Goal: Complete Application Form: Complete application form

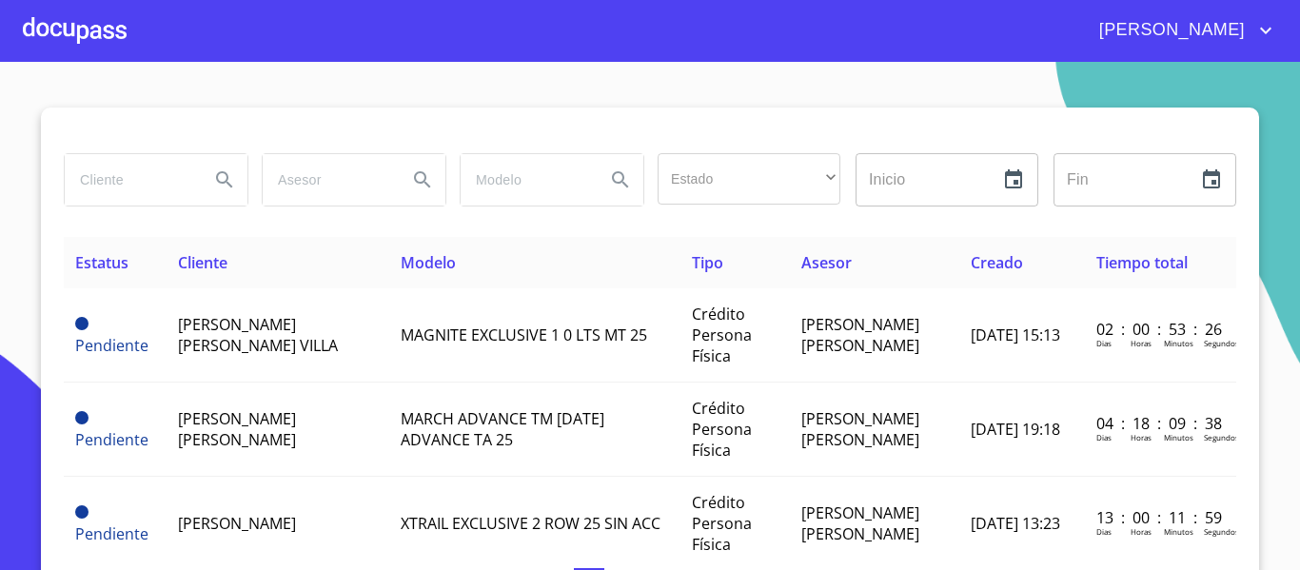
click at [63, 29] on div at bounding box center [75, 30] width 104 height 61
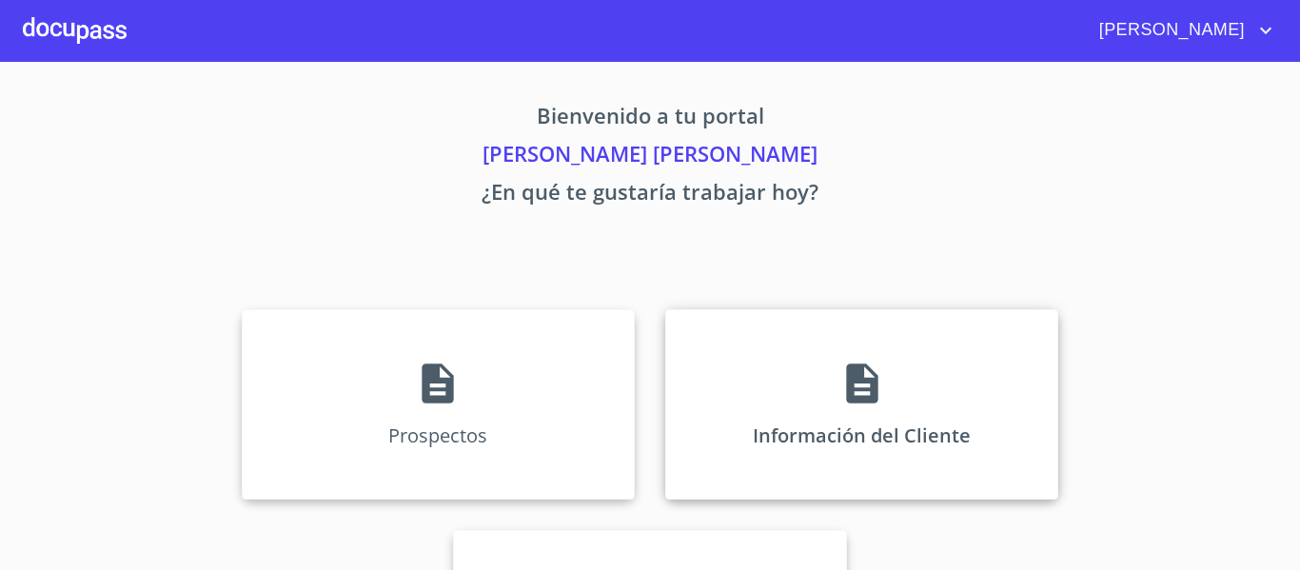
click at [743, 396] on div "Información del Cliente" at bounding box center [861, 404] width 393 height 190
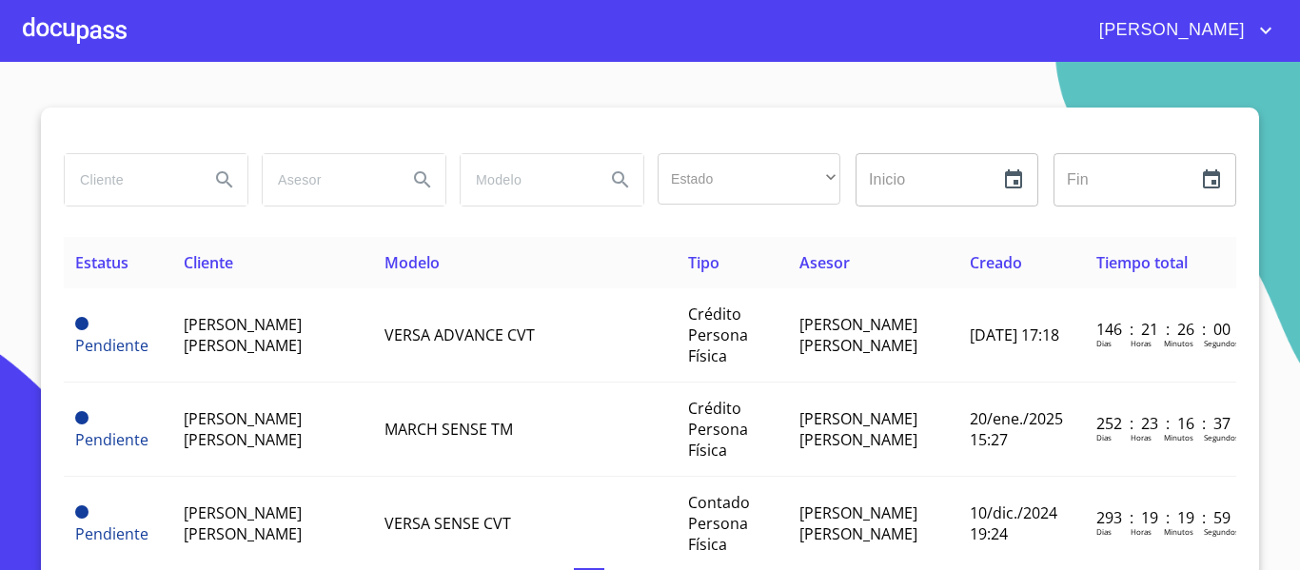
click at [30, 10] on div at bounding box center [75, 30] width 104 height 61
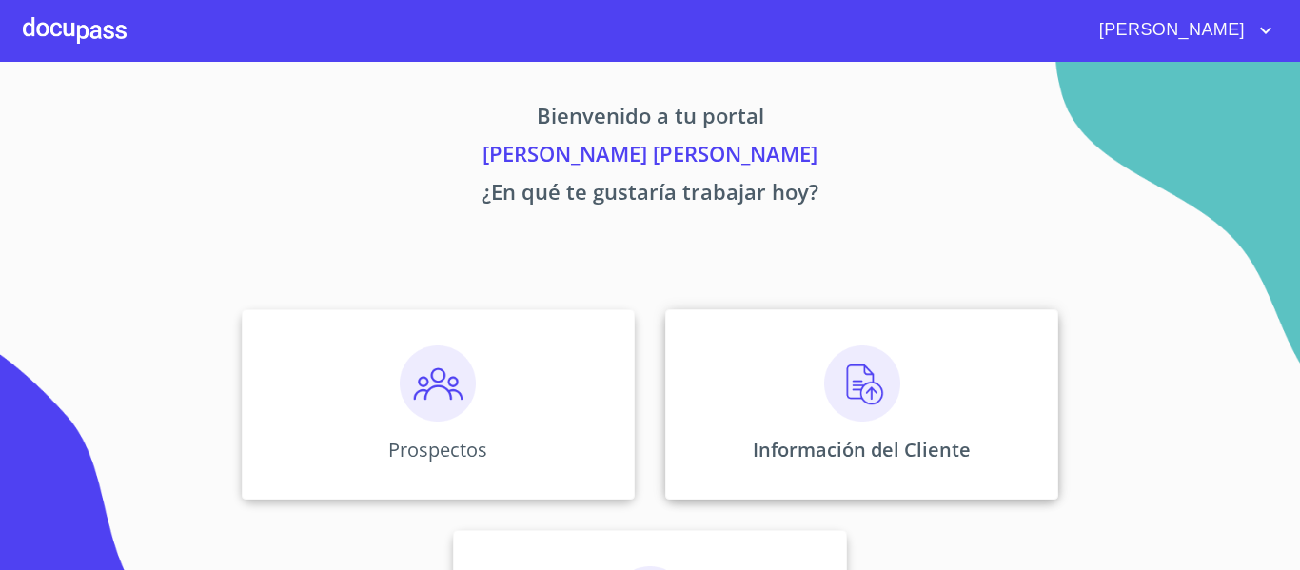
click at [918, 422] on div "Información del Cliente" at bounding box center [861, 404] width 393 height 190
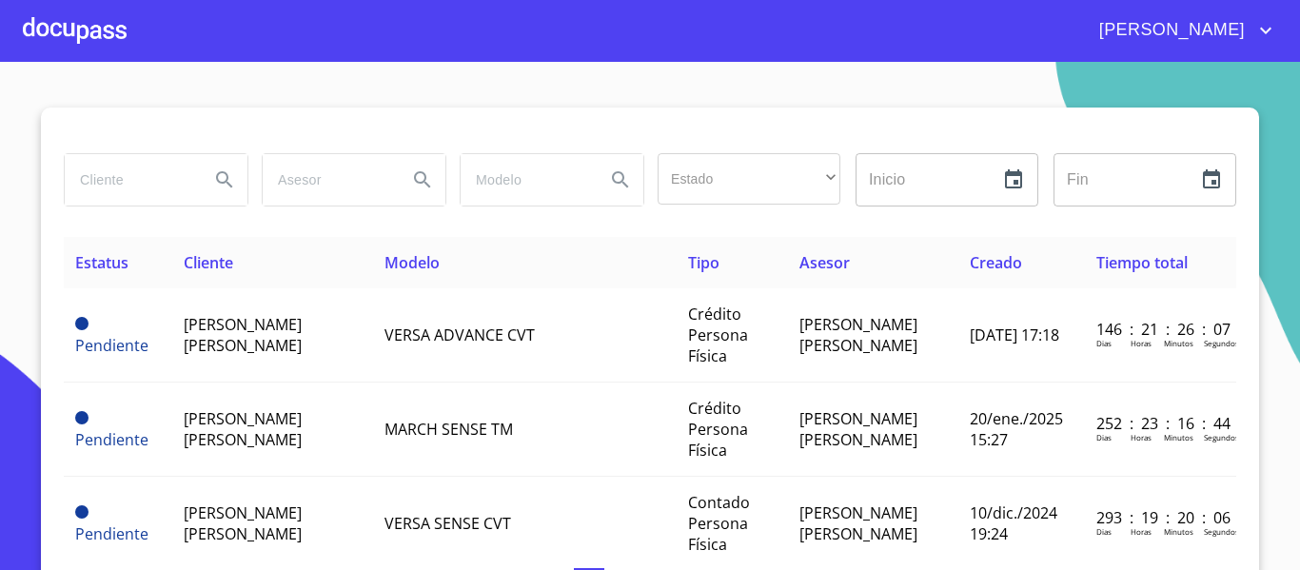
click at [73, 45] on div at bounding box center [75, 30] width 104 height 61
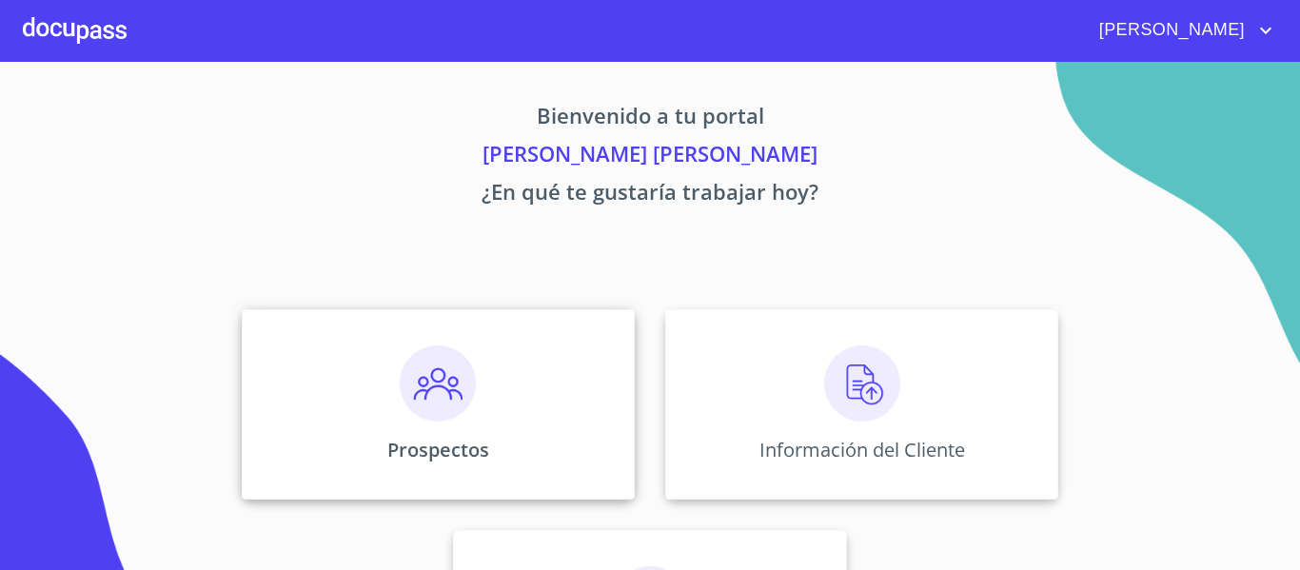
drag, startPoint x: 391, startPoint y: 372, endPoint x: 422, endPoint y: 378, distance: 31.0
click at [422, 378] on img at bounding box center [438, 384] width 76 height 76
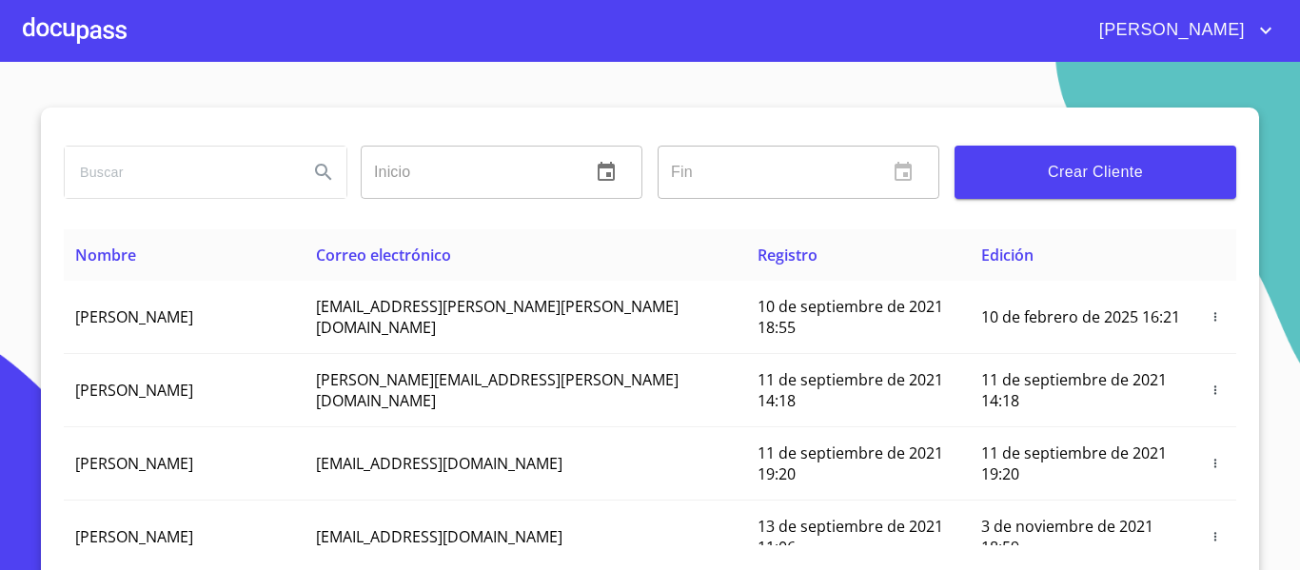
click at [1188, 168] on span "Crear Cliente" at bounding box center [1095, 172] width 251 height 27
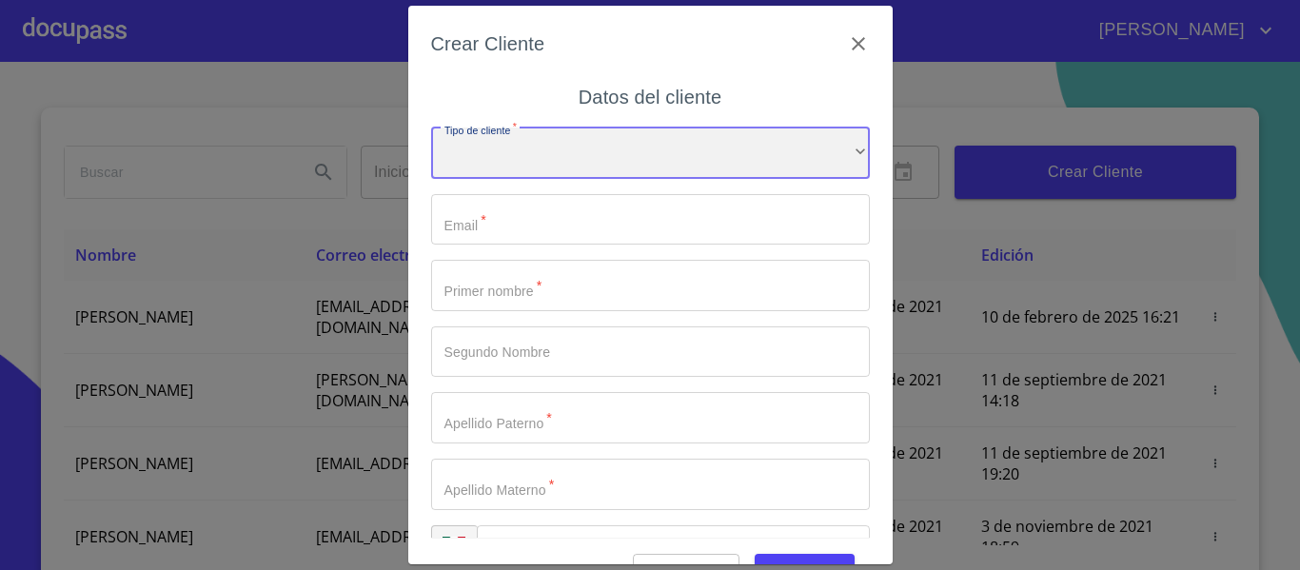
click at [569, 151] on div "​" at bounding box center [650, 153] width 439 height 51
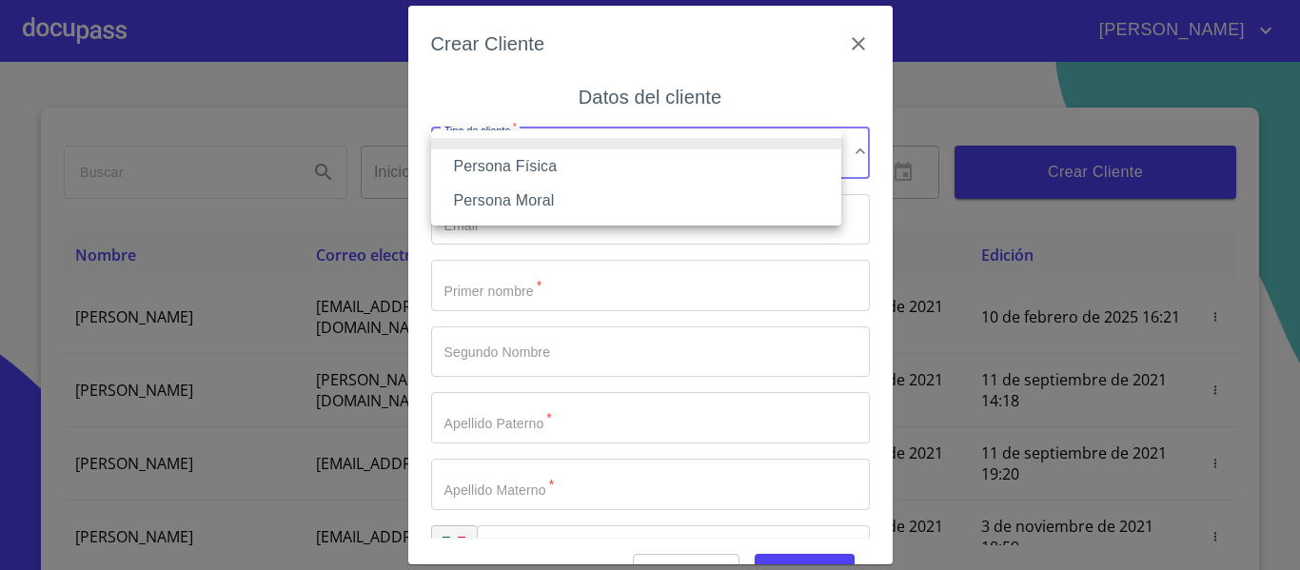
click at [488, 174] on li "Persona Física" at bounding box center [636, 166] width 410 height 34
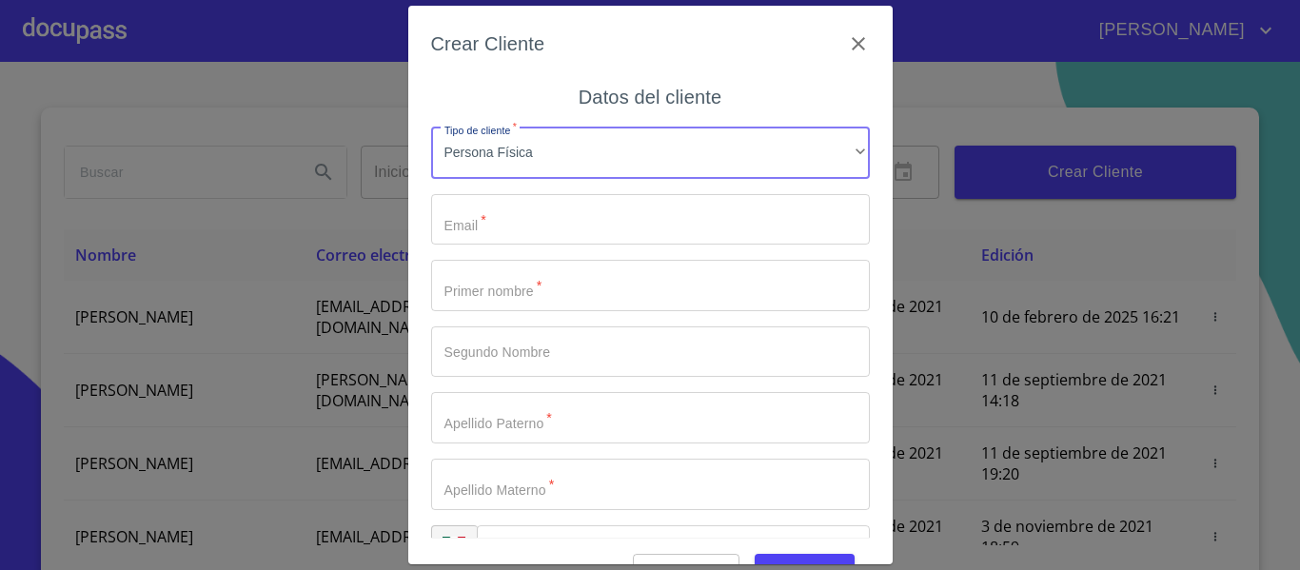
click at [451, 224] on input "Tipo de cliente   *" at bounding box center [650, 219] width 439 height 51
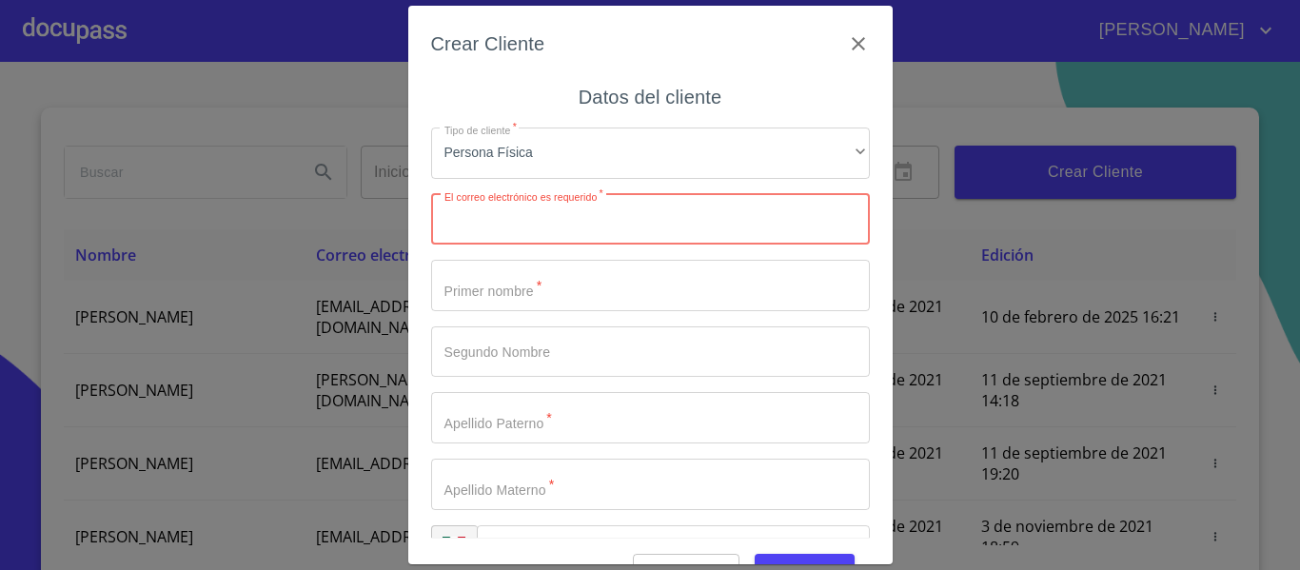
paste input "[EMAIL_ADDRESS][DOMAIN_NAME]"
type input "[EMAIL_ADDRESS][DOMAIN_NAME]"
click at [517, 278] on input "Tipo de cliente   *" at bounding box center [650, 285] width 439 height 51
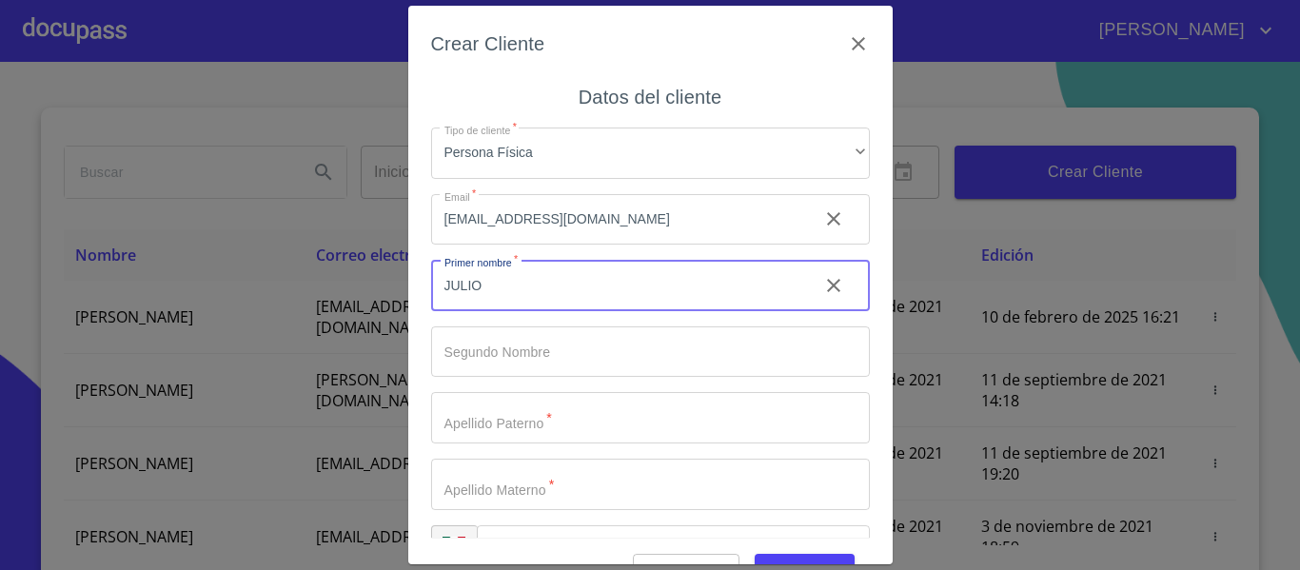
type input "JULIO"
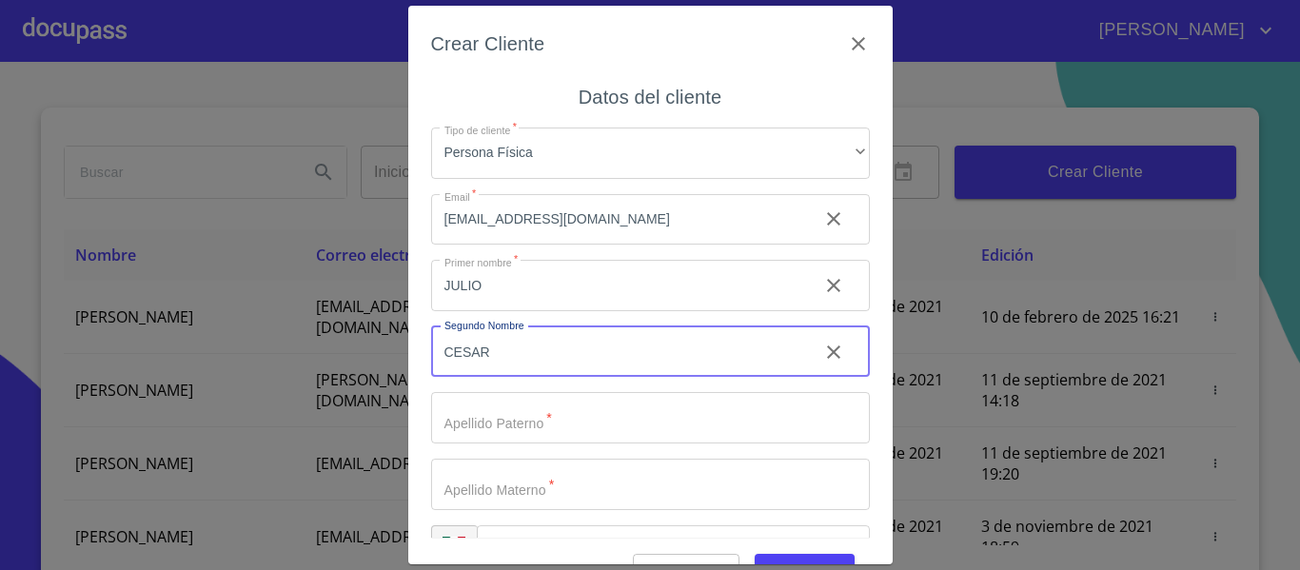
type input "CESAR"
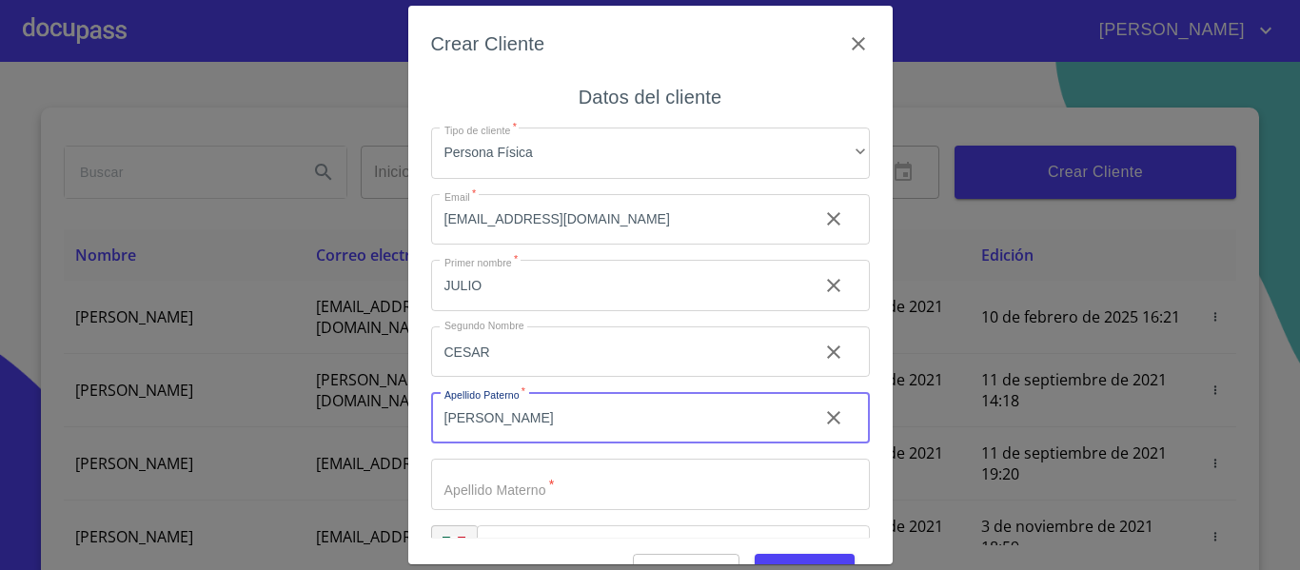
type input "[PERSON_NAME]"
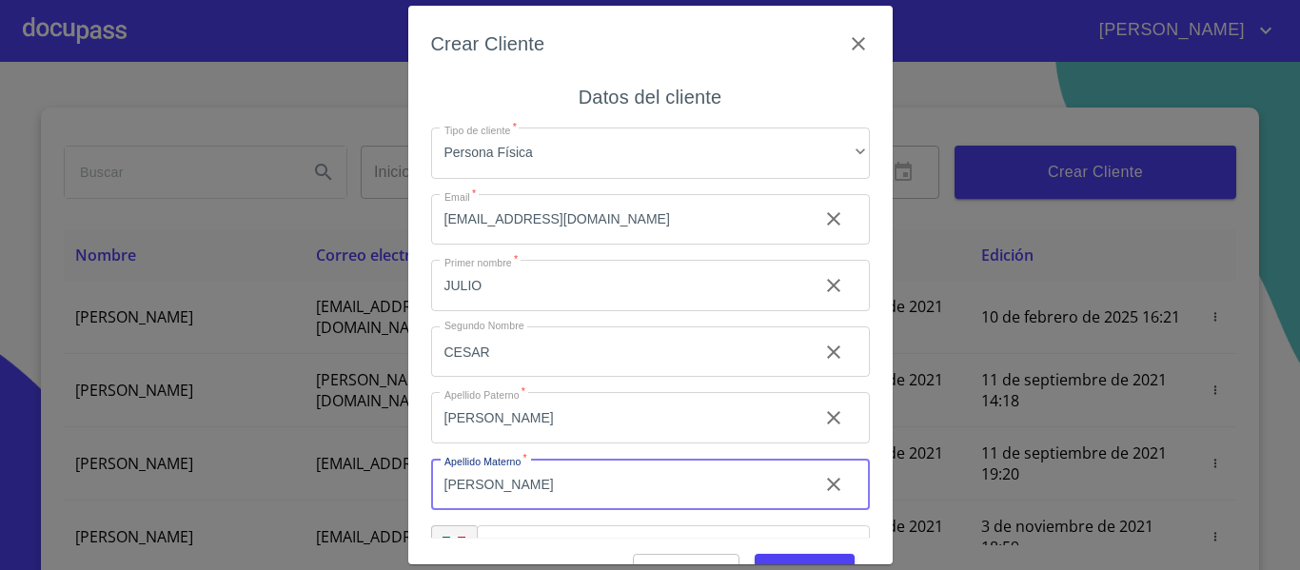
type input "[PERSON_NAME]"
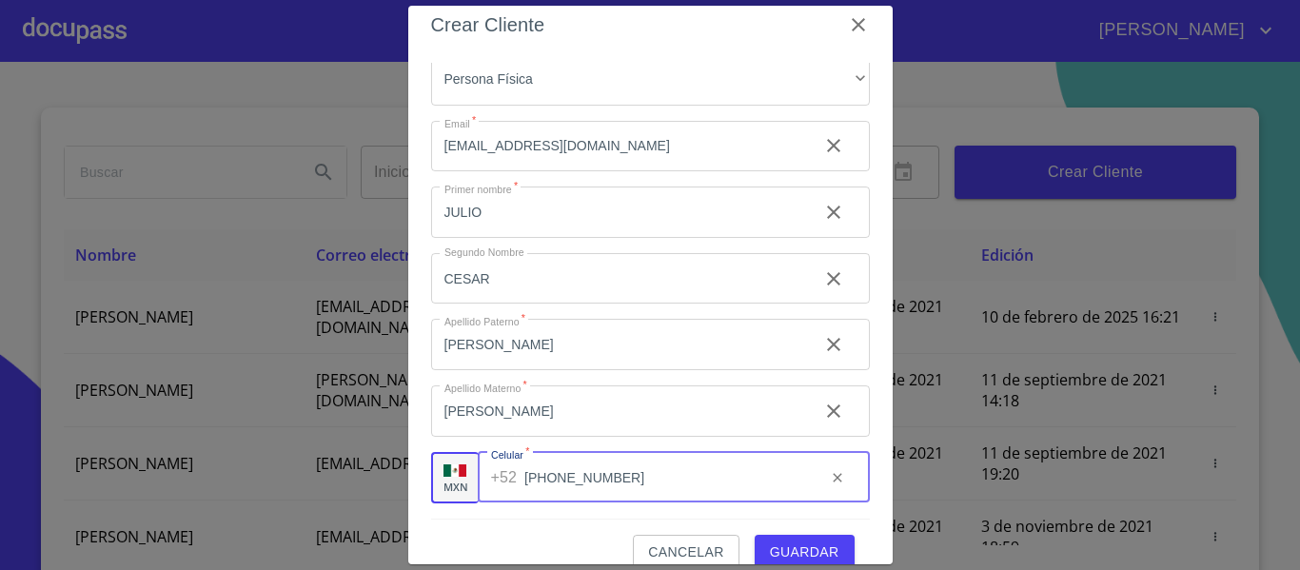
scroll to position [48, 0]
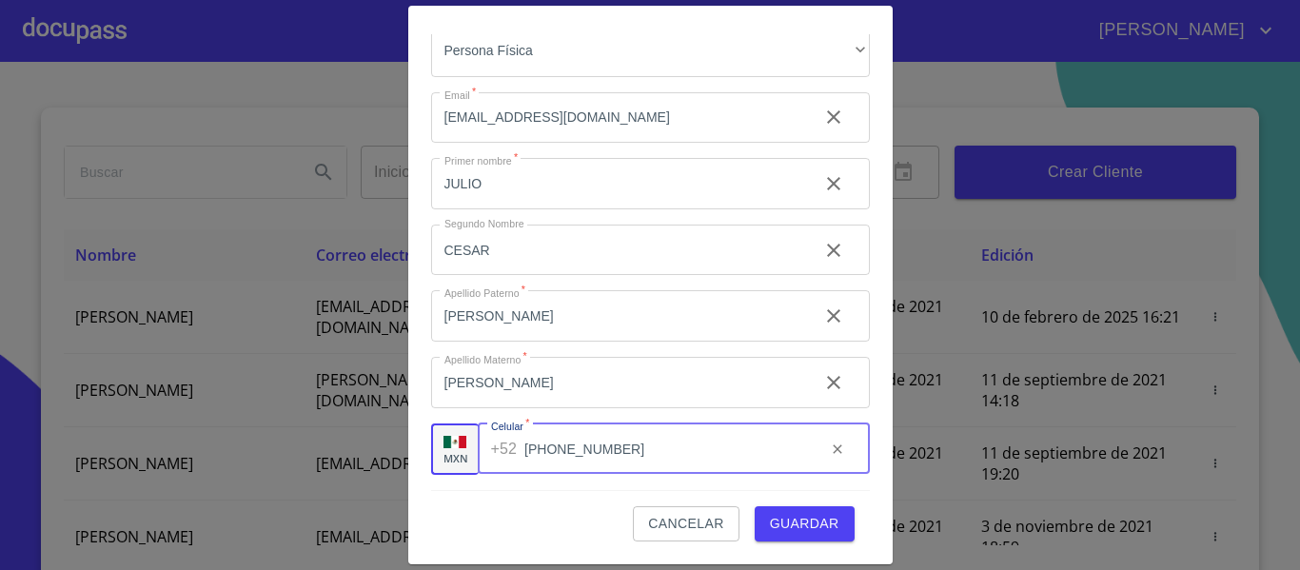
type input "[PHONE_NUMBER]"
click at [807, 521] on span "Guardar" at bounding box center [804, 524] width 69 height 24
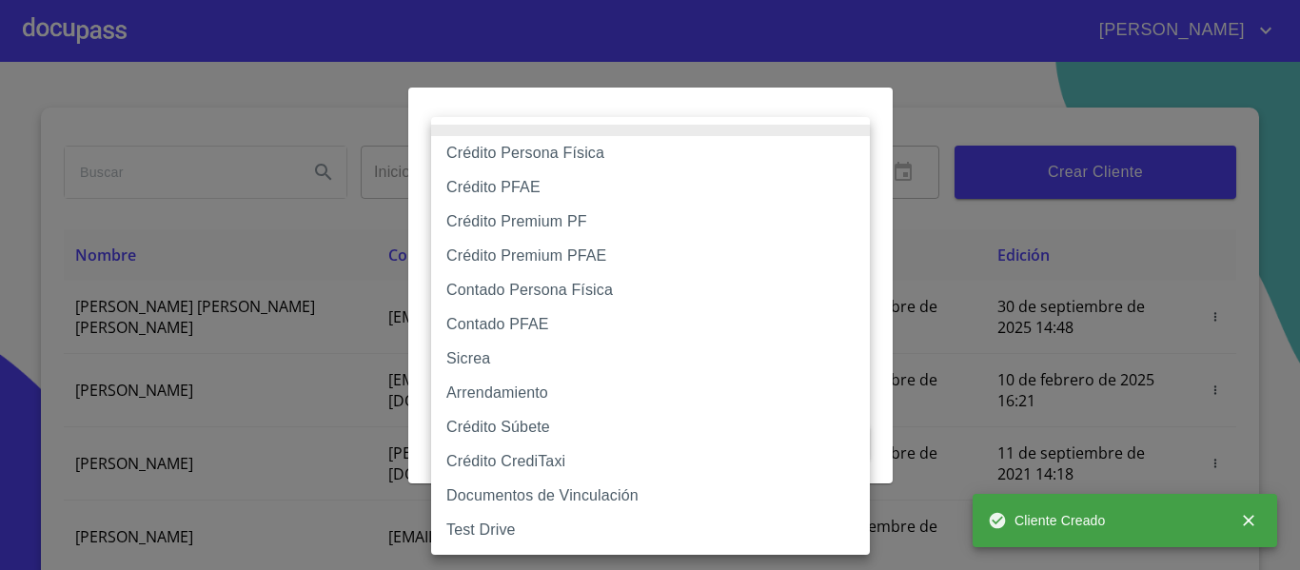
click at [662, 192] on body "[PERSON_NAME] ​ Fin ​ Crear Cliente Nombre Correo electrónico Registro Edición …" at bounding box center [650, 285] width 1300 height 570
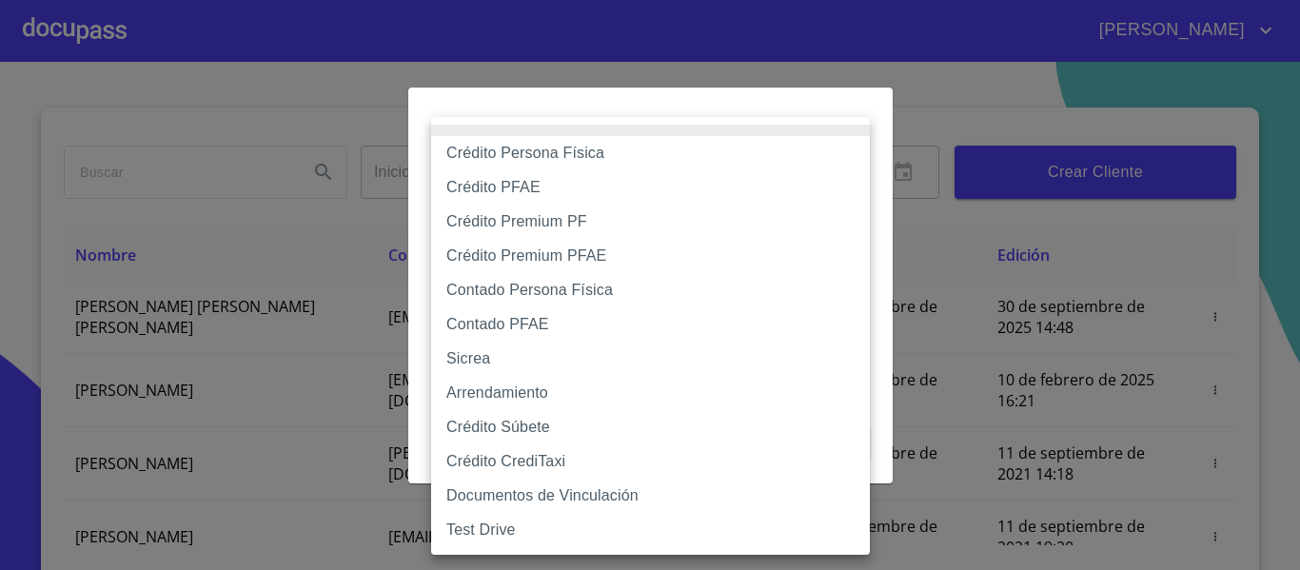
click at [520, 149] on li "Crédito Persona Física" at bounding box center [650, 153] width 439 height 34
type input "6009fb3c7d1714eb8809aa97"
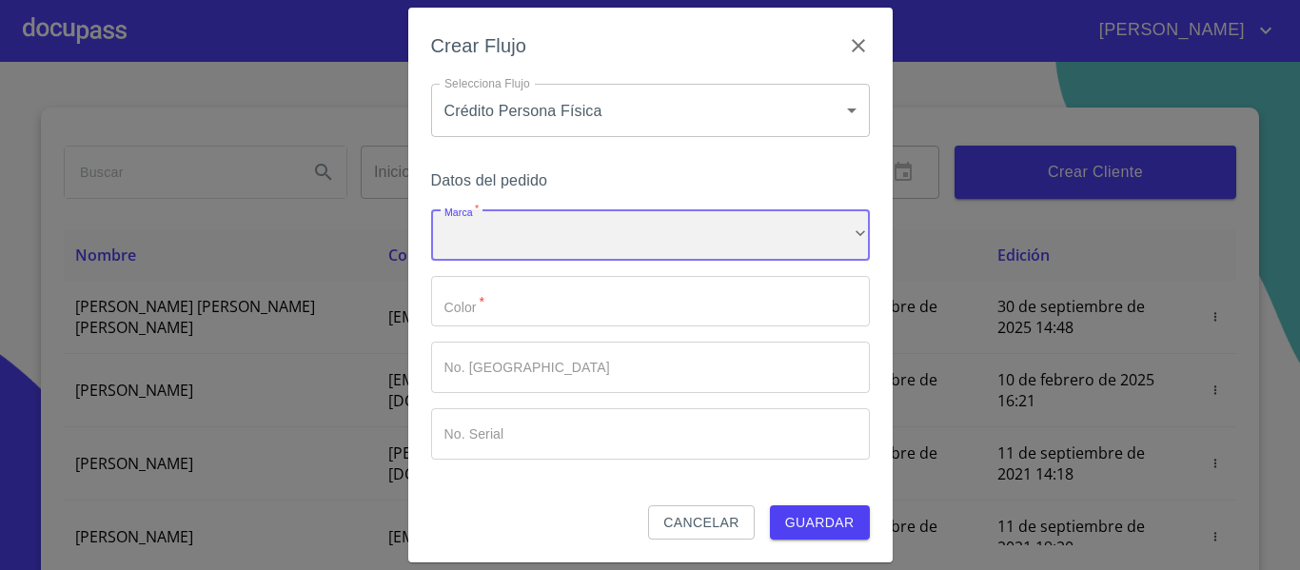
click at [598, 243] on div "​" at bounding box center [650, 234] width 439 height 51
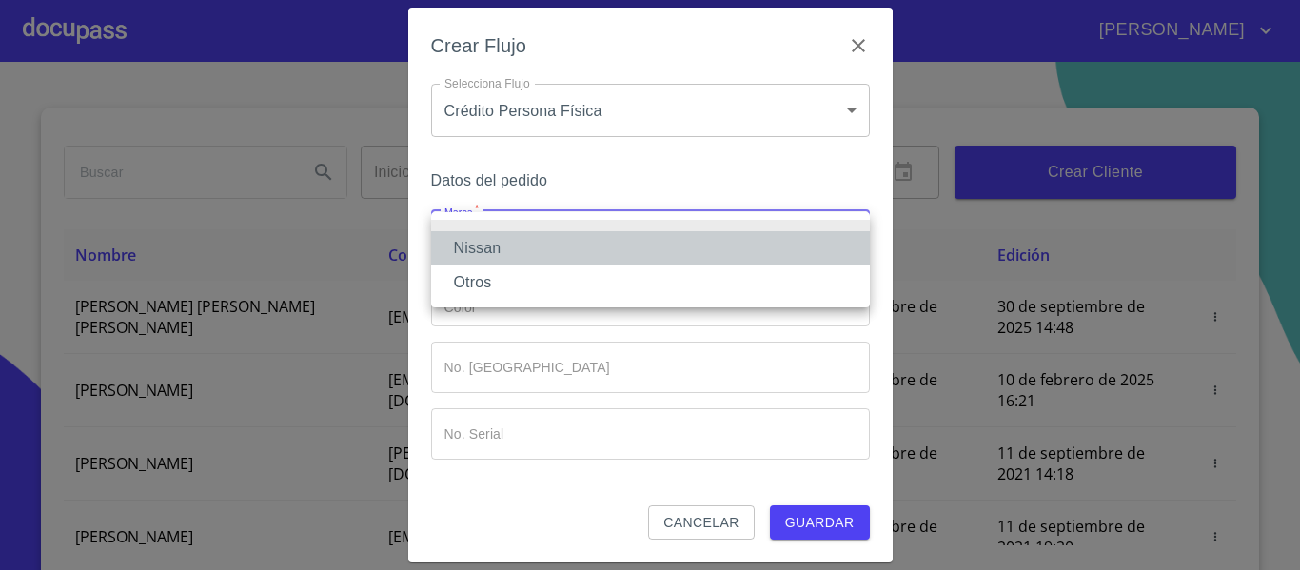
click at [556, 242] on li "Nissan" at bounding box center [650, 248] width 439 height 34
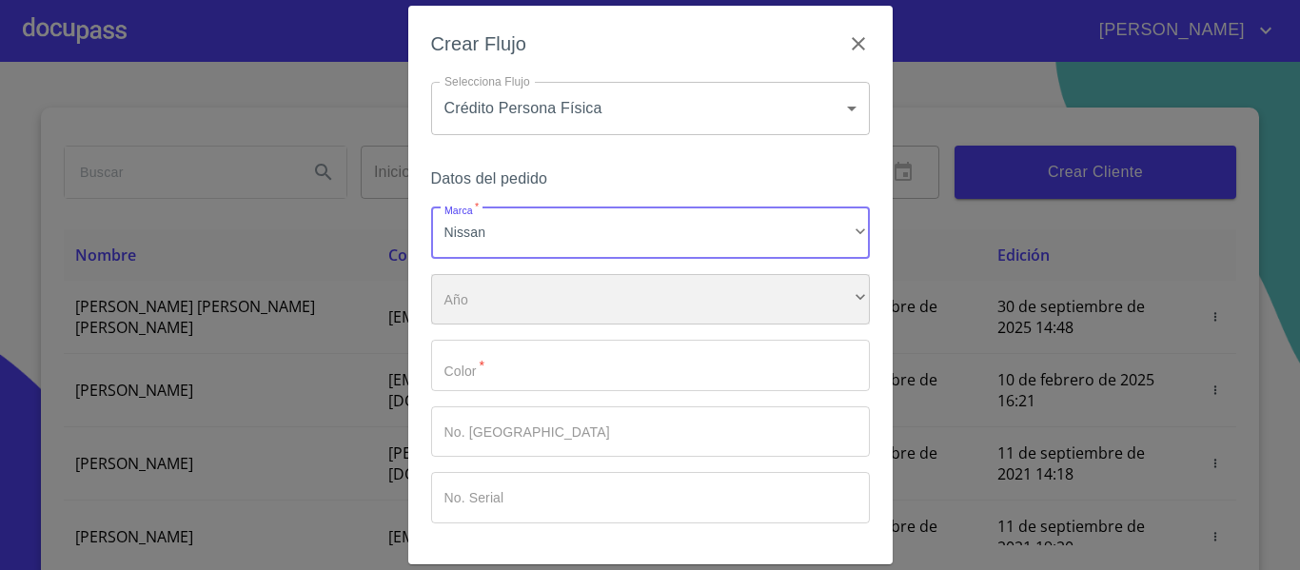
click at [481, 294] on div "​" at bounding box center [650, 299] width 439 height 51
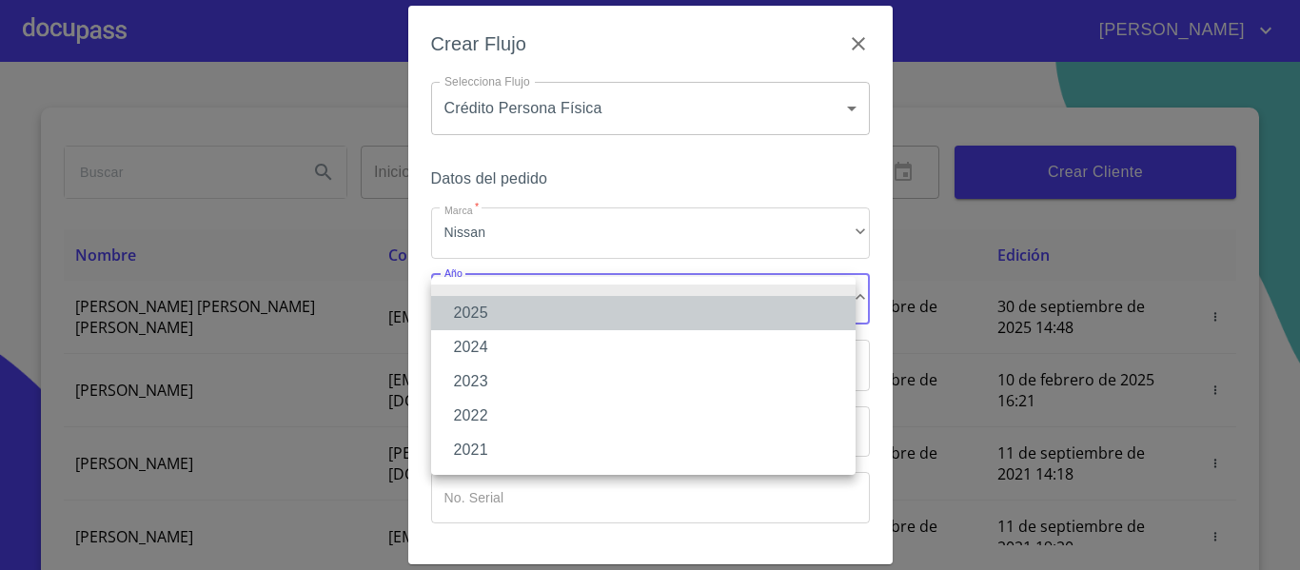
click at [477, 301] on li "2025" at bounding box center [643, 313] width 425 height 34
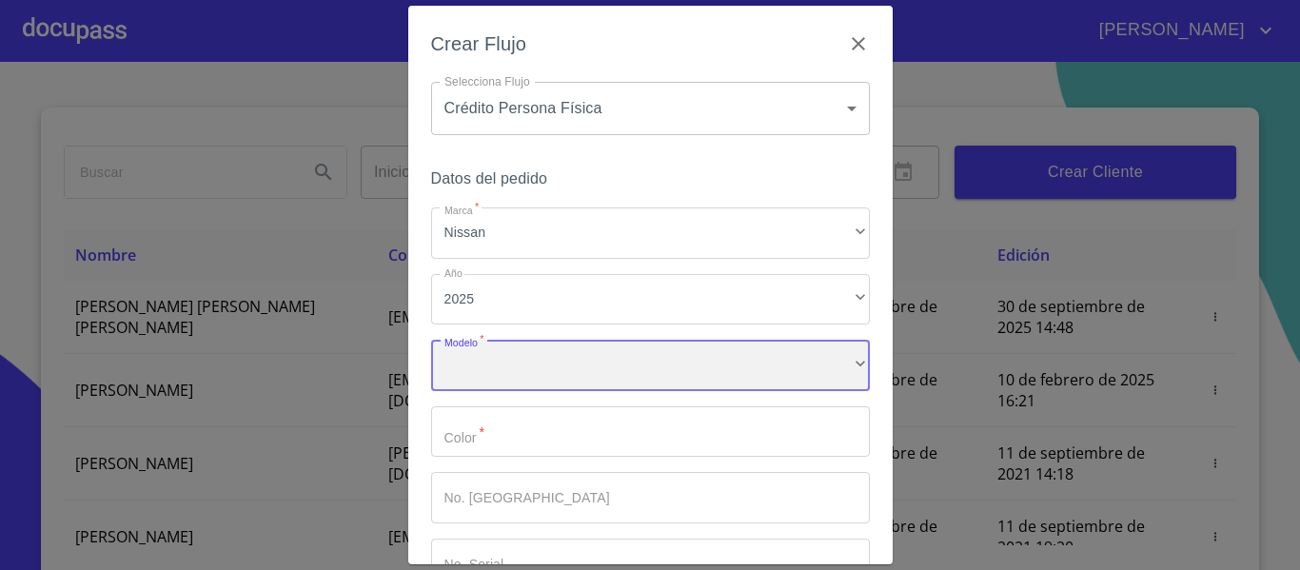
click at [520, 362] on div "​" at bounding box center [650, 365] width 439 height 51
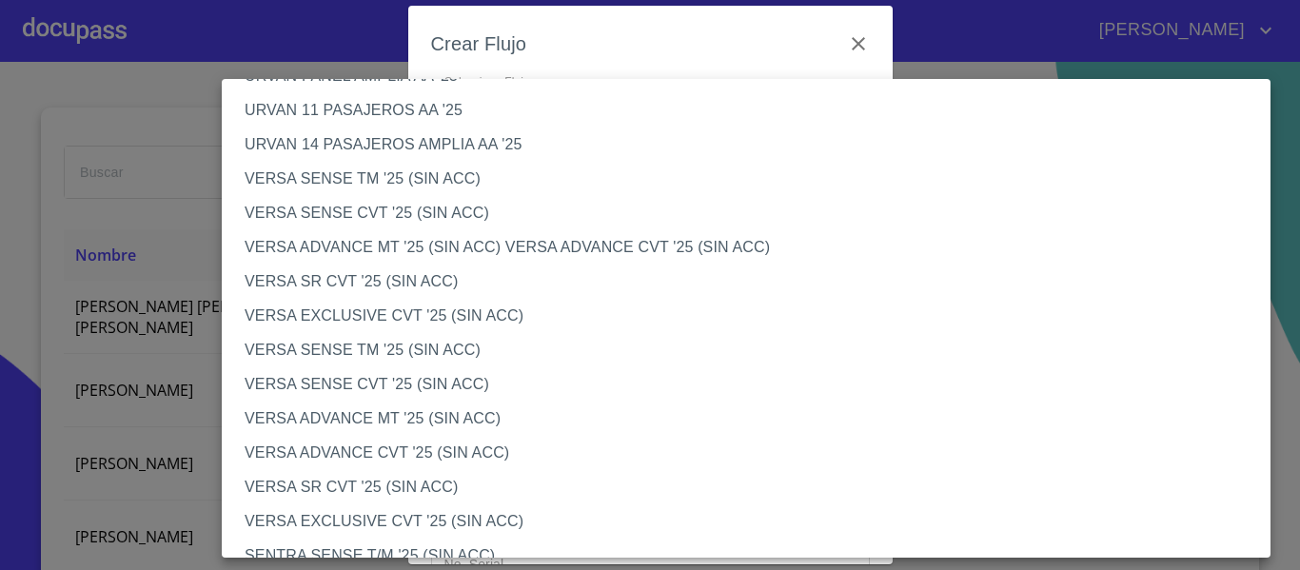
scroll to position [666, 0]
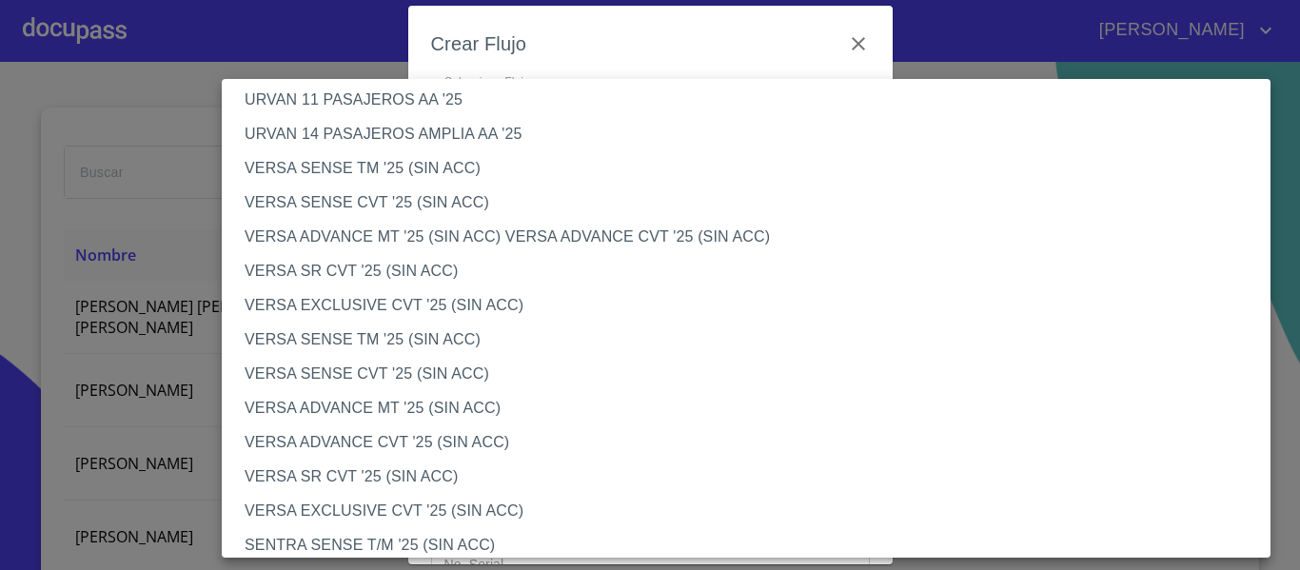
click at [387, 405] on li "VERSA ADVANCE MT '25 (SIN ACC)" at bounding box center [753, 408] width 1063 height 34
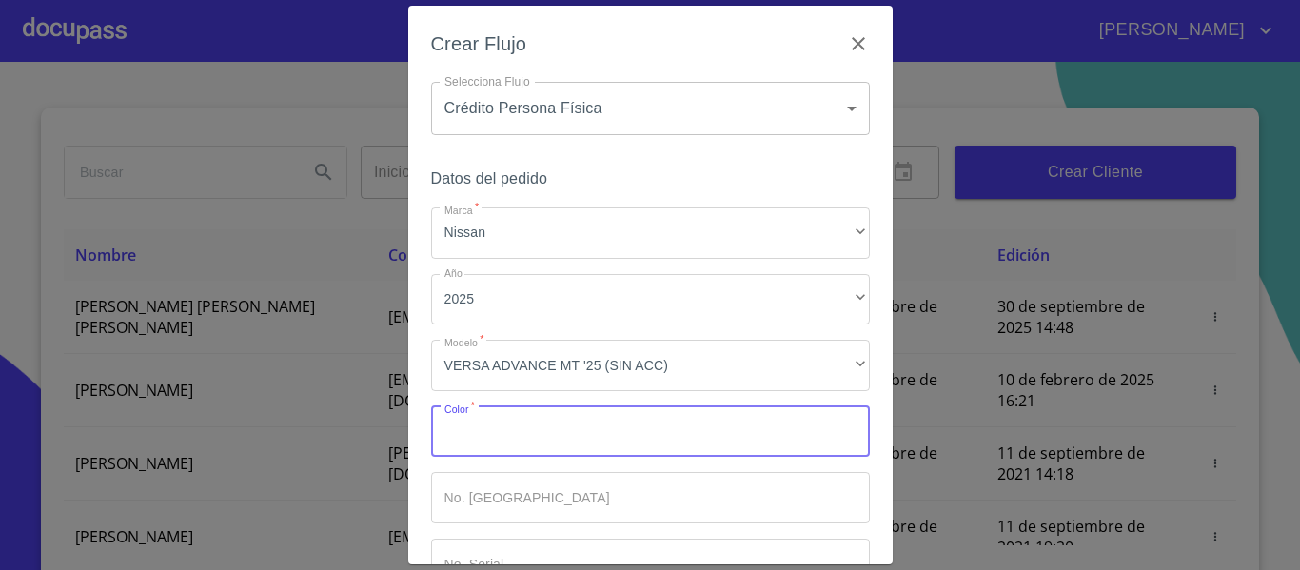
click at [609, 430] on input "Marca   *" at bounding box center [650, 431] width 439 height 51
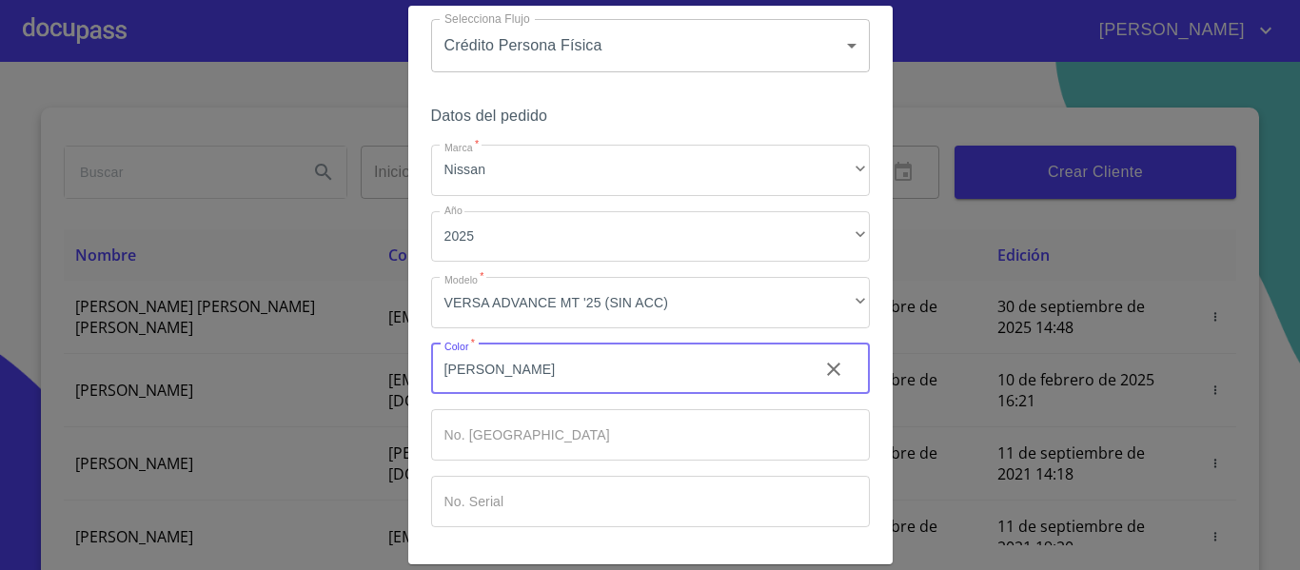
scroll to position [128, 0]
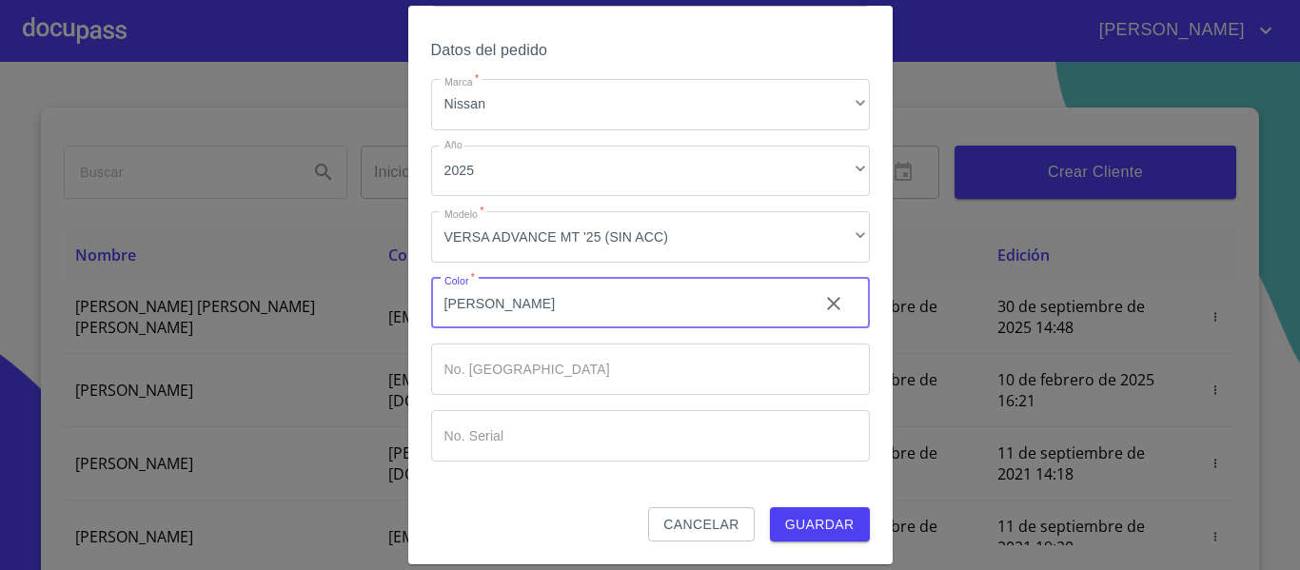
type input "[PERSON_NAME]"
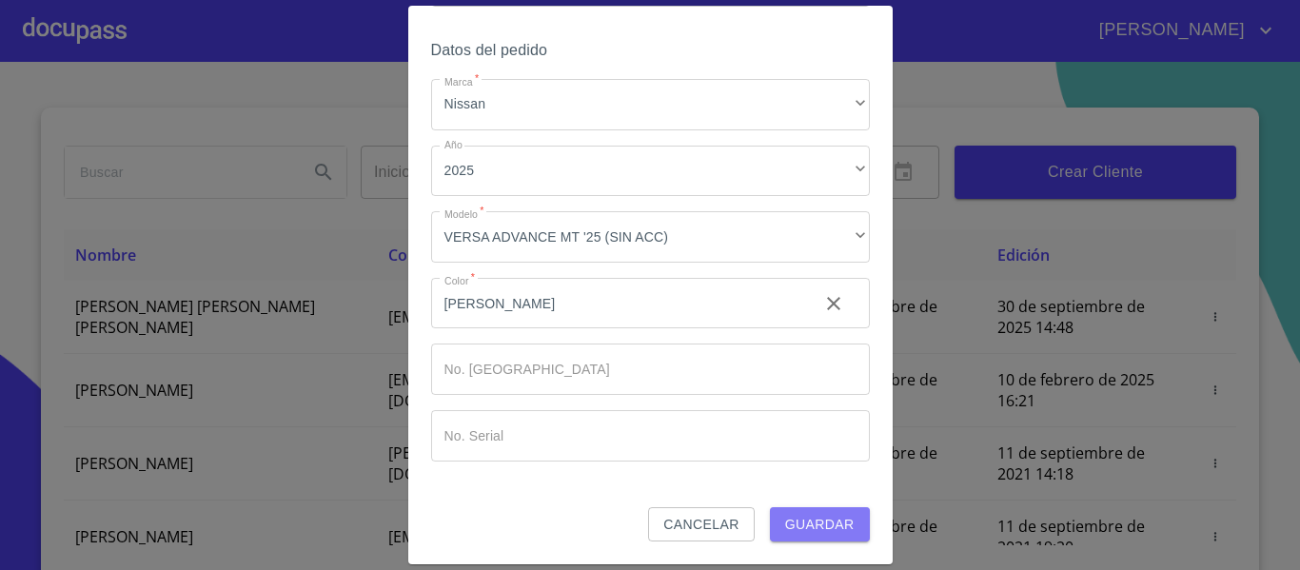
click at [835, 507] on button "Guardar" at bounding box center [820, 524] width 100 height 35
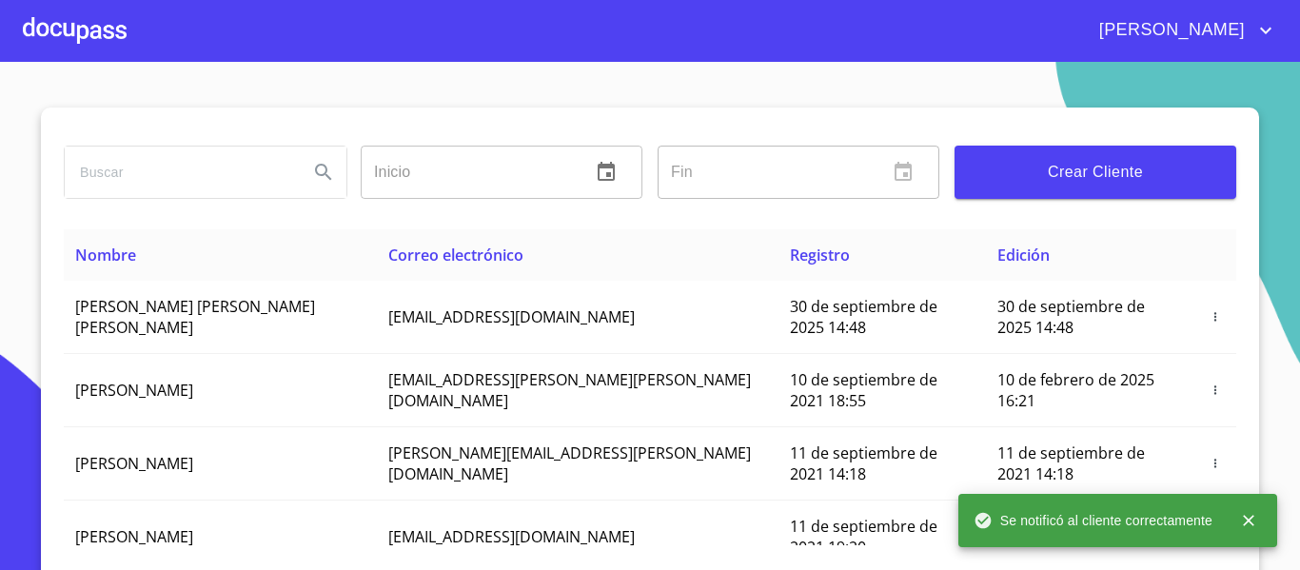
click at [49, 47] on div at bounding box center [75, 30] width 104 height 61
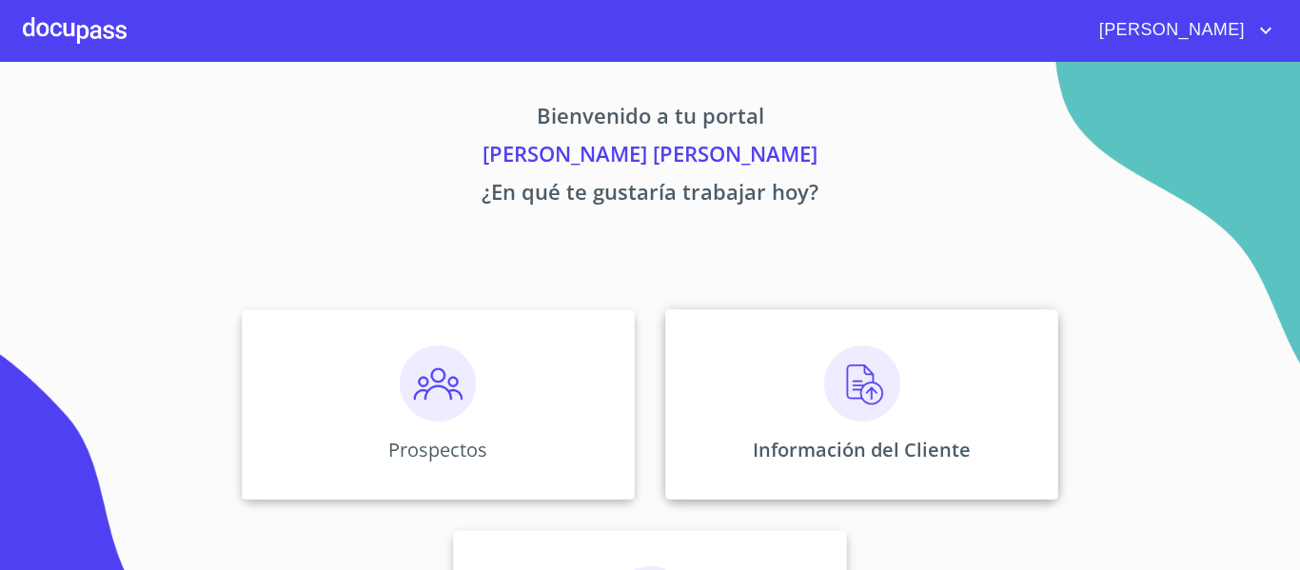
click at [914, 385] on div "Información del Cliente" at bounding box center [861, 404] width 393 height 190
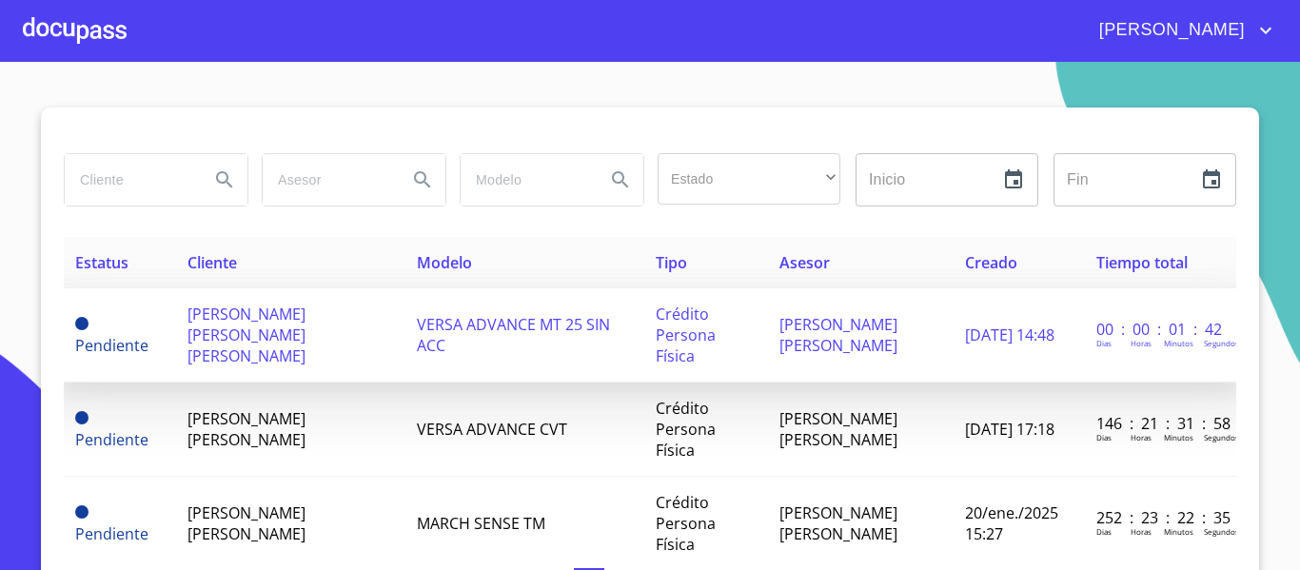
click at [247, 326] on span "[PERSON_NAME] [PERSON_NAME] [PERSON_NAME]" at bounding box center [247, 335] width 118 height 63
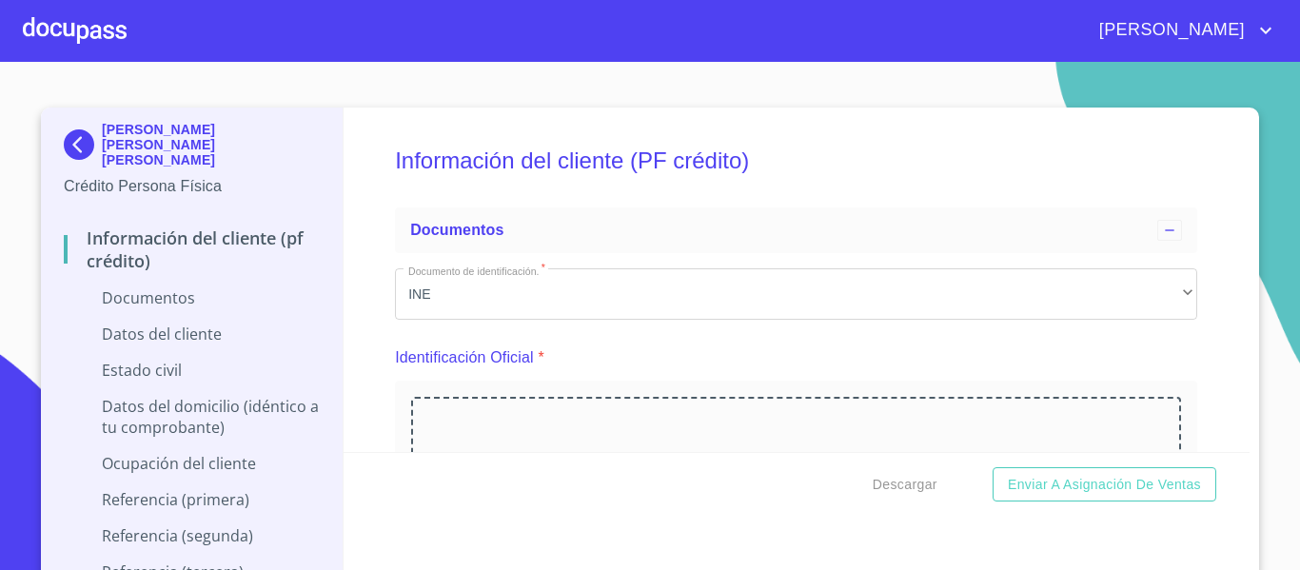
scroll to position [286, 0]
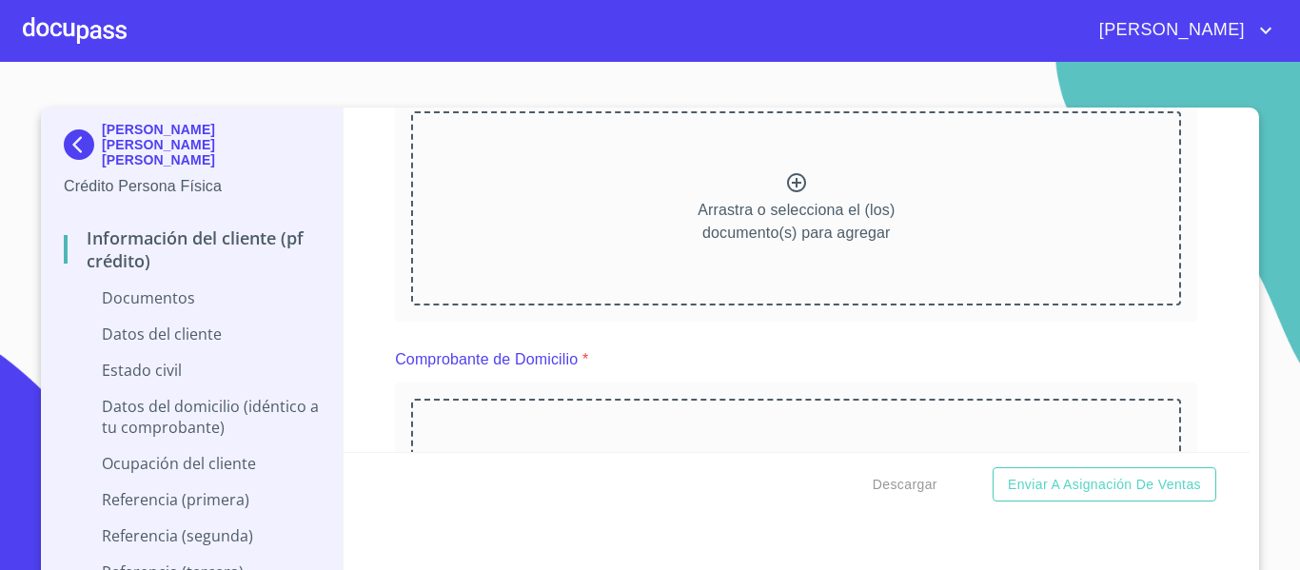
click at [785, 186] on icon at bounding box center [796, 182] width 23 height 23
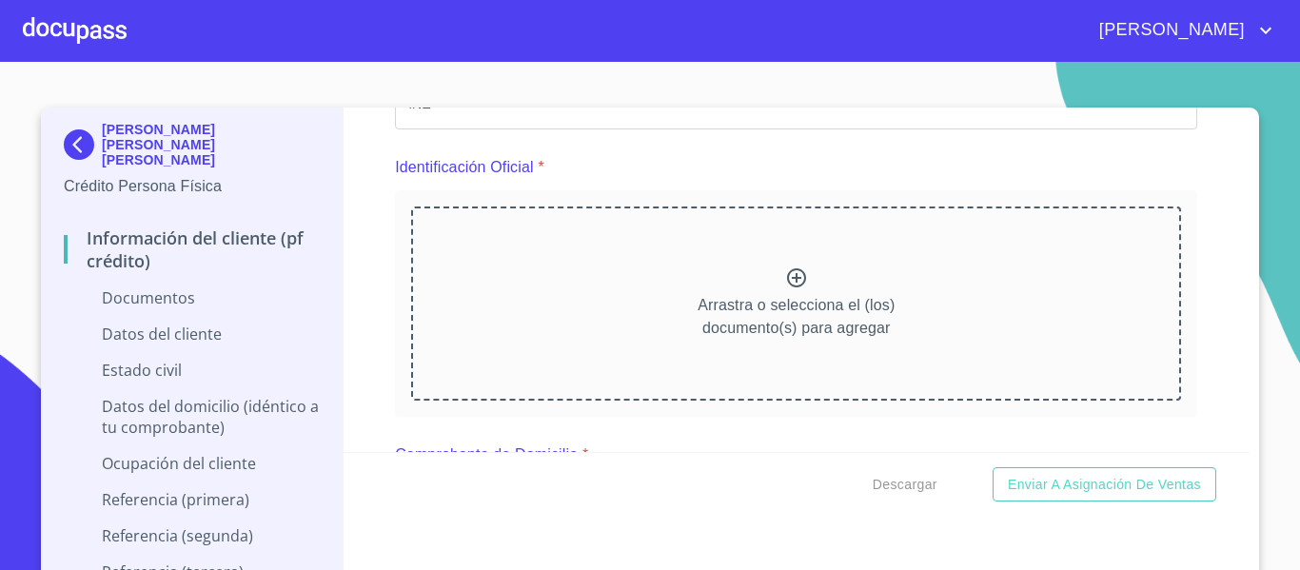
click at [787, 271] on icon at bounding box center [796, 277] width 19 height 19
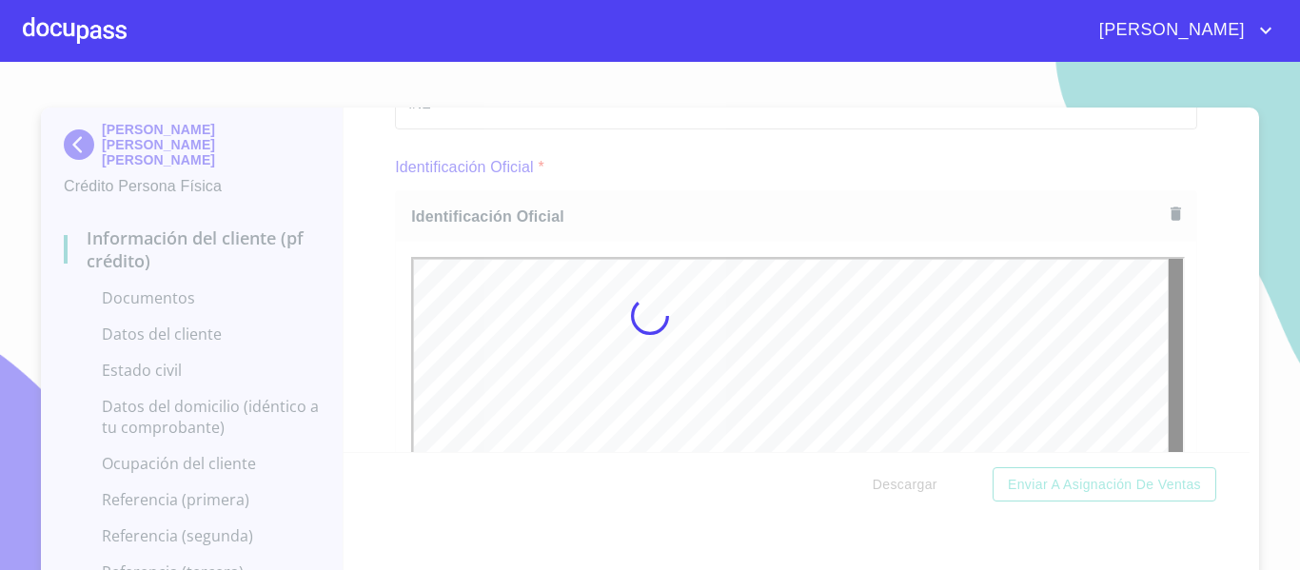
scroll to position [22, 0]
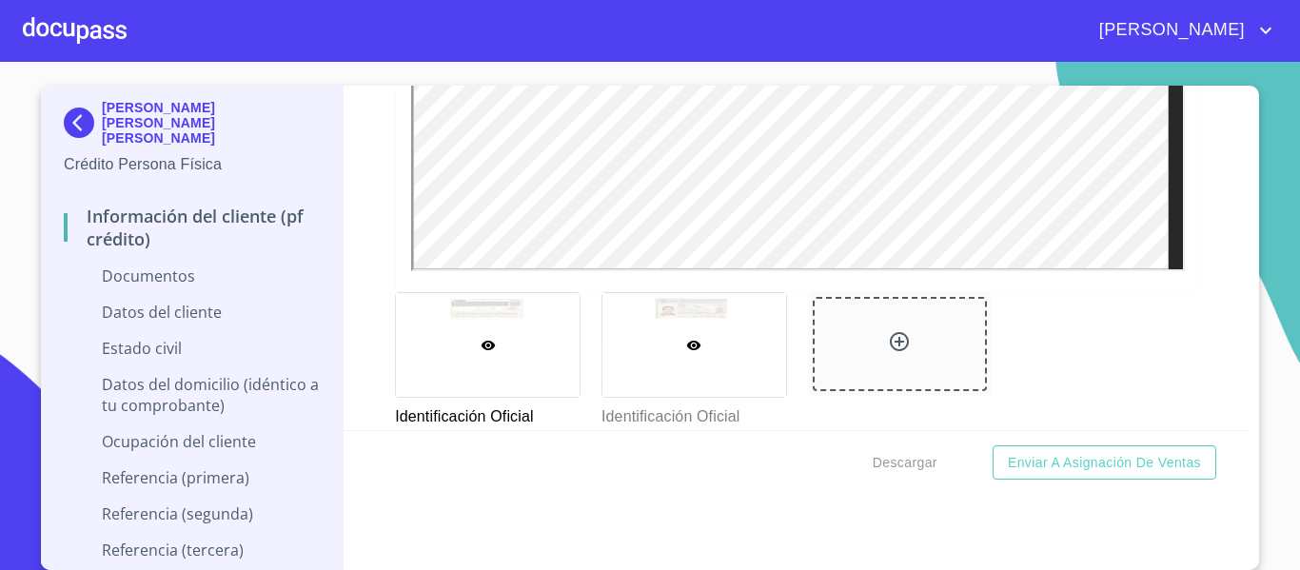
click at [639, 343] on div at bounding box center [694, 345] width 184 height 104
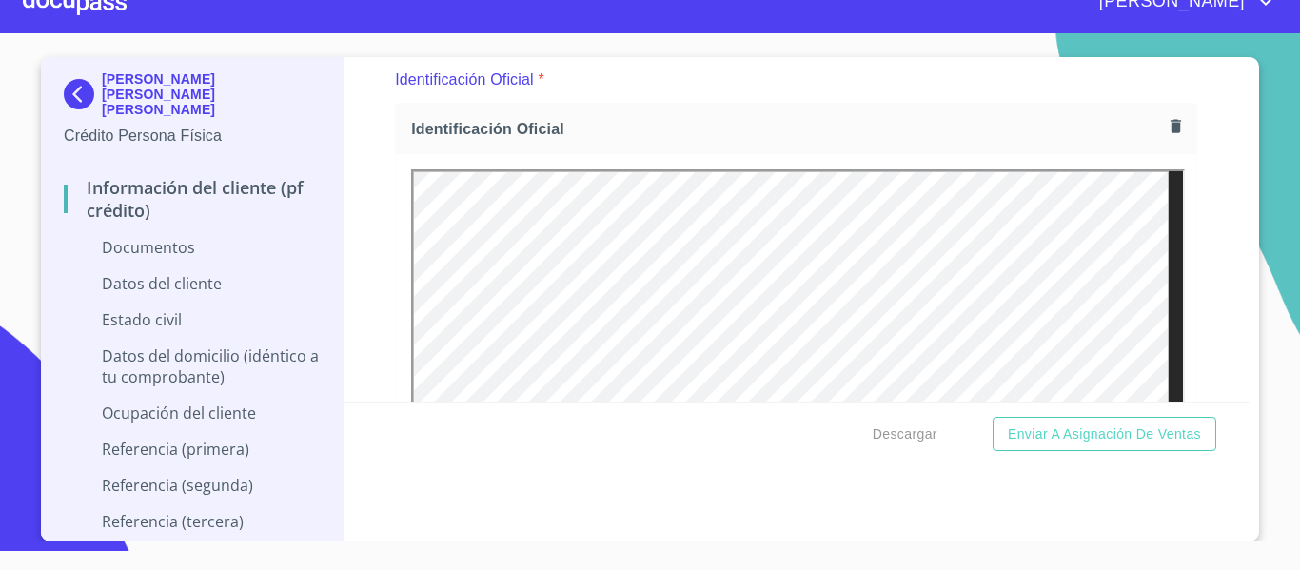
scroll to position [0, 0]
click at [1171, 128] on icon "button" at bounding box center [1176, 125] width 10 height 13
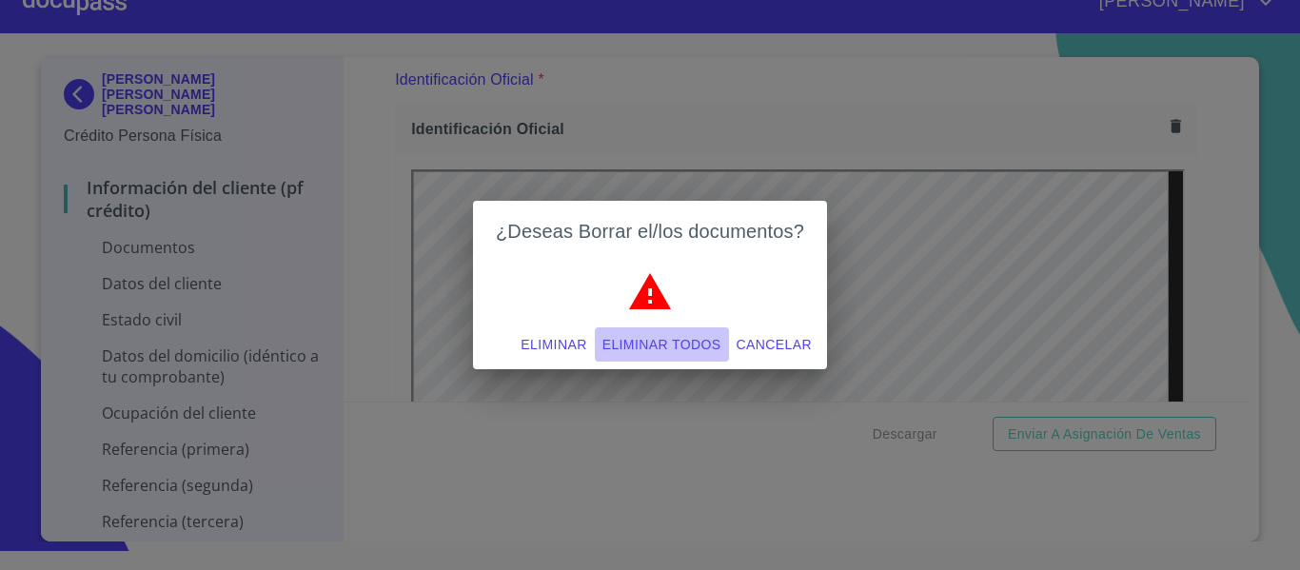
click at [708, 339] on span "Eliminar todos" at bounding box center [661, 345] width 119 height 24
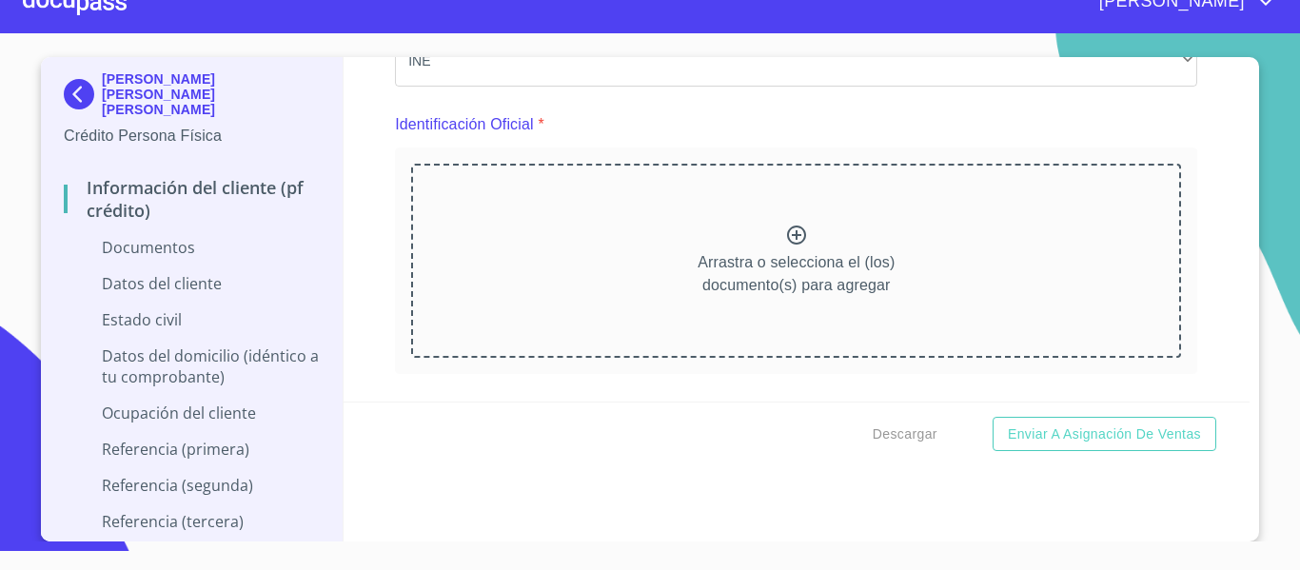
scroll to position [190, 0]
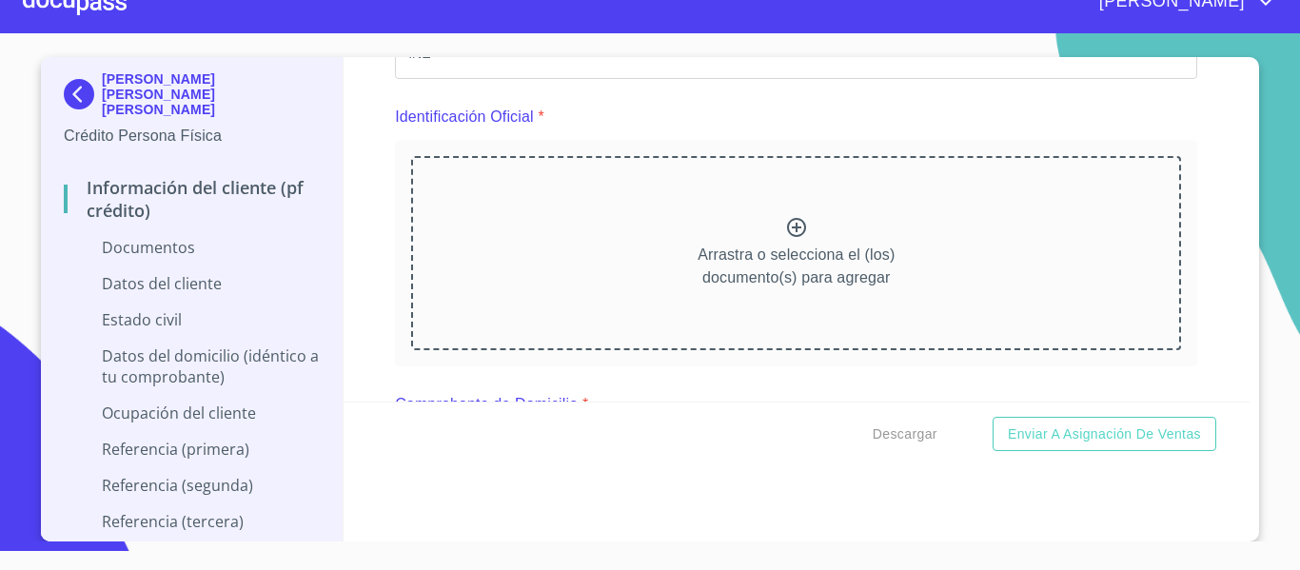
click at [771, 214] on div "Arrastra o selecciona el (los) documento(s) para agregar" at bounding box center [796, 253] width 770 height 194
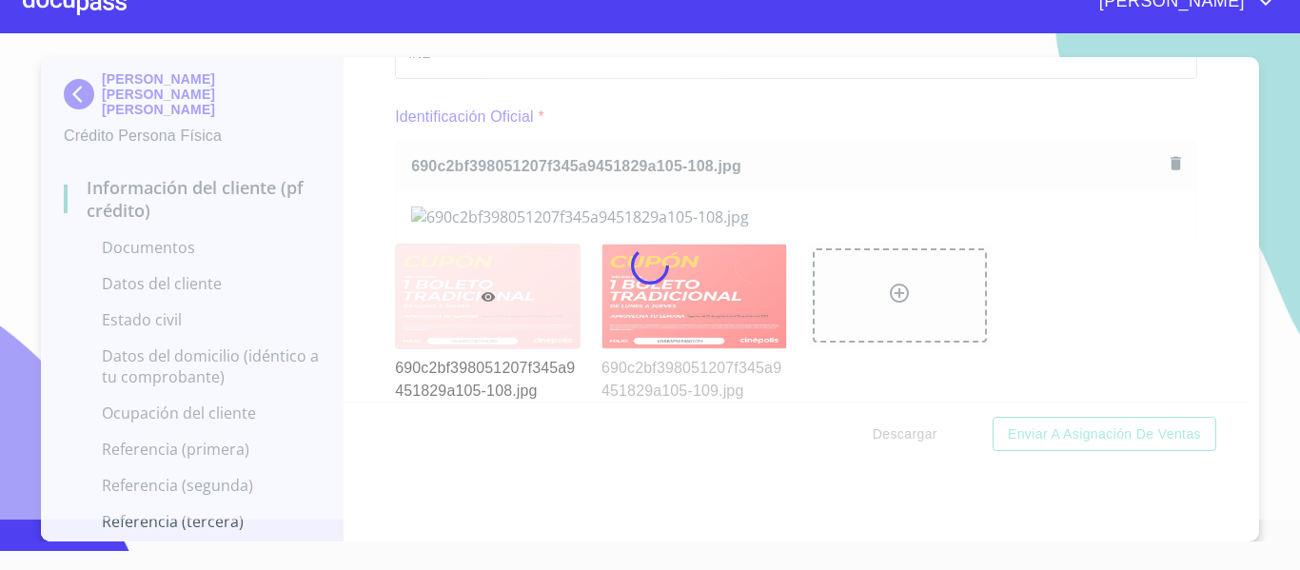
click at [1150, 165] on div at bounding box center [650, 265] width 1300 height 508
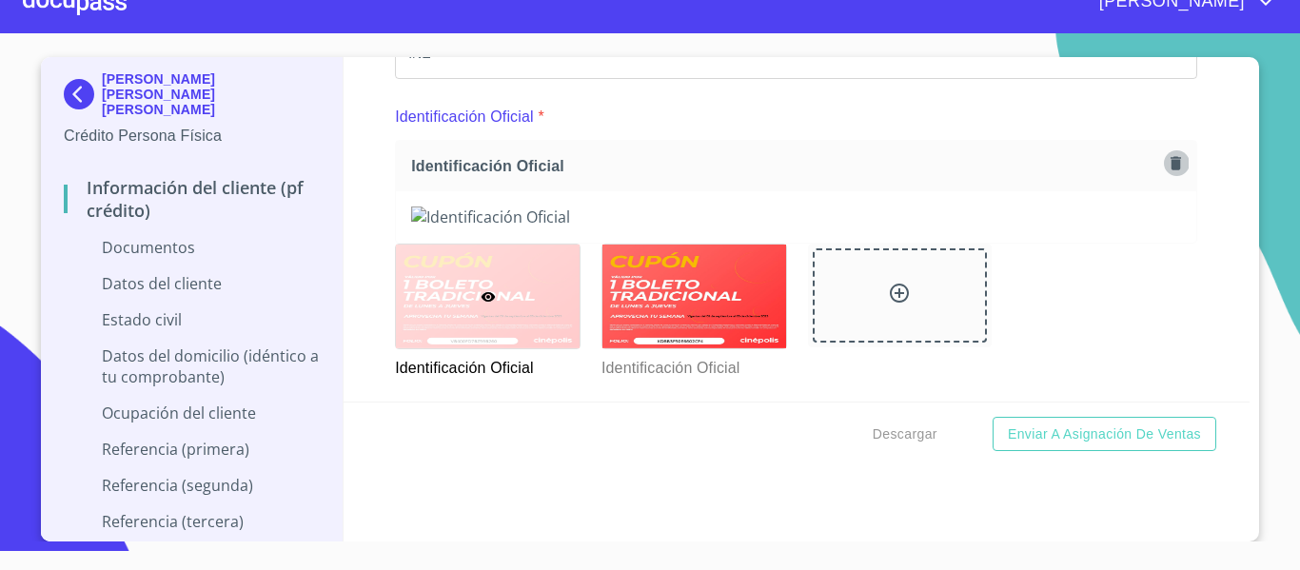
click at [1171, 166] on icon "button" at bounding box center [1176, 162] width 10 height 13
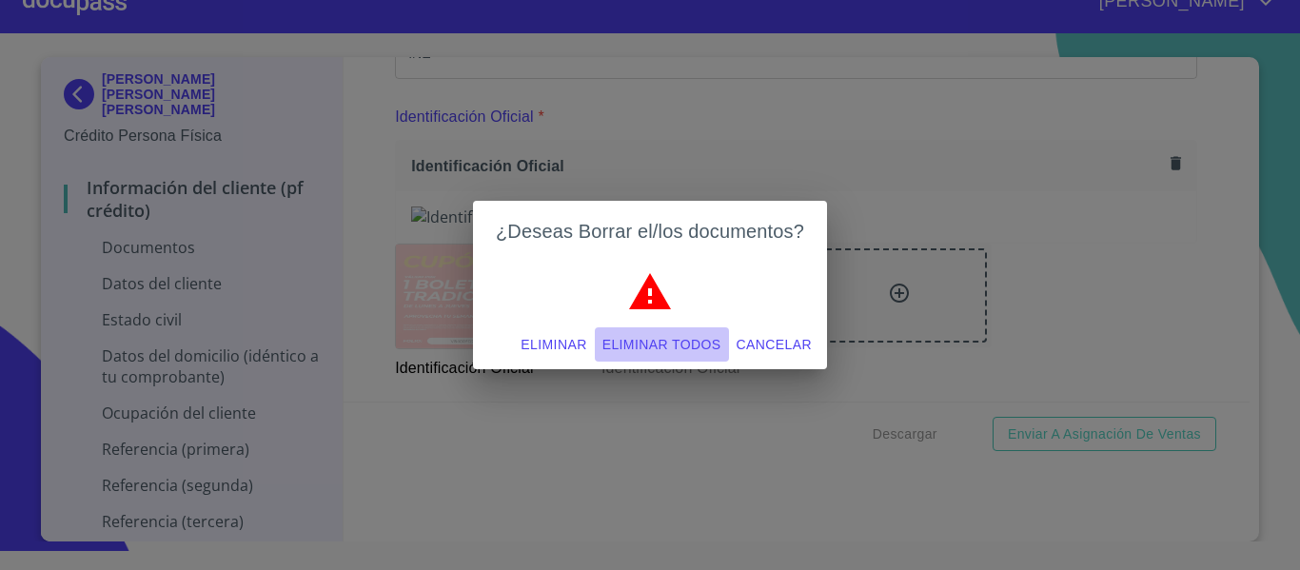
click at [629, 339] on span "Eliminar todos" at bounding box center [661, 345] width 119 height 24
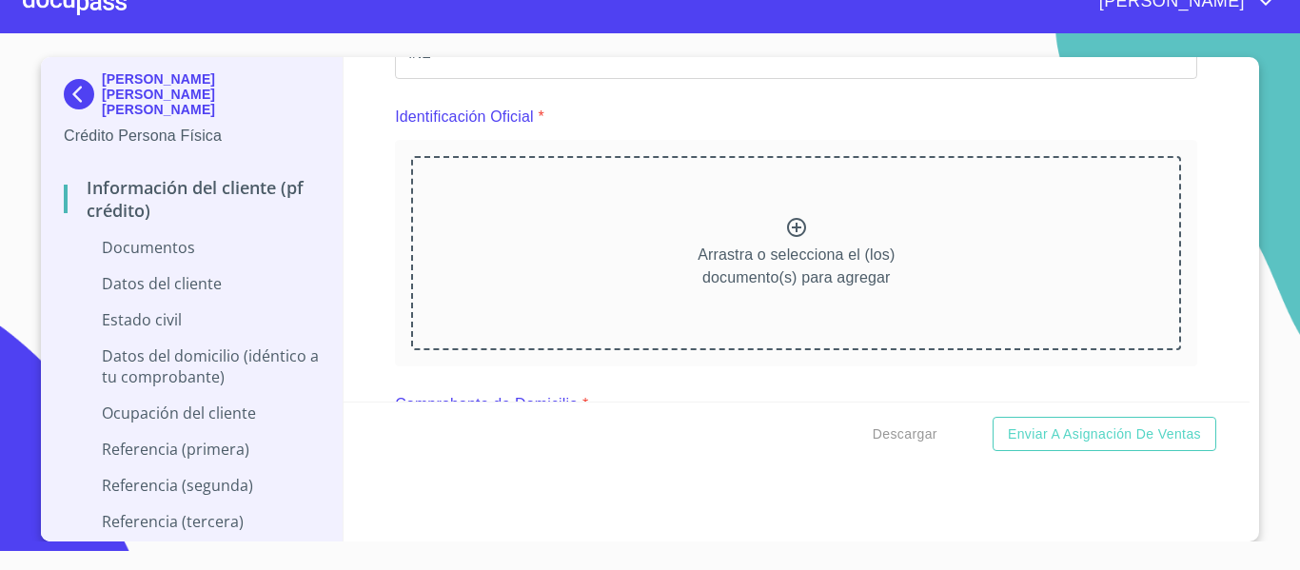
click at [785, 223] on icon at bounding box center [796, 227] width 23 height 23
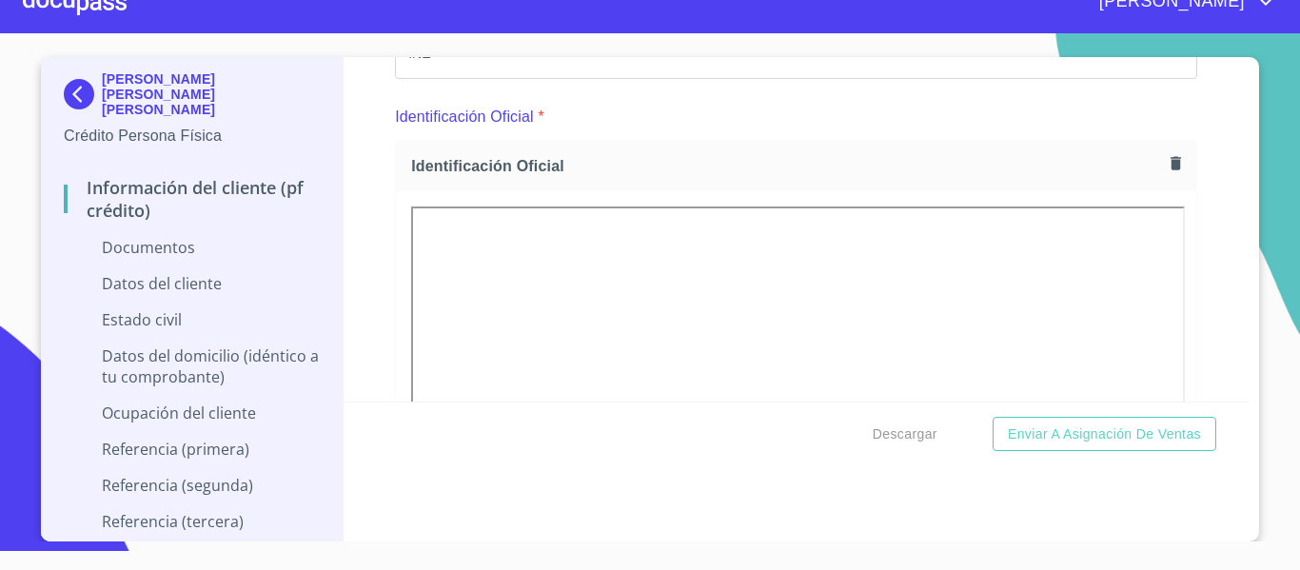
click at [1171, 166] on icon "button" at bounding box center [1176, 162] width 10 height 13
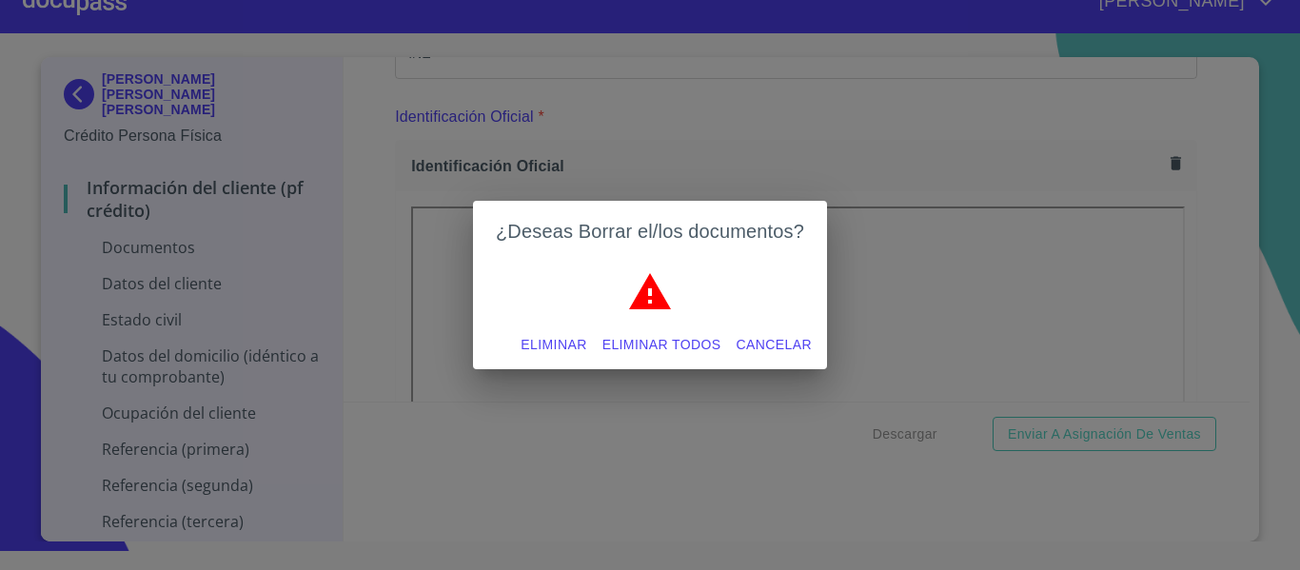
click at [675, 350] on span "Eliminar todos" at bounding box center [661, 345] width 119 height 24
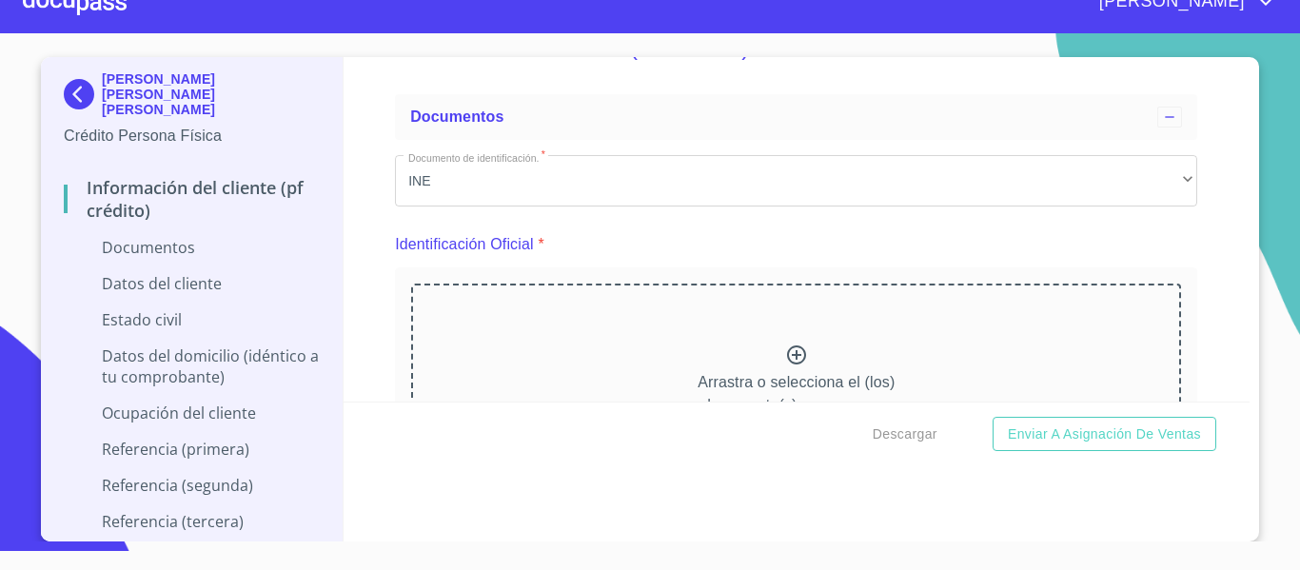
scroll to position [95, 0]
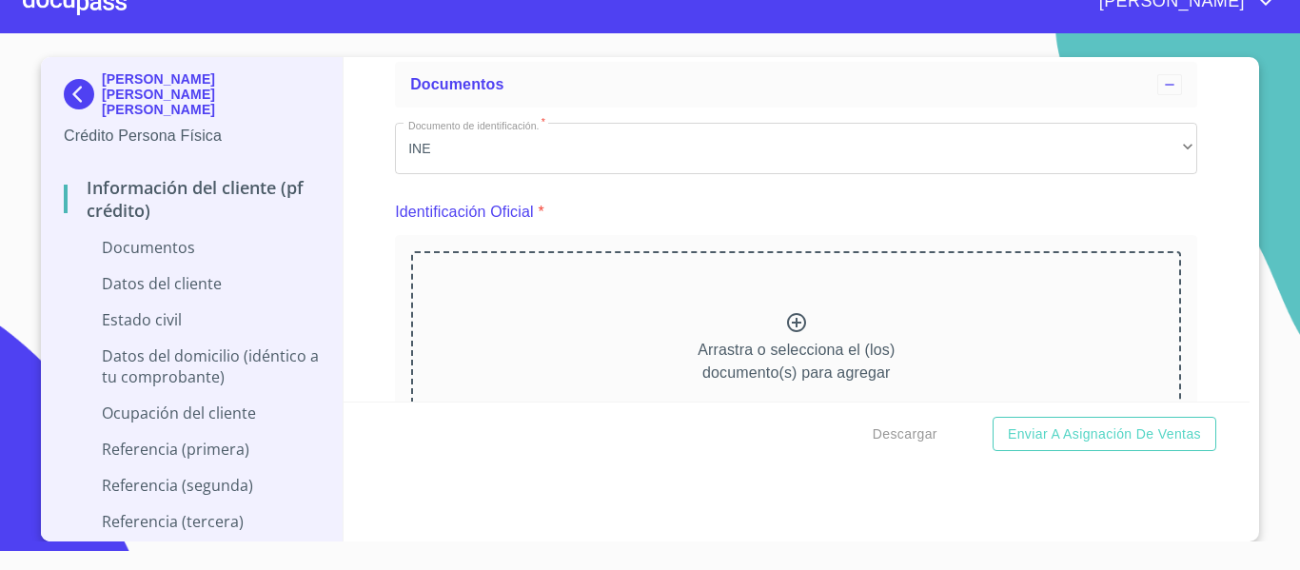
click at [785, 325] on icon at bounding box center [796, 322] width 23 height 23
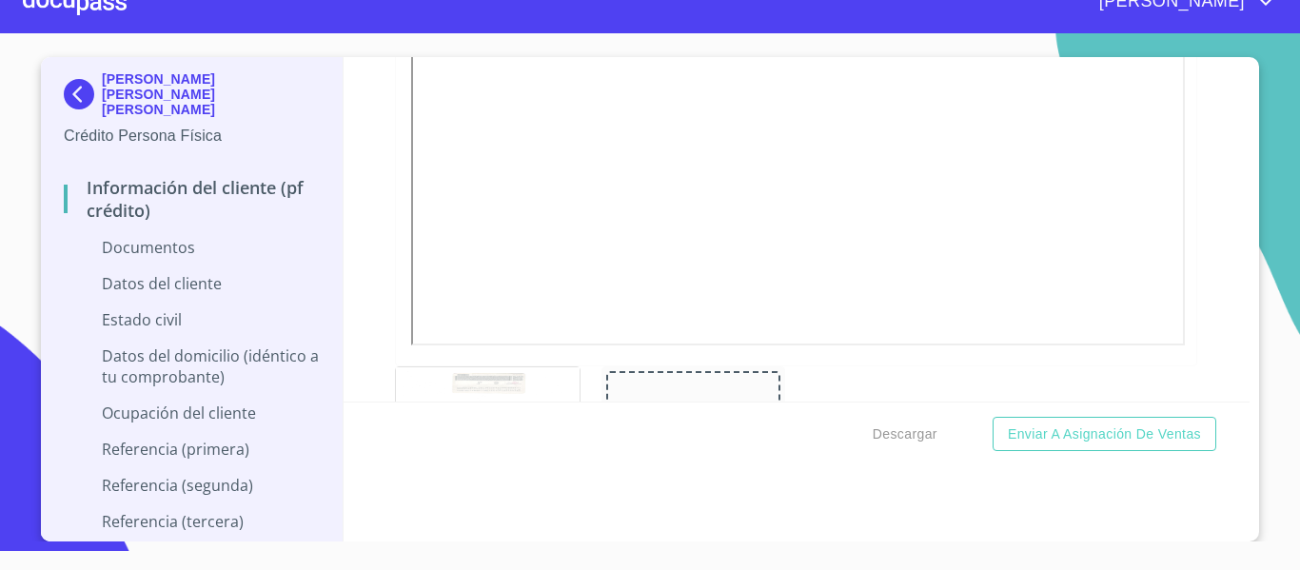
scroll to position [571, 0]
click at [681, 391] on div at bounding box center [693, 411] width 174 height 94
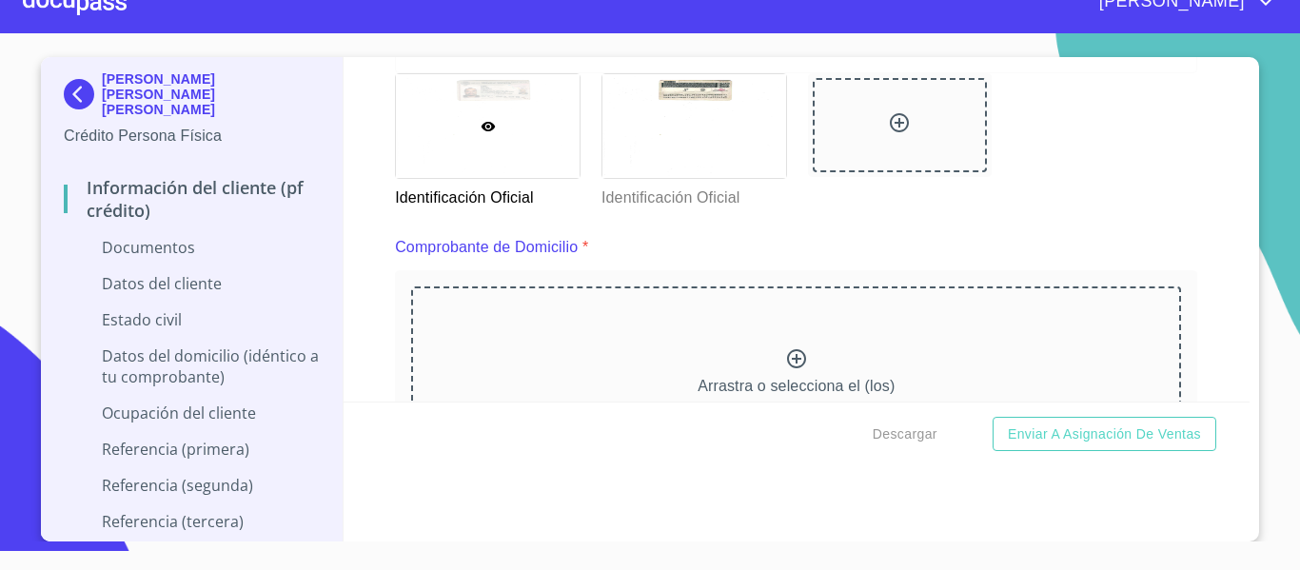
click at [490, 143] on div at bounding box center [488, 126] width 184 height 104
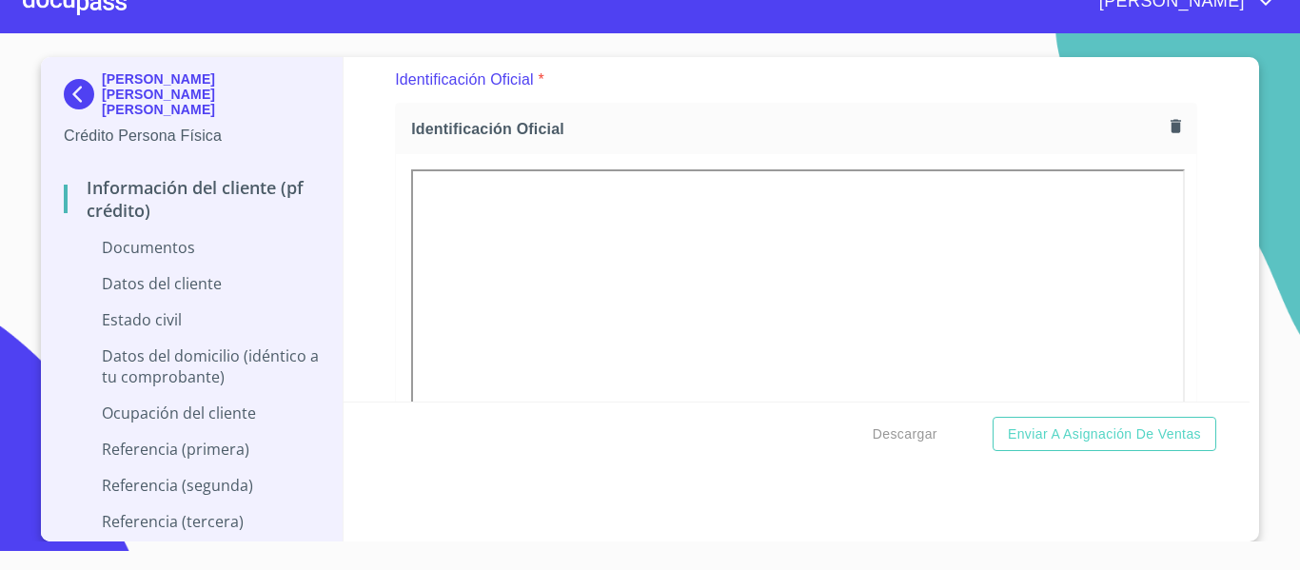
click at [1216, 265] on div "Información del cliente (PF crédito) Documentos Documento de identificación.   …" at bounding box center [797, 229] width 907 height 345
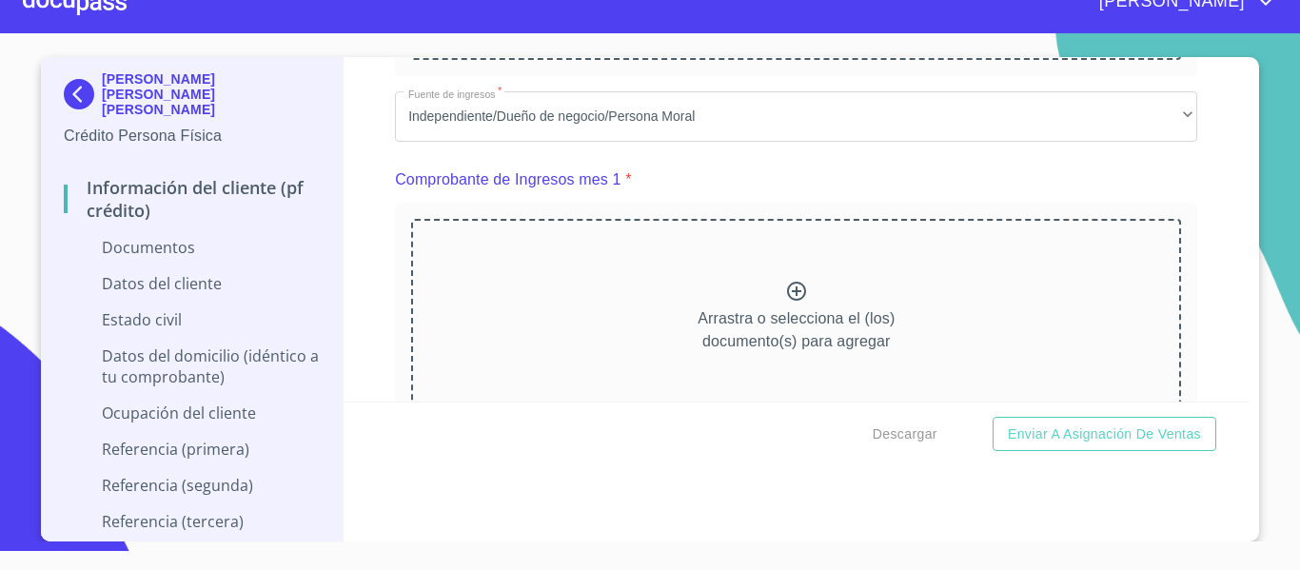
scroll to position [1274, 0]
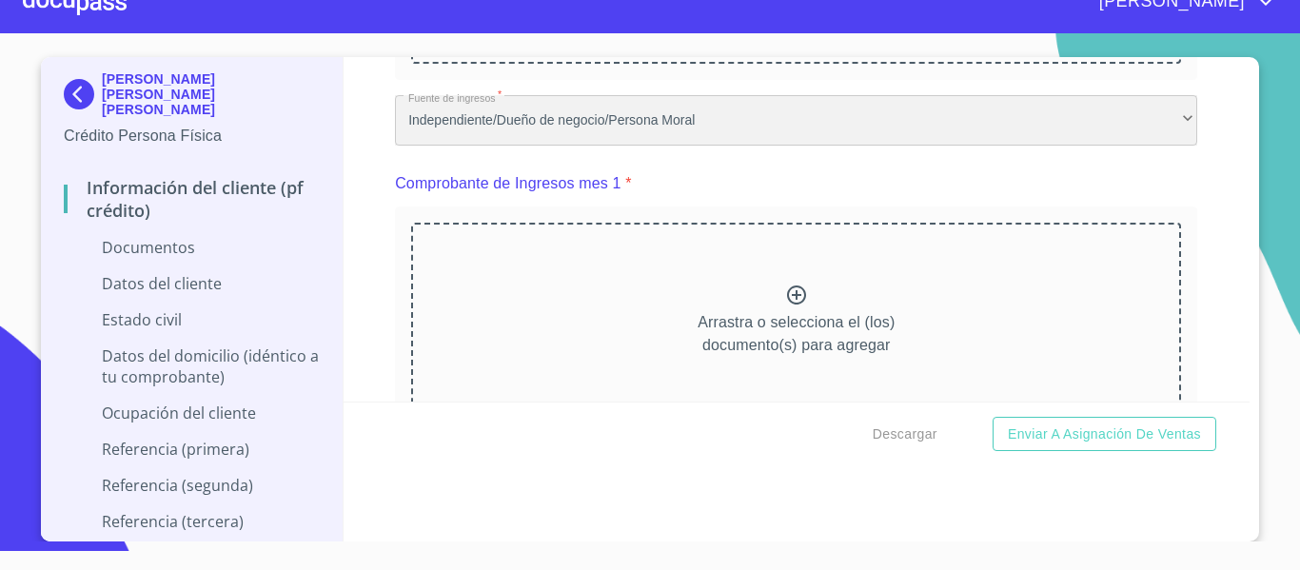
click at [545, 126] on div "Independiente/Dueño de negocio/Persona Moral" at bounding box center [796, 120] width 802 height 51
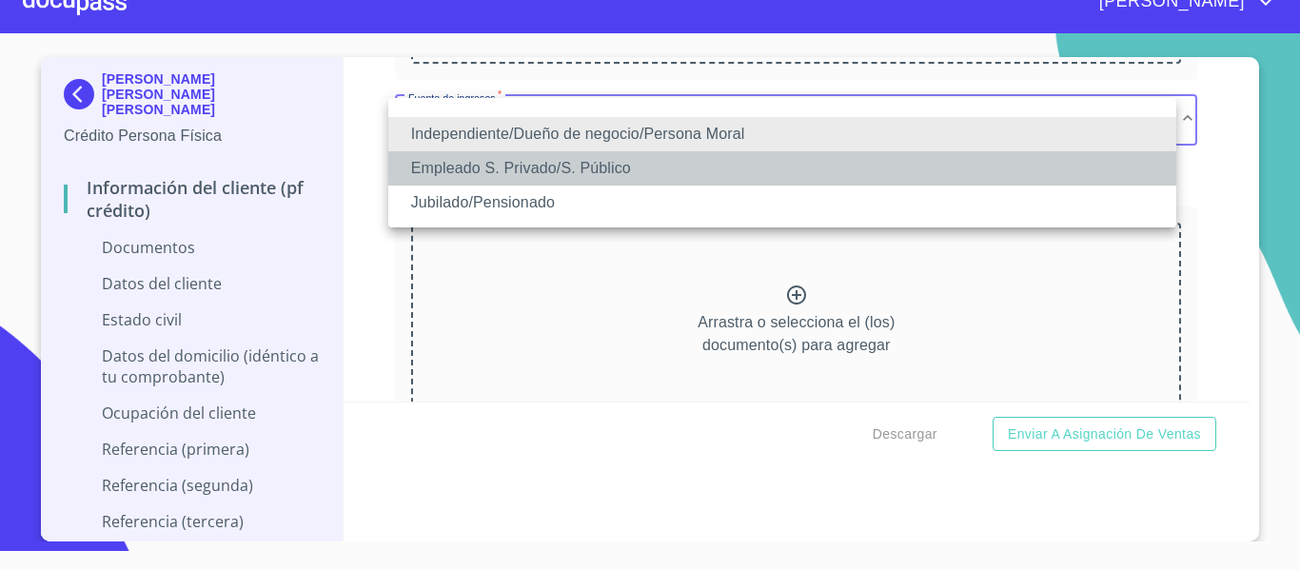
click at [535, 161] on li "Empleado S. Privado/S. Público" at bounding box center [782, 168] width 788 height 34
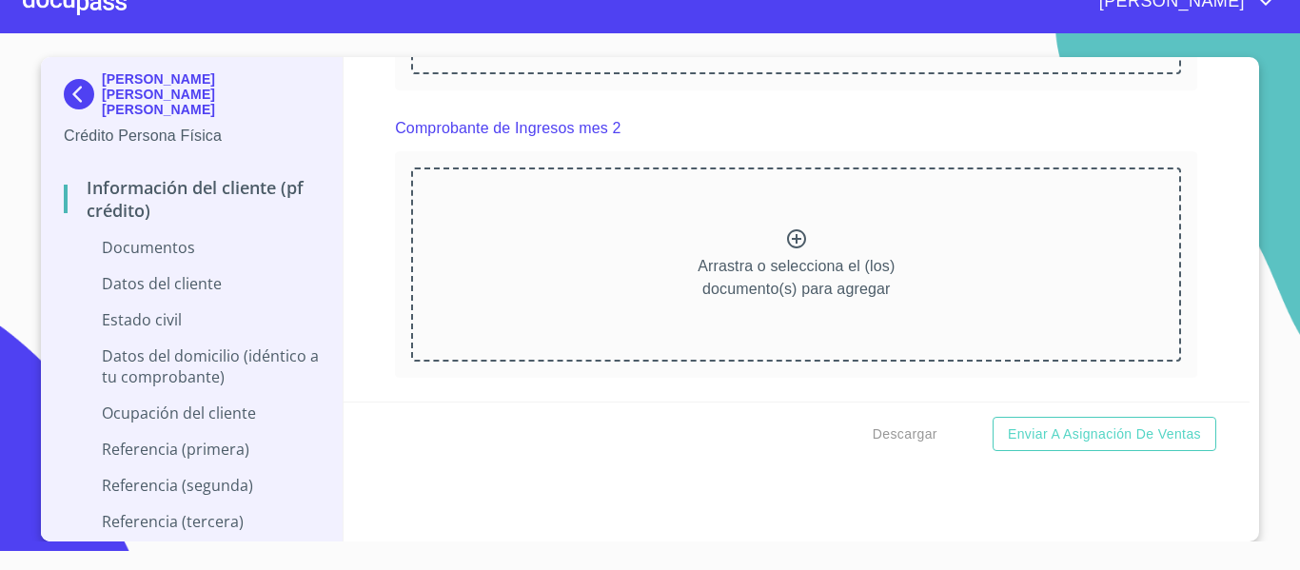
scroll to position [1655, 0]
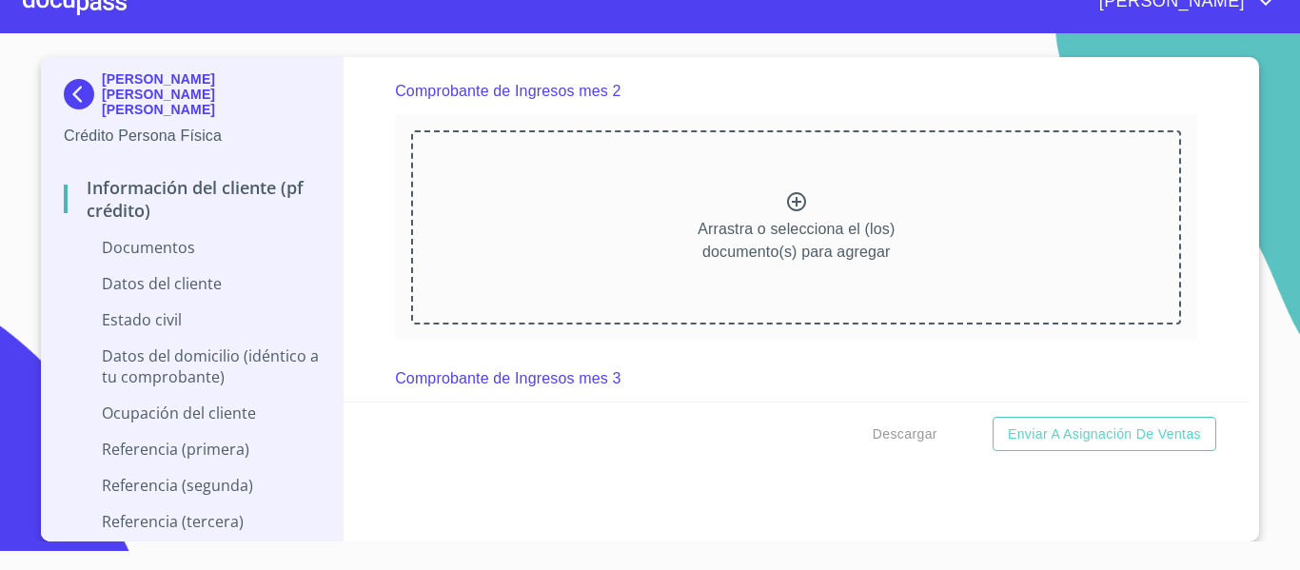
click at [787, 202] on icon at bounding box center [796, 201] width 19 height 19
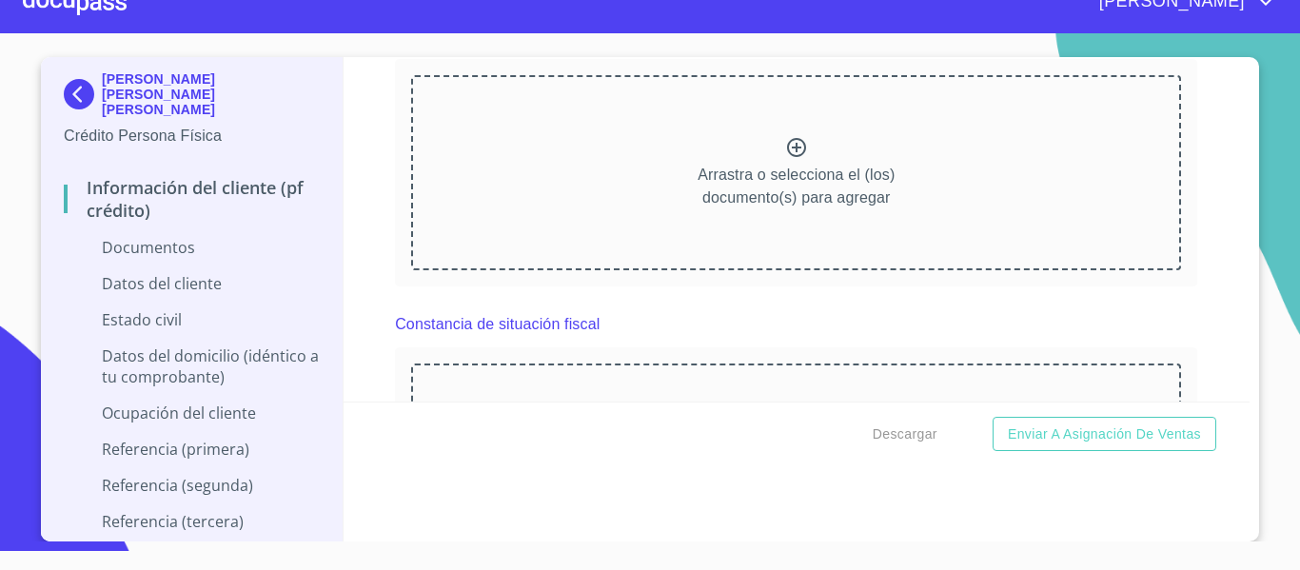
scroll to position [2512, 0]
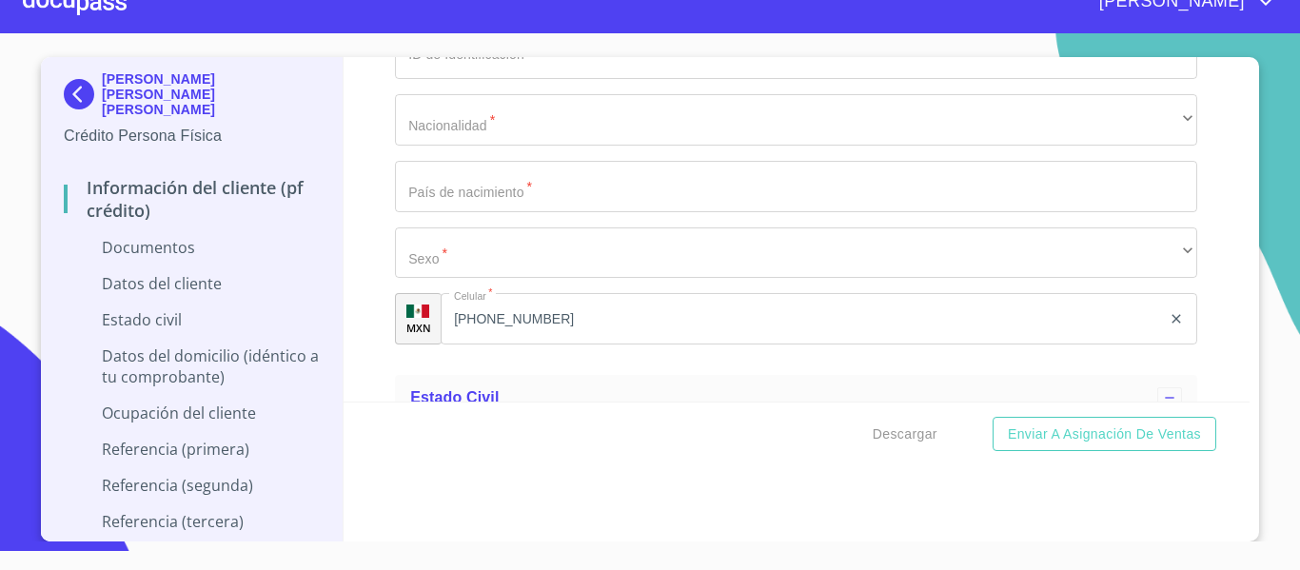
scroll to position [3464, 0]
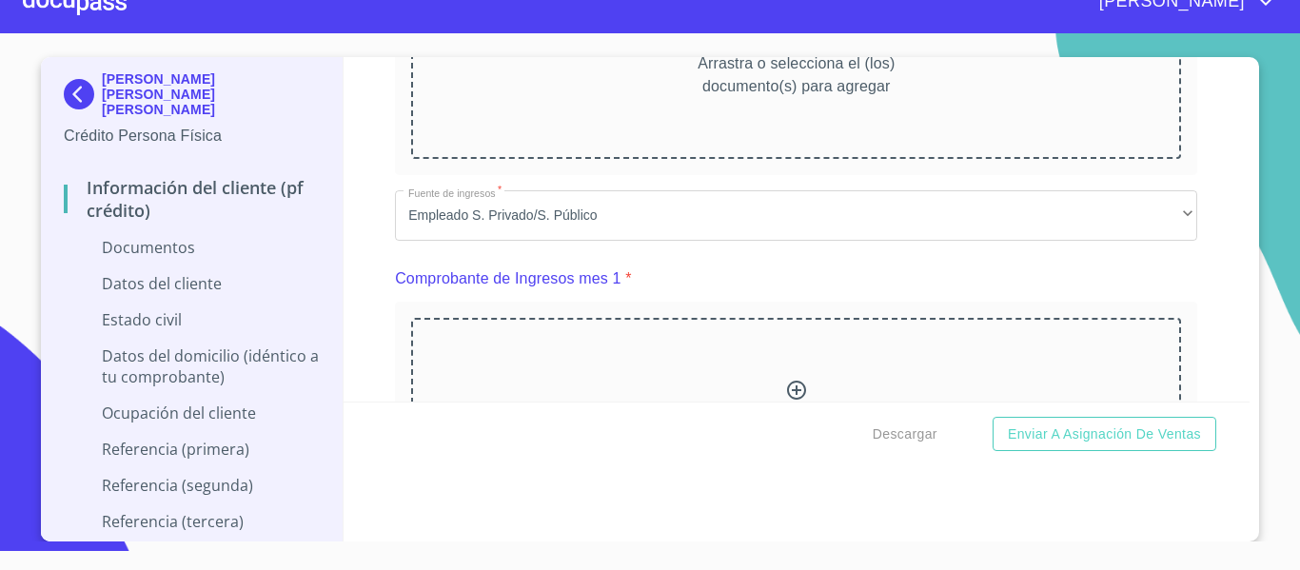
scroll to position [1274, 0]
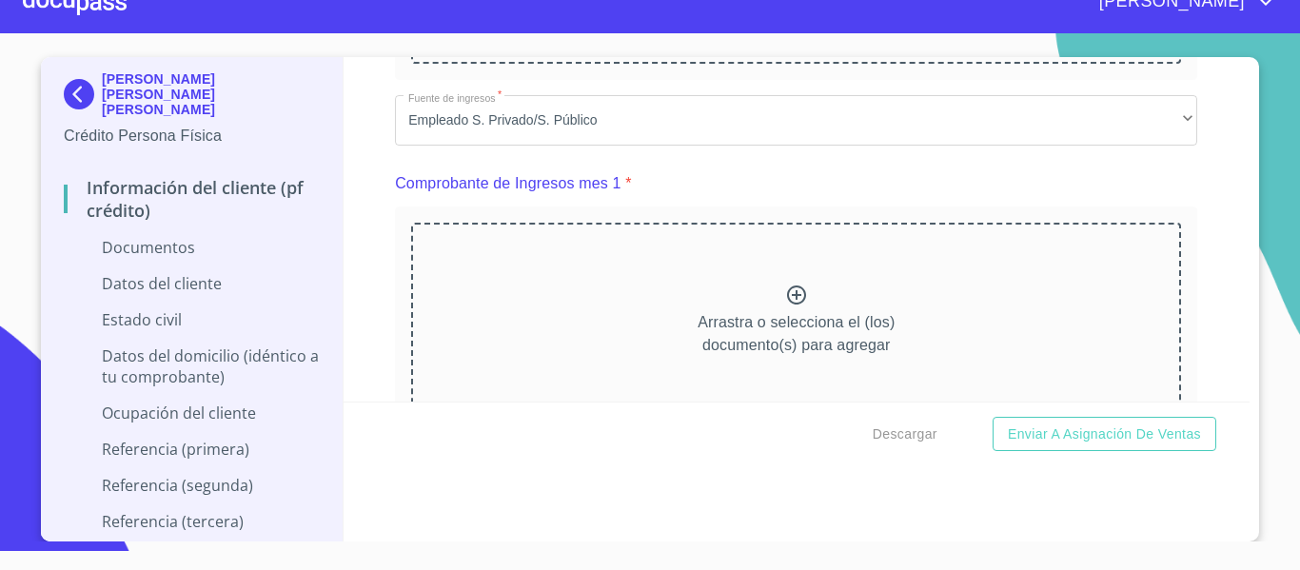
click at [788, 297] on icon at bounding box center [796, 295] width 23 height 23
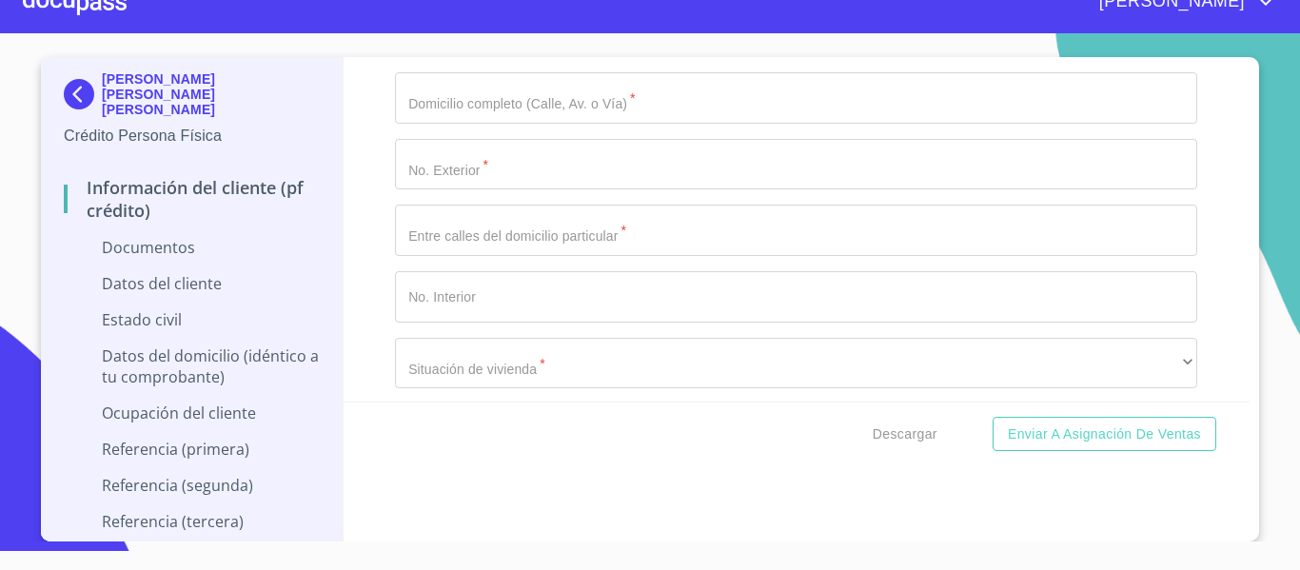
scroll to position [4035, 0]
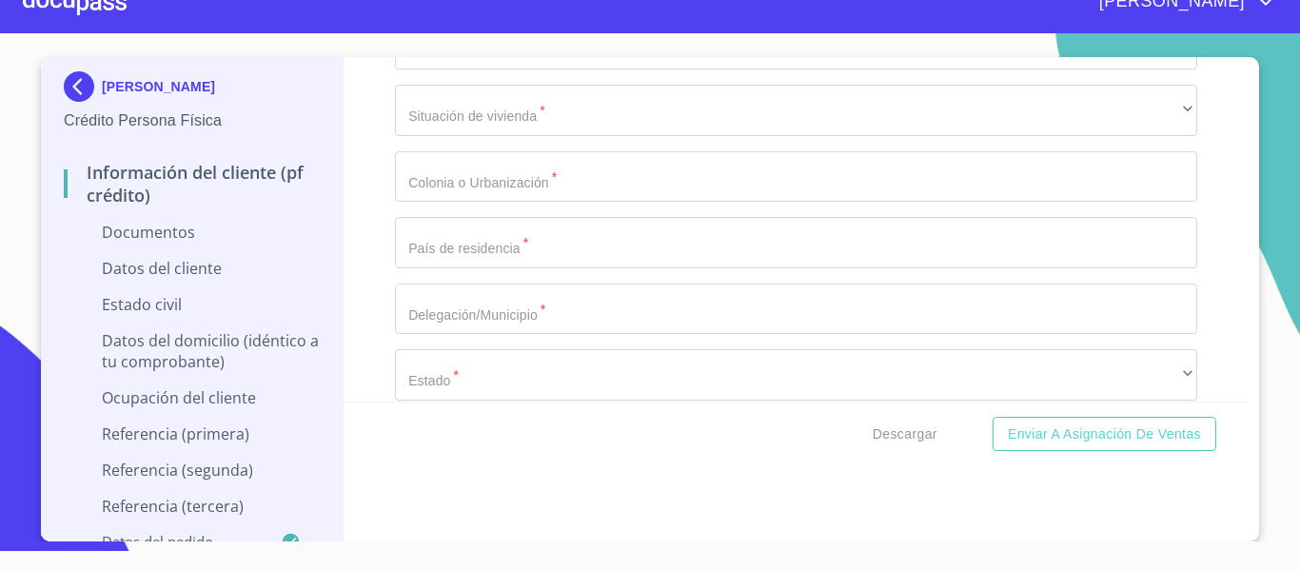
scroll to position [4796, 0]
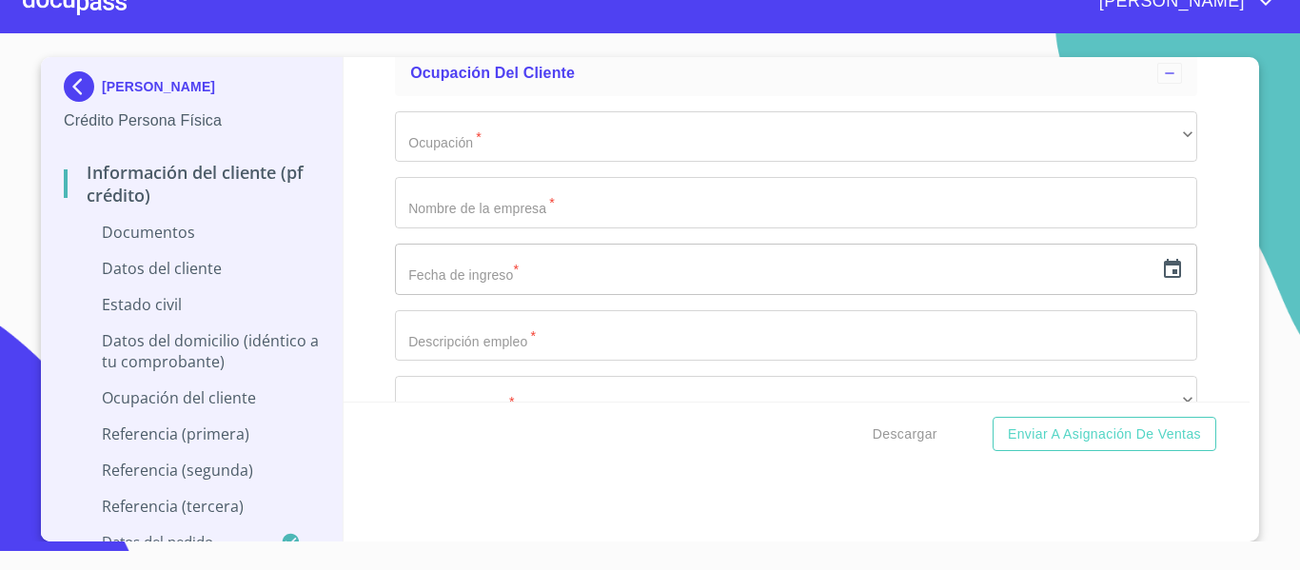
scroll to position [5843, 0]
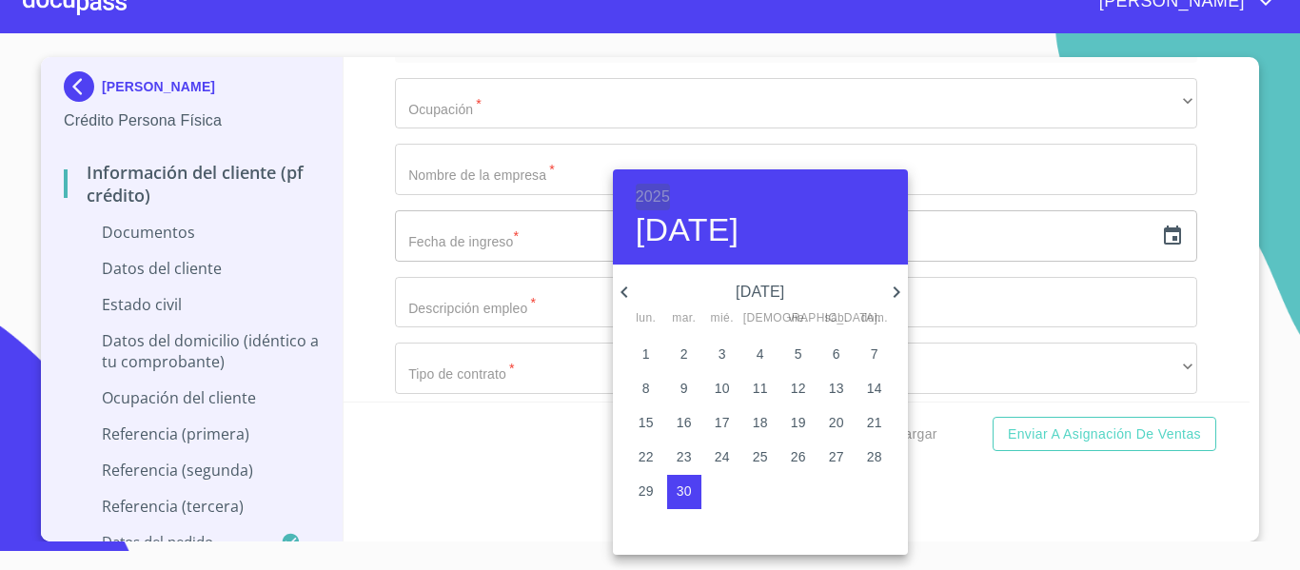
click at [655, 189] on h6 "2025" at bounding box center [653, 197] width 34 height 27
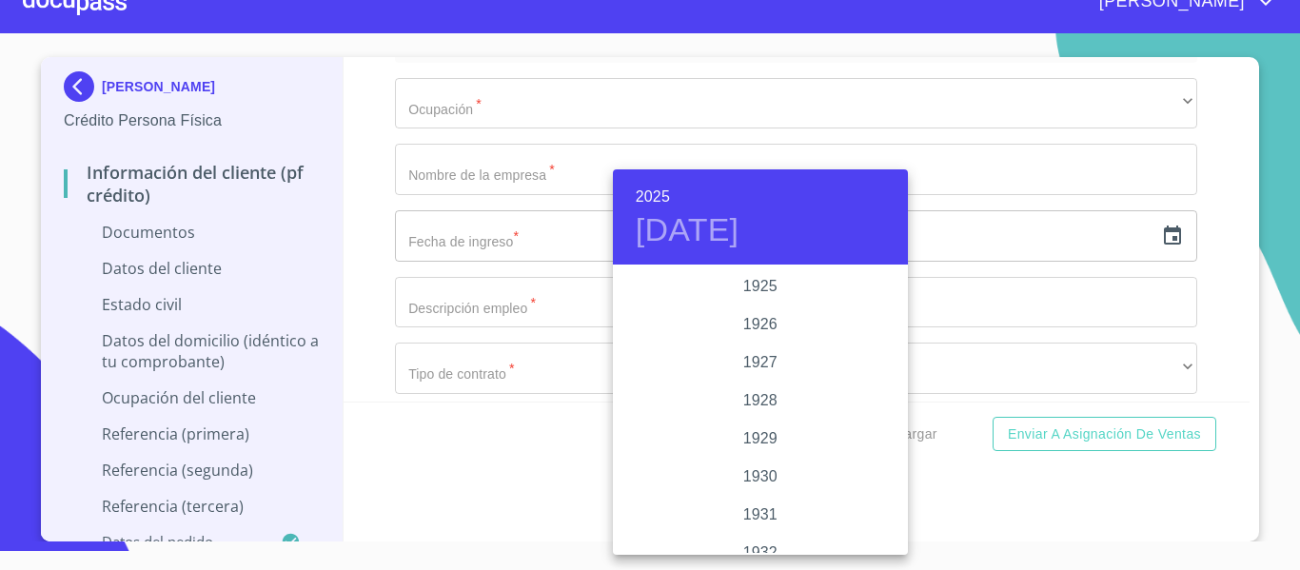
scroll to position [3693, 0]
click at [644, 192] on h6 "2025" at bounding box center [653, 197] width 34 height 27
click at [759, 452] on div "1979" at bounding box center [760, 458] width 295 height 38
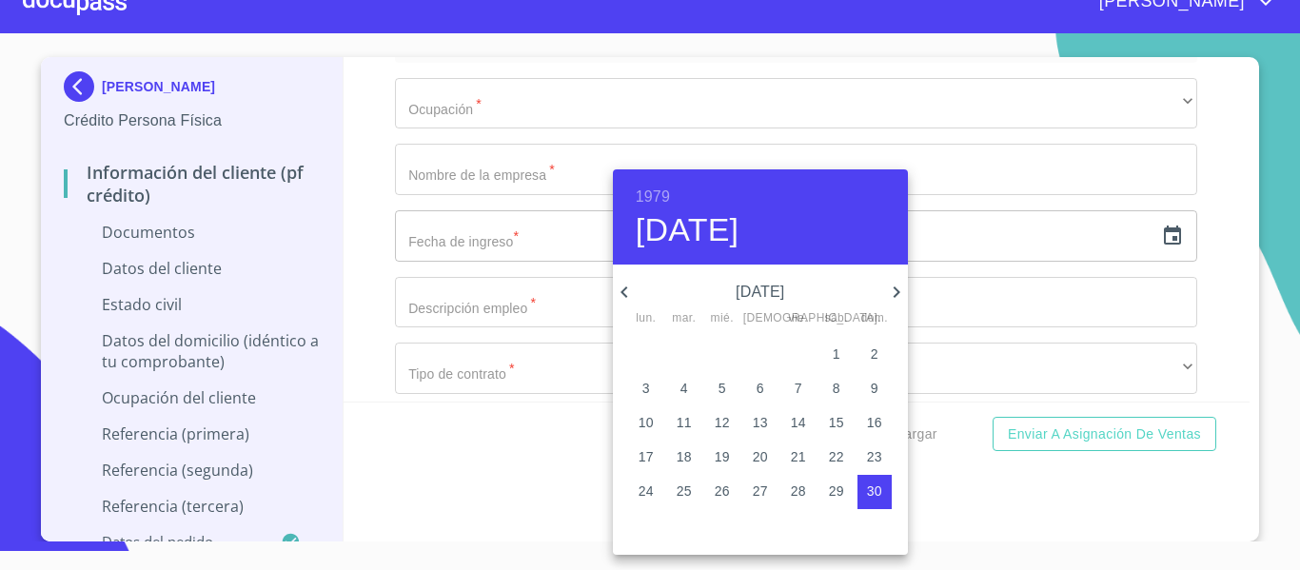
click at [629, 303] on icon "button" at bounding box center [624, 292] width 23 height 23
click at [688, 464] on p "17" at bounding box center [684, 456] width 15 height 19
type input "17 de jul. de 1979"
click at [374, 289] on div at bounding box center [650, 285] width 1300 height 570
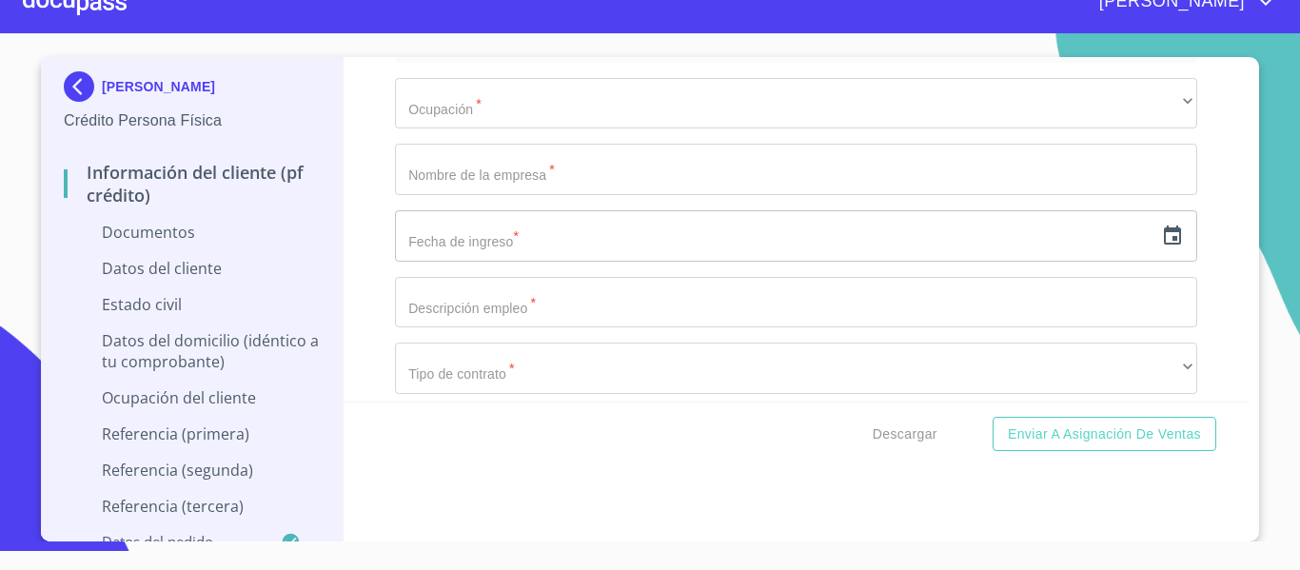
paste input "SAMJ790717"
paste input "MF8"
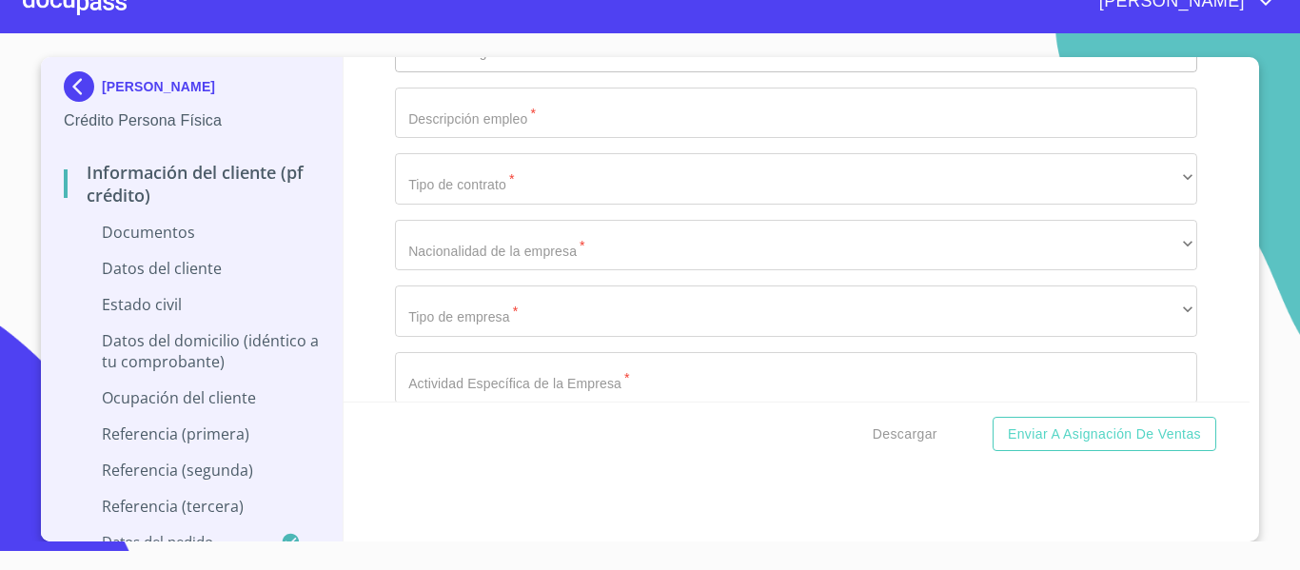
scroll to position [6033, 0]
type input "SAMJ790717MF8"
paste input "SAMJ790717HJCNRL05"
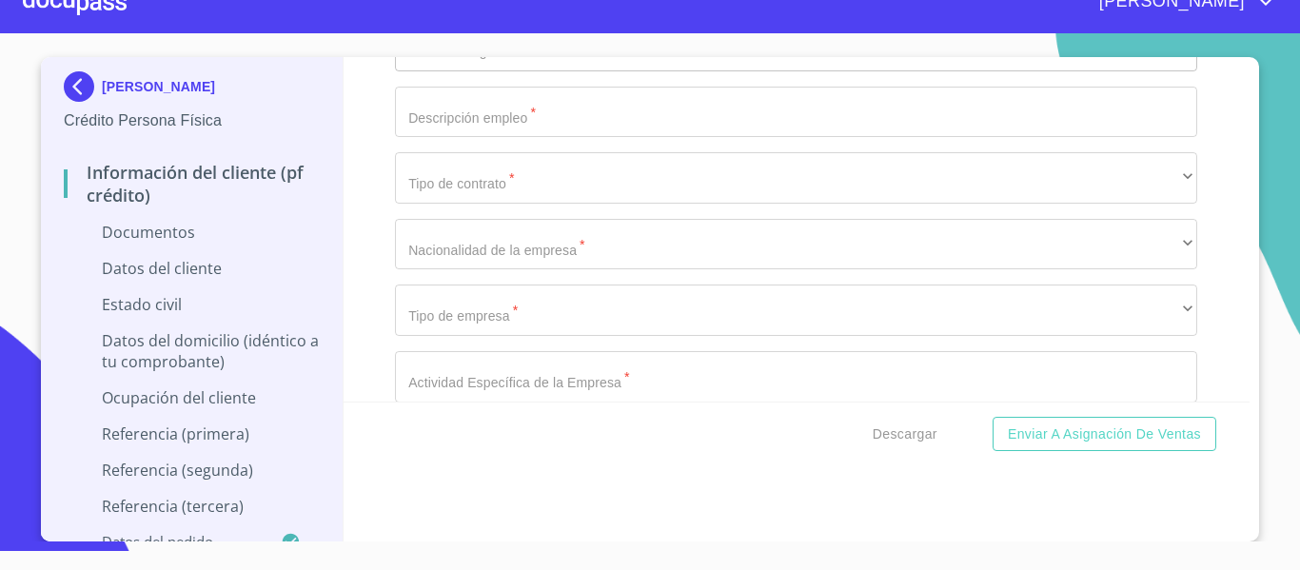
type input "SAMJ790717HJCNRL05"
type input "1906770118"
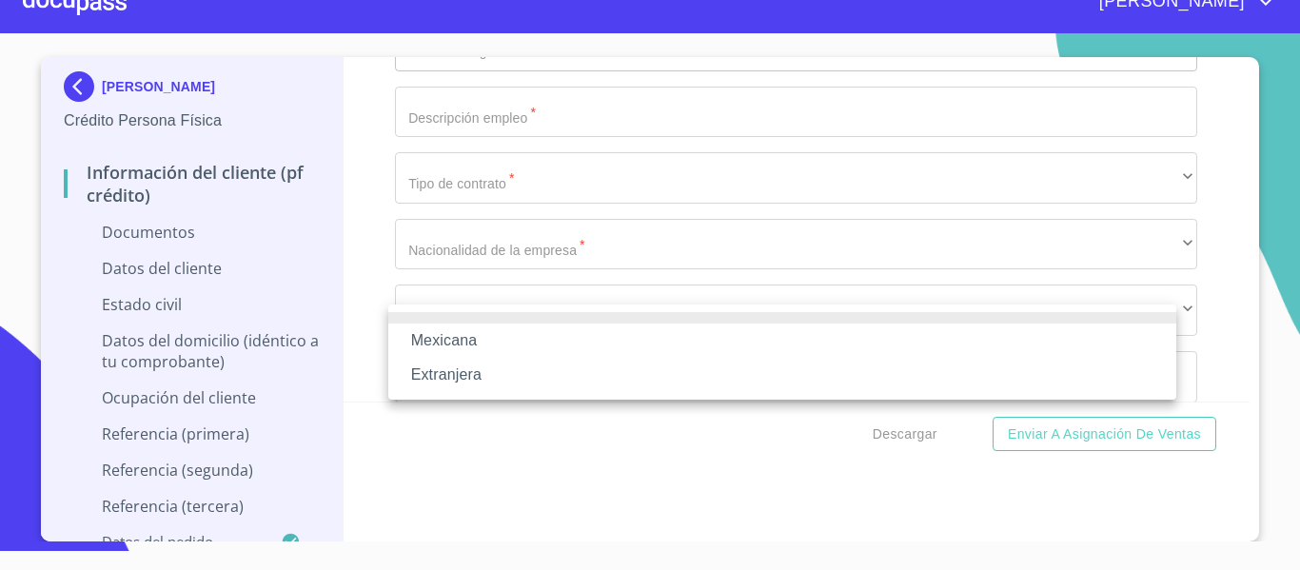
click at [490, 337] on li "Mexicana" at bounding box center [782, 341] width 788 height 34
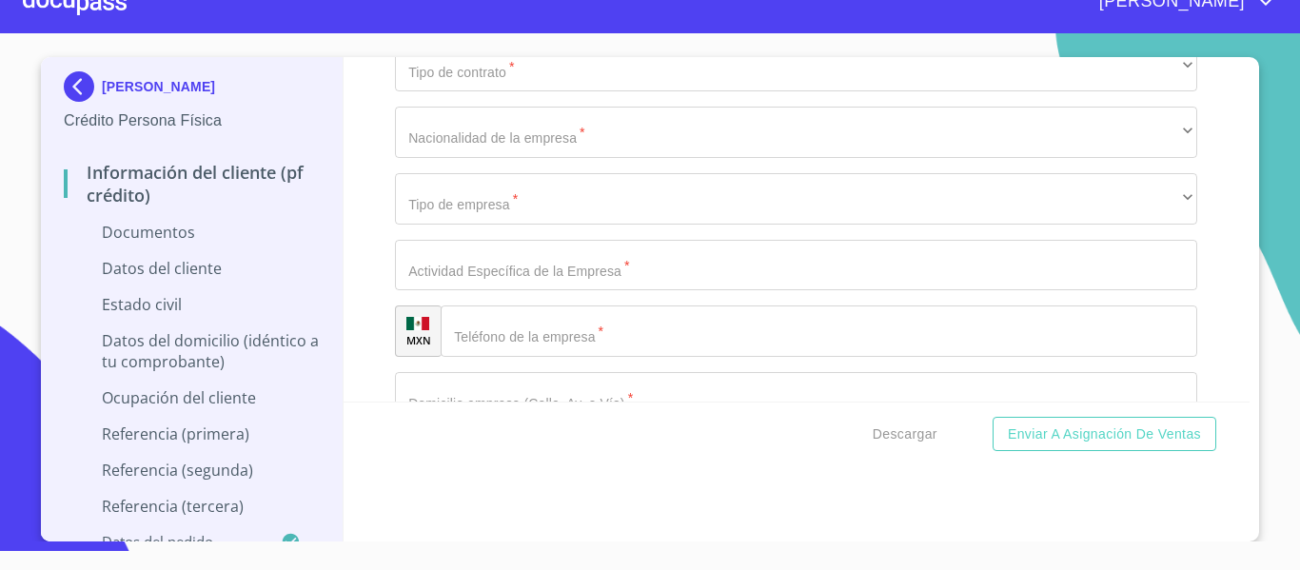
scroll to position [6224, 0]
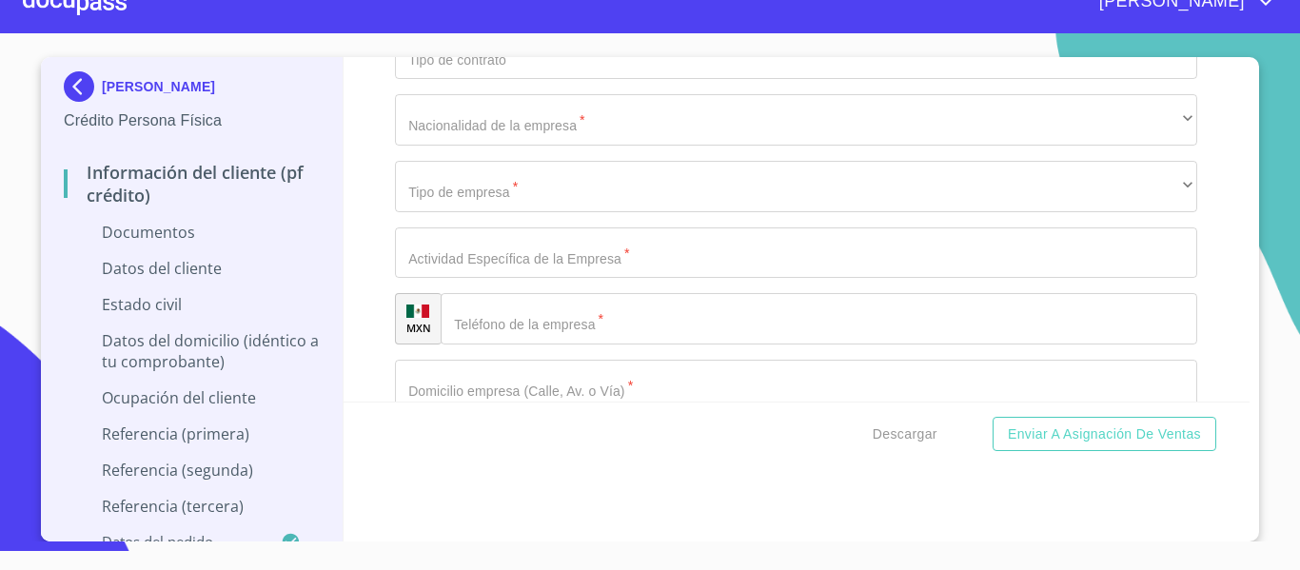
type input "MEXICO"
click at [386, 267] on div "Información del cliente (PF crédito) Documentos Documento de identificación.   …" at bounding box center [797, 229] width 907 height 345
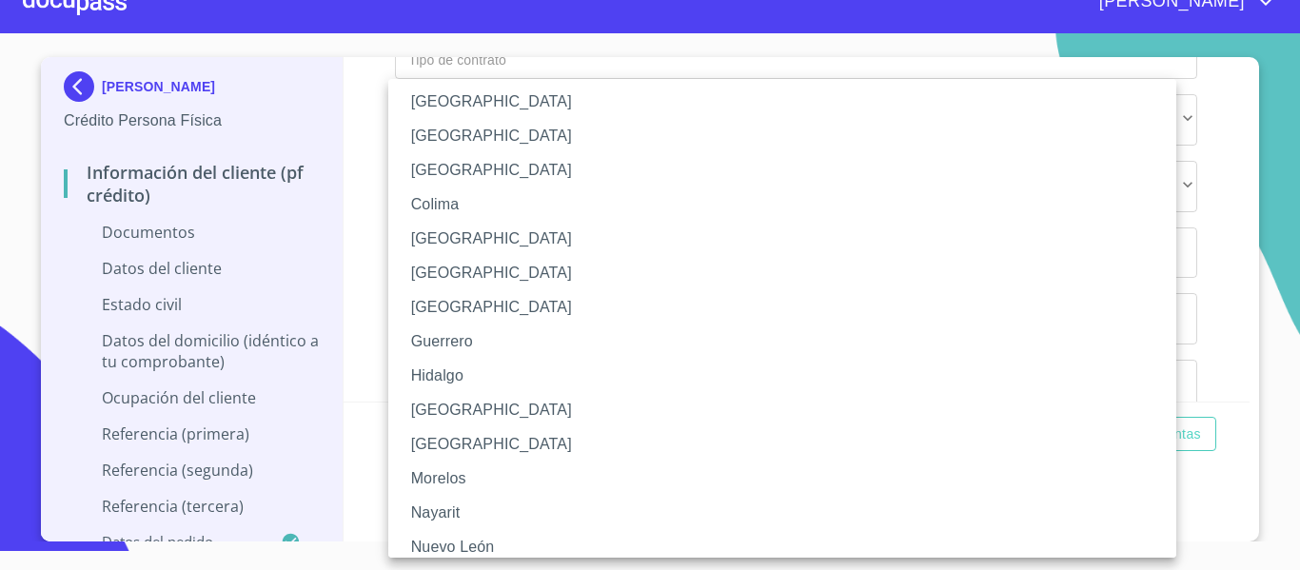
scroll to position [190, 0]
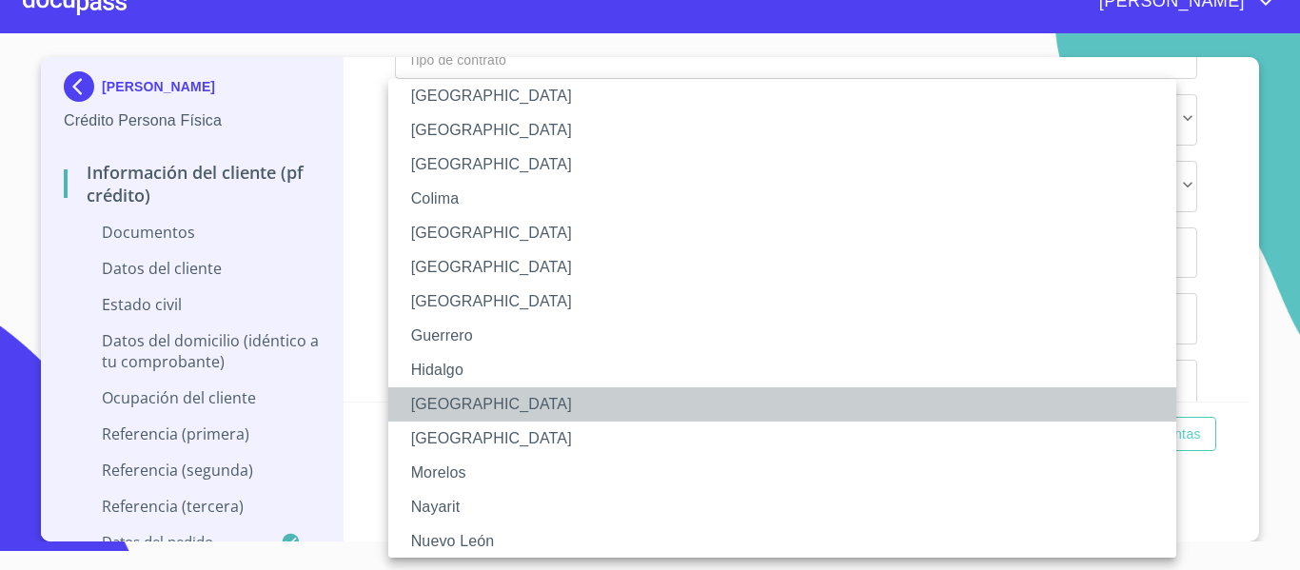
click at [451, 407] on li "Jalisco" at bounding box center [789, 404] width 802 height 34
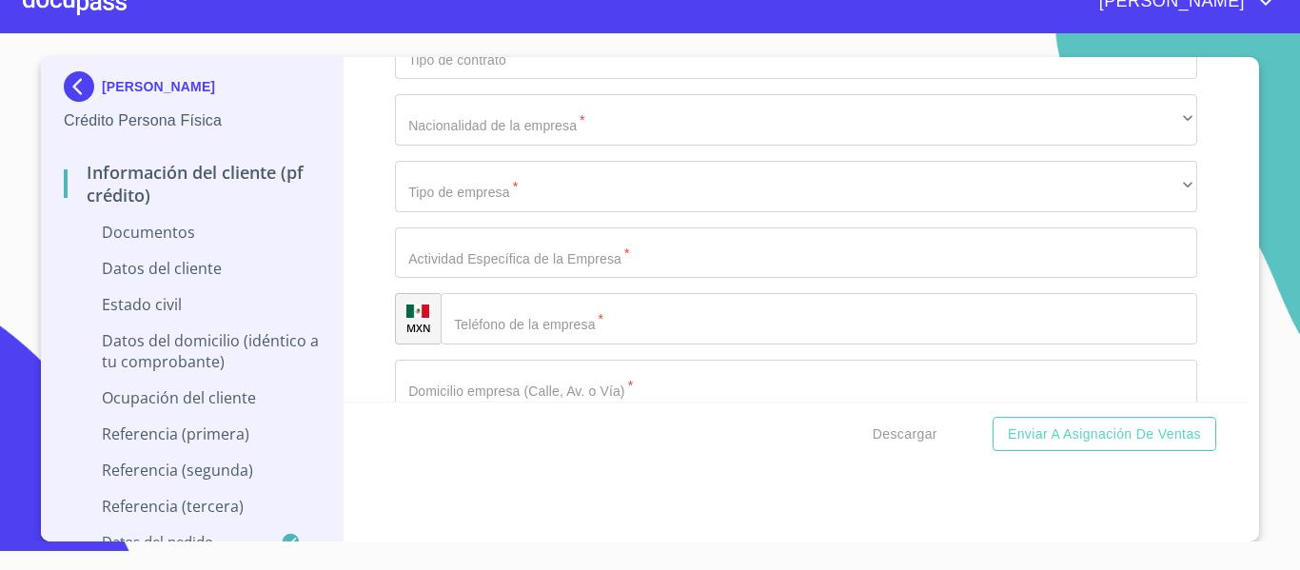
click at [376, 284] on div "Información del cliente (PF crédito) Documentos Documento de identificación.   …" at bounding box center [797, 229] width 907 height 345
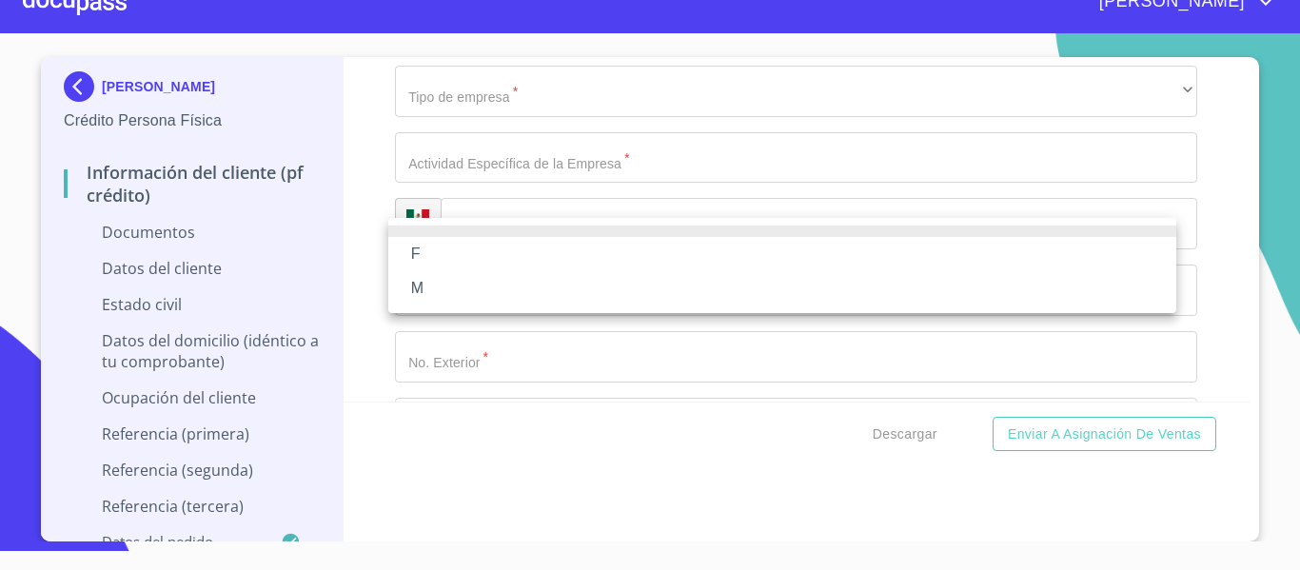
click at [444, 294] on li "M" at bounding box center [782, 288] width 788 height 34
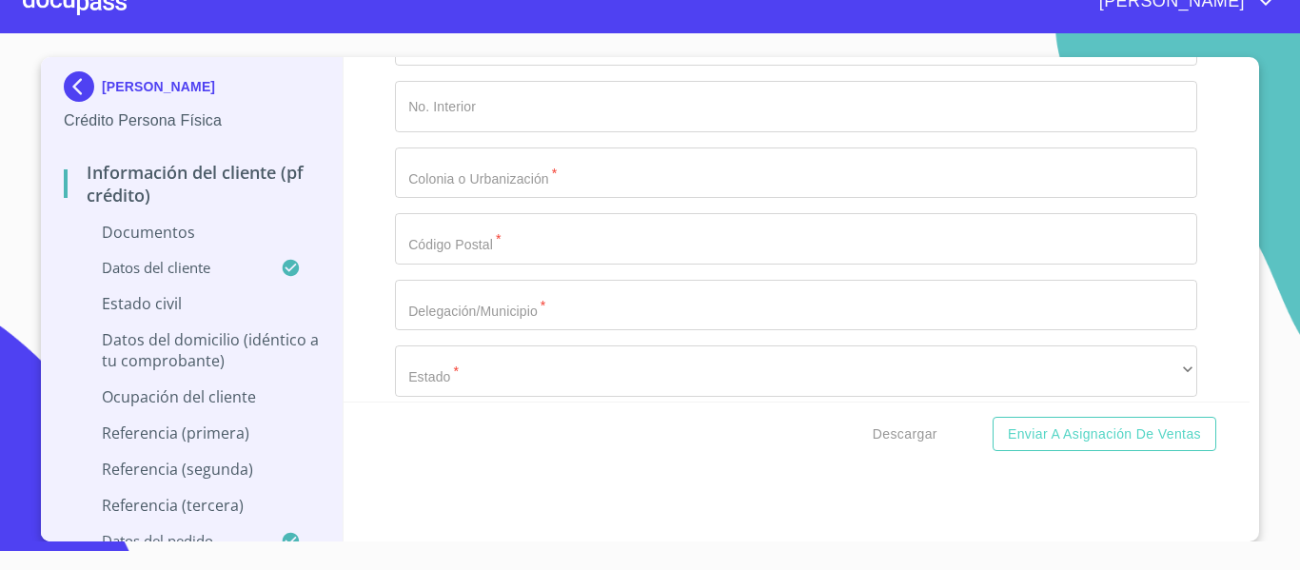
scroll to position [6605, 0]
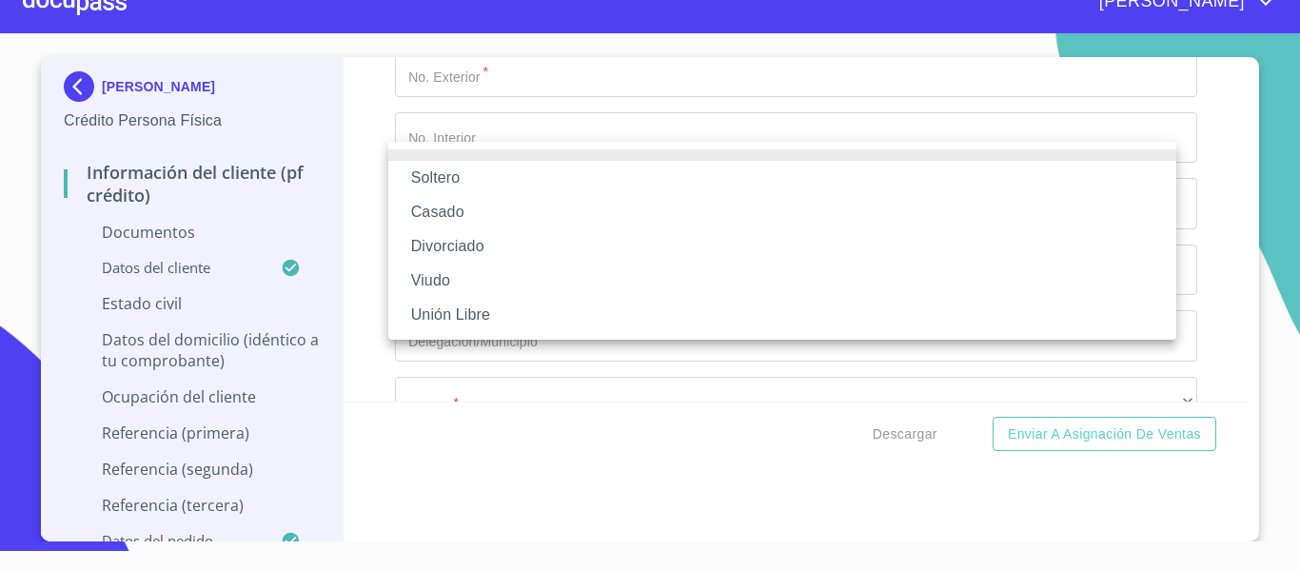
click at [434, 176] on li "Soltero" at bounding box center [782, 178] width 788 height 34
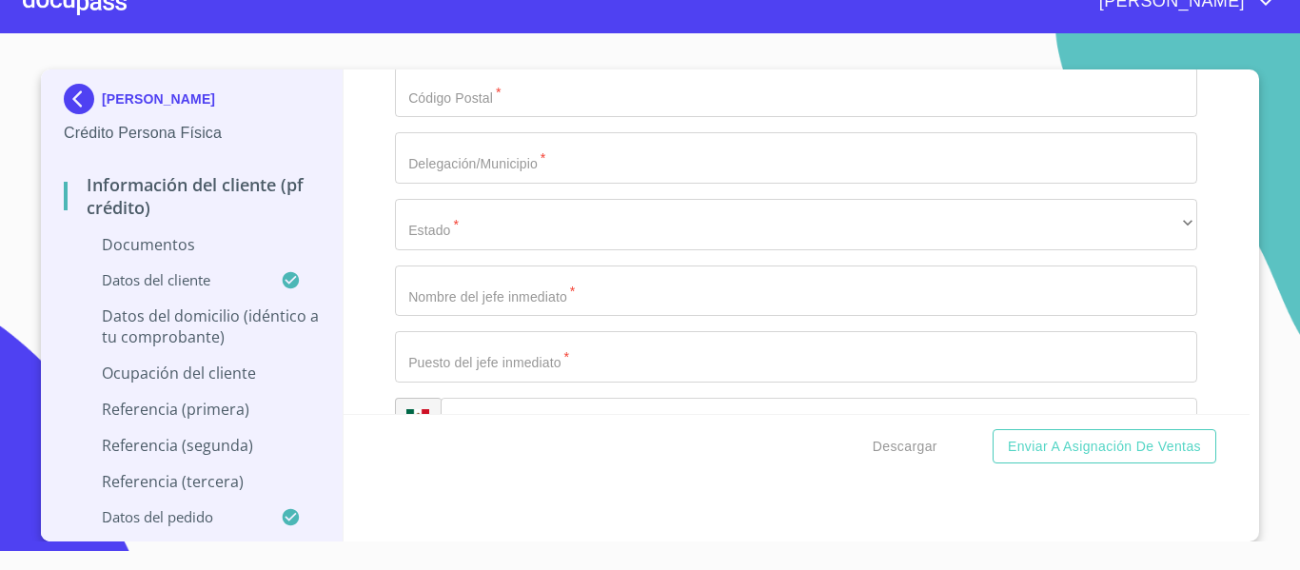
scroll to position [10, 0]
type input "C MORELOS OTE PARCELA"
type input "1"
type input "500"
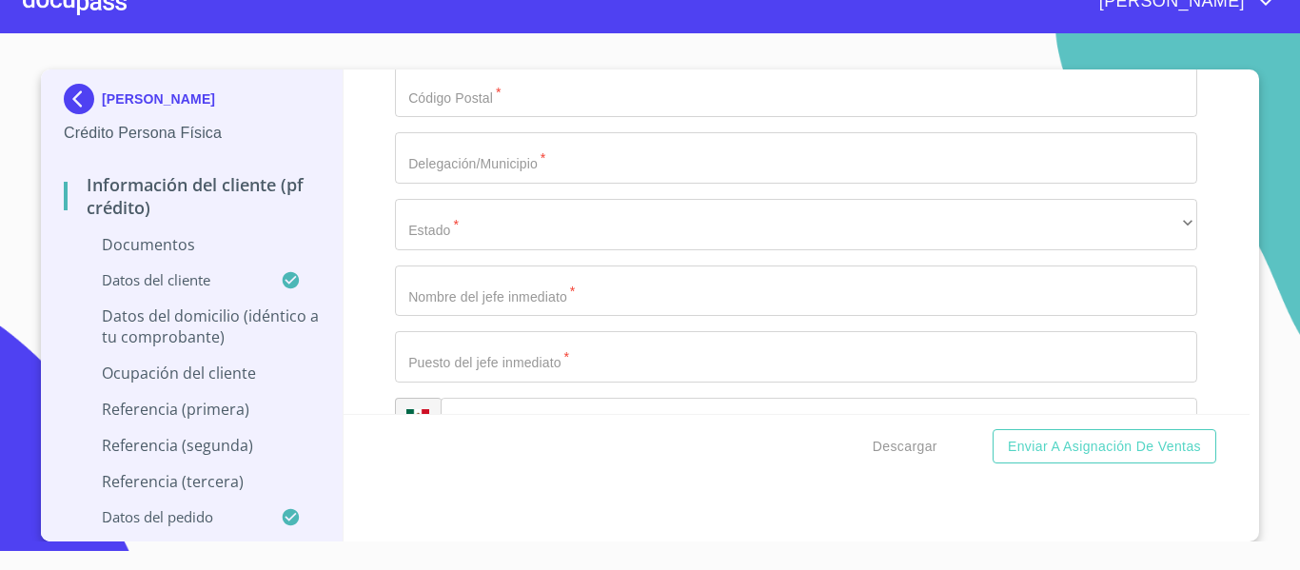
drag, startPoint x: 464, startPoint y: 268, endPoint x: 346, endPoint y: 272, distance: 118.1
click at [346, 272] on div "Información del cliente (PF crédito) Documentos Documento de identificación.   …" at bounding box center [797, 241] width 907 height 345
type input "500"
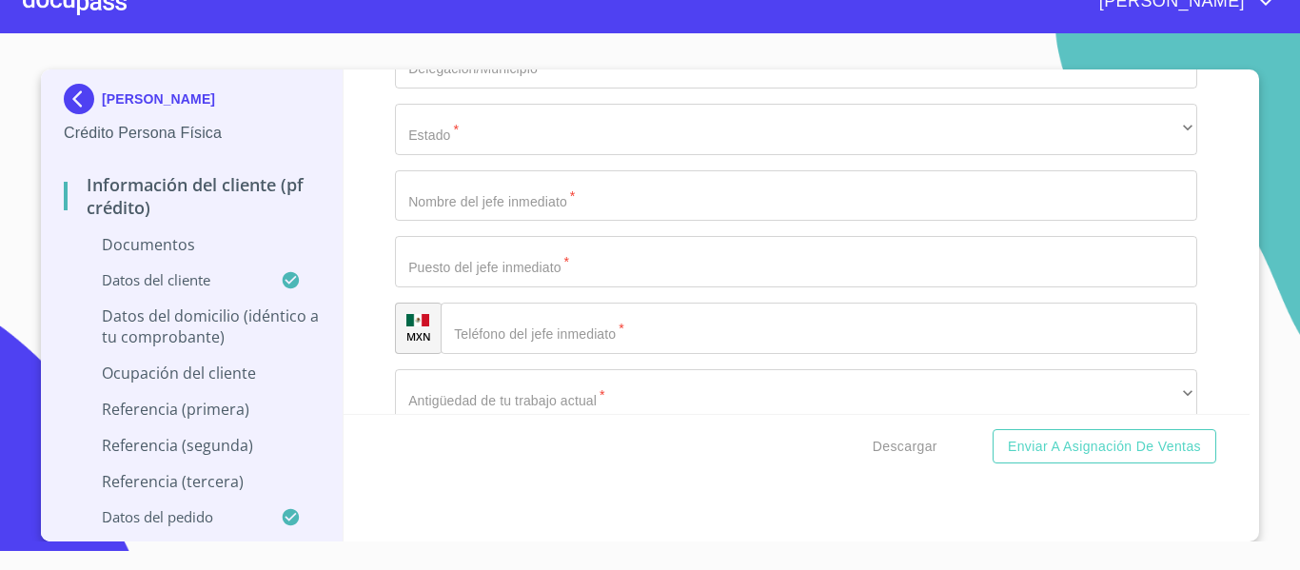
type input "CERRITO Y JESUS R MICHELLE"
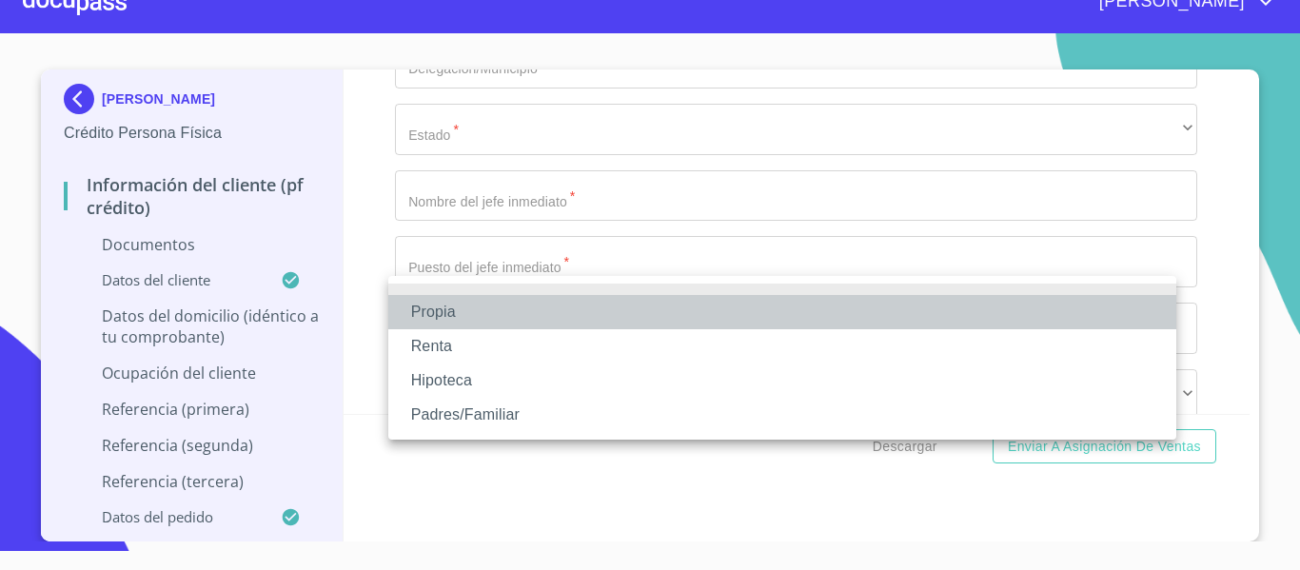
click at [545, 314] on li "Propia" at bounding box center [782, 312] width 788 height 34
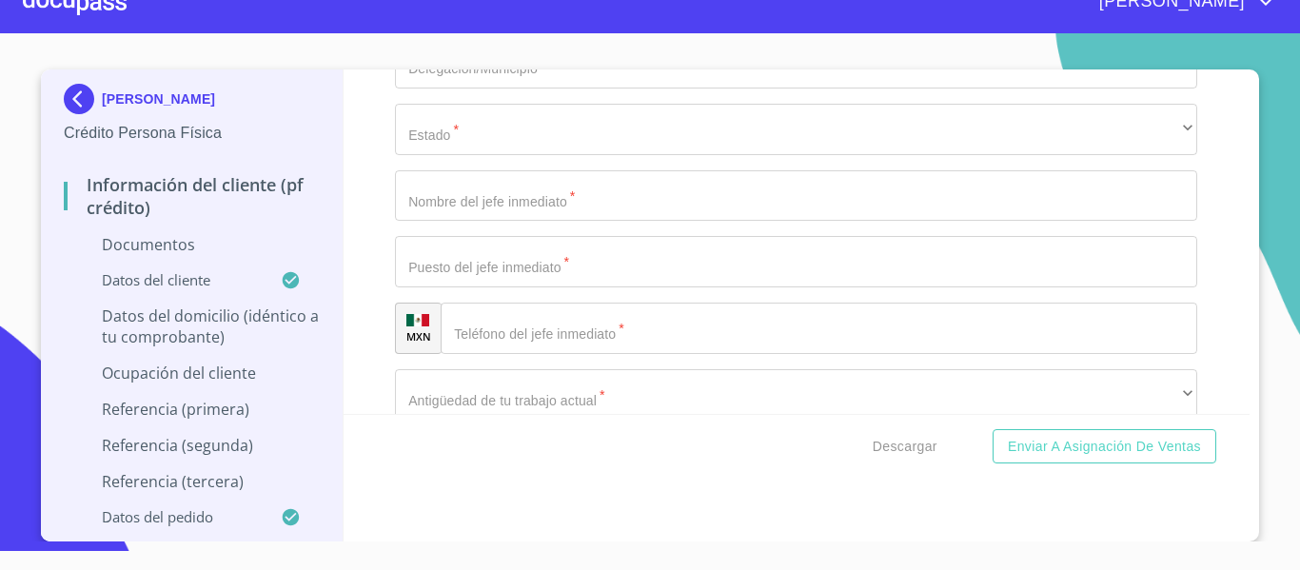
scroll to position [6985, 0]
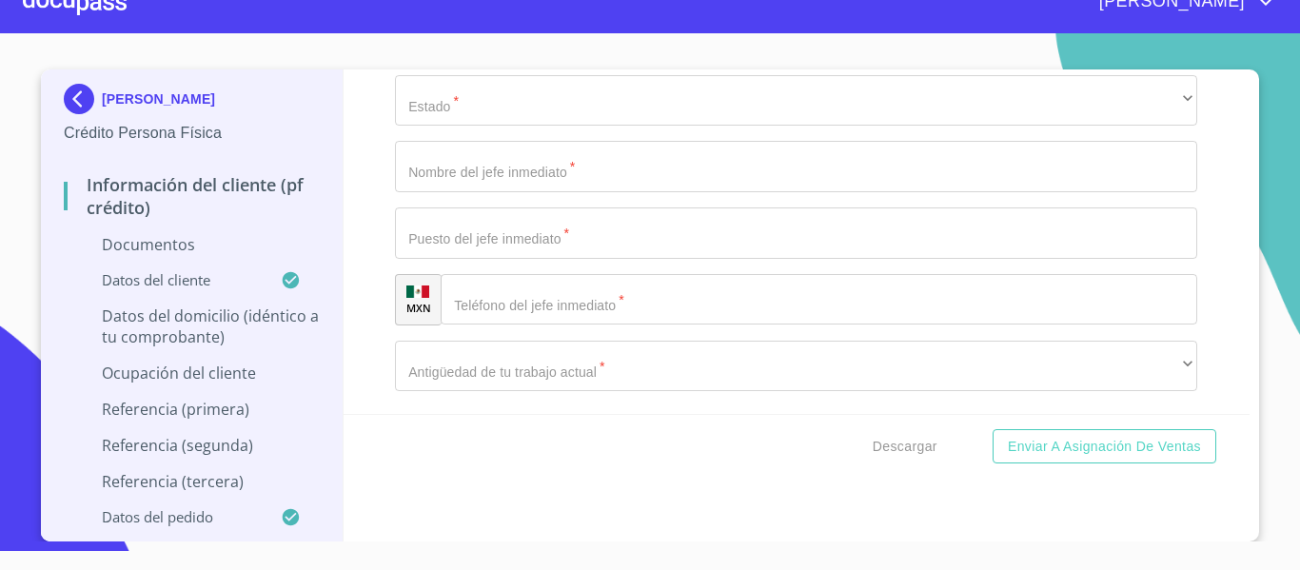
type input "$1,000,000"
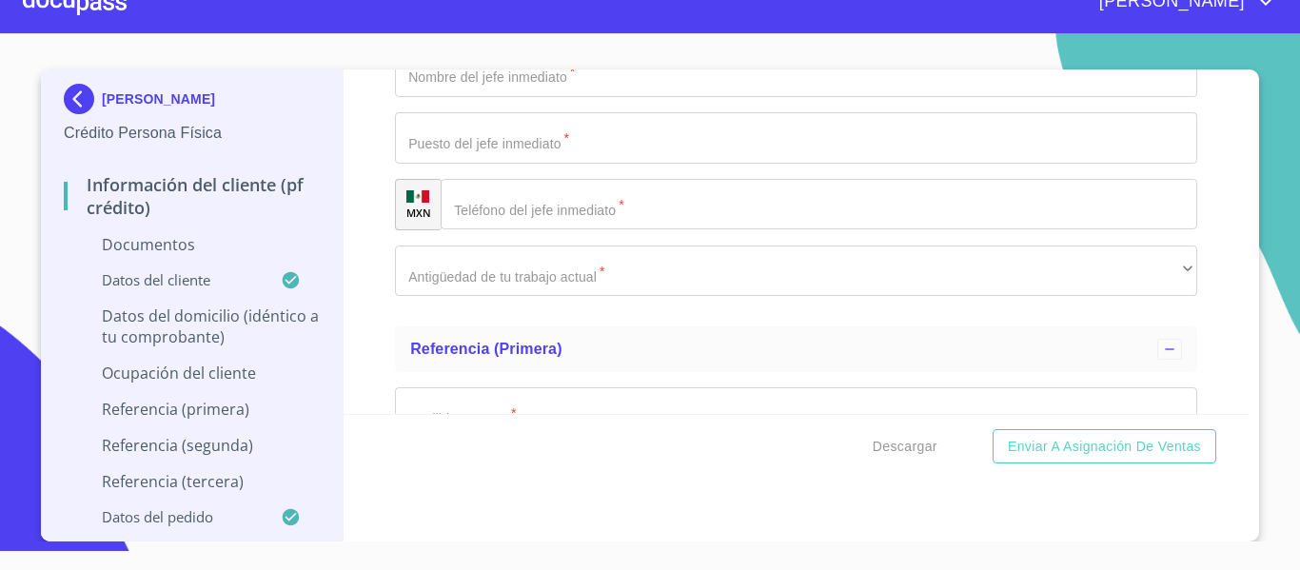
type input "SAN SEBASTIAN EL GRANDE"
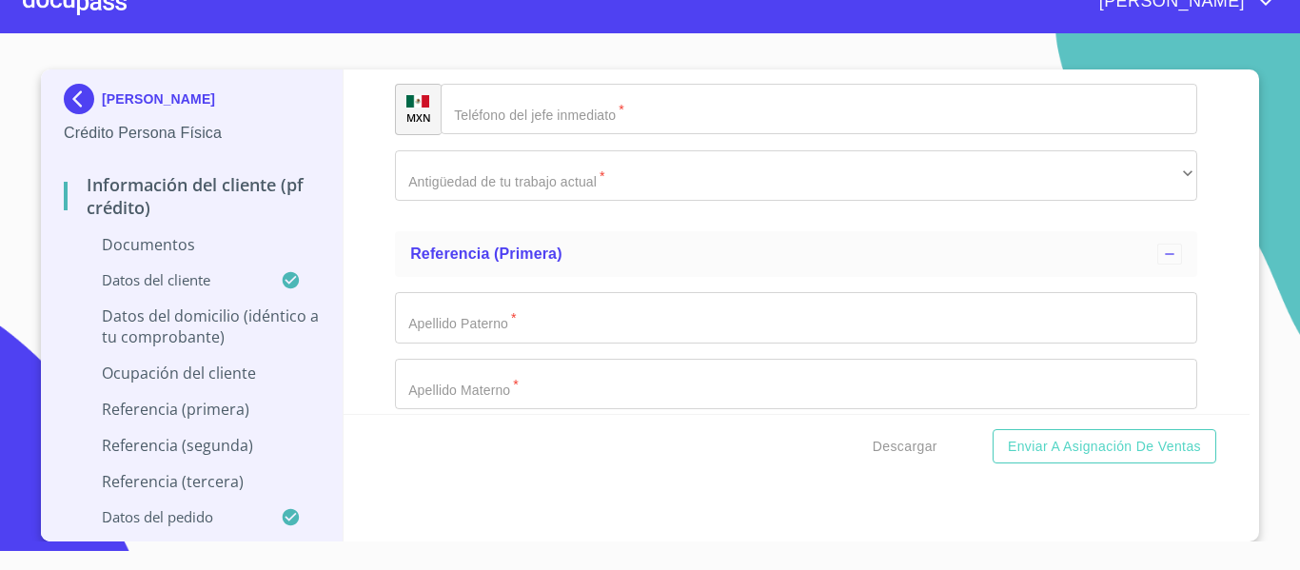
scroll to position [7271, 0]
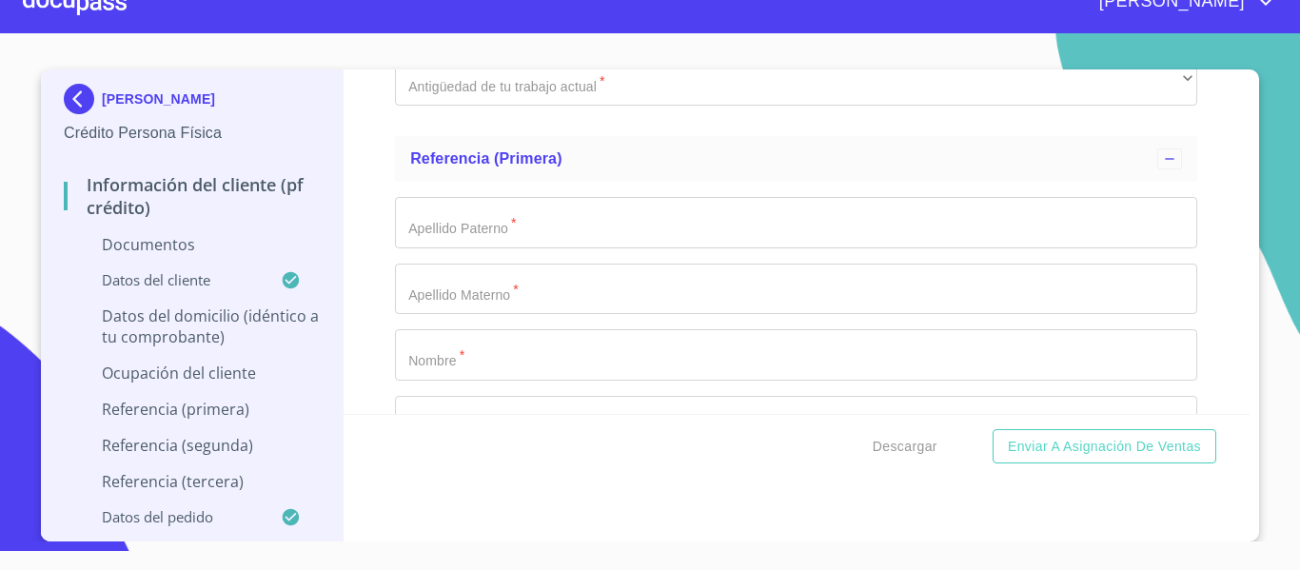
type input "MEXICO"
type input "TLAJOULCO DE ZUÑIGA"
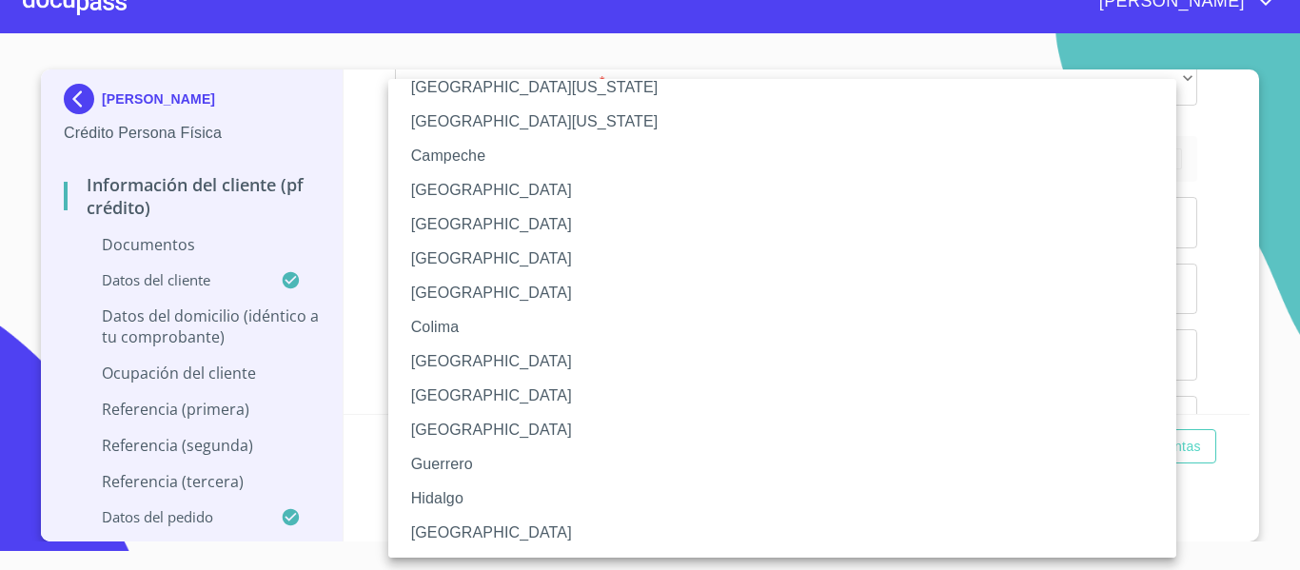
scroll to position [95, 0]
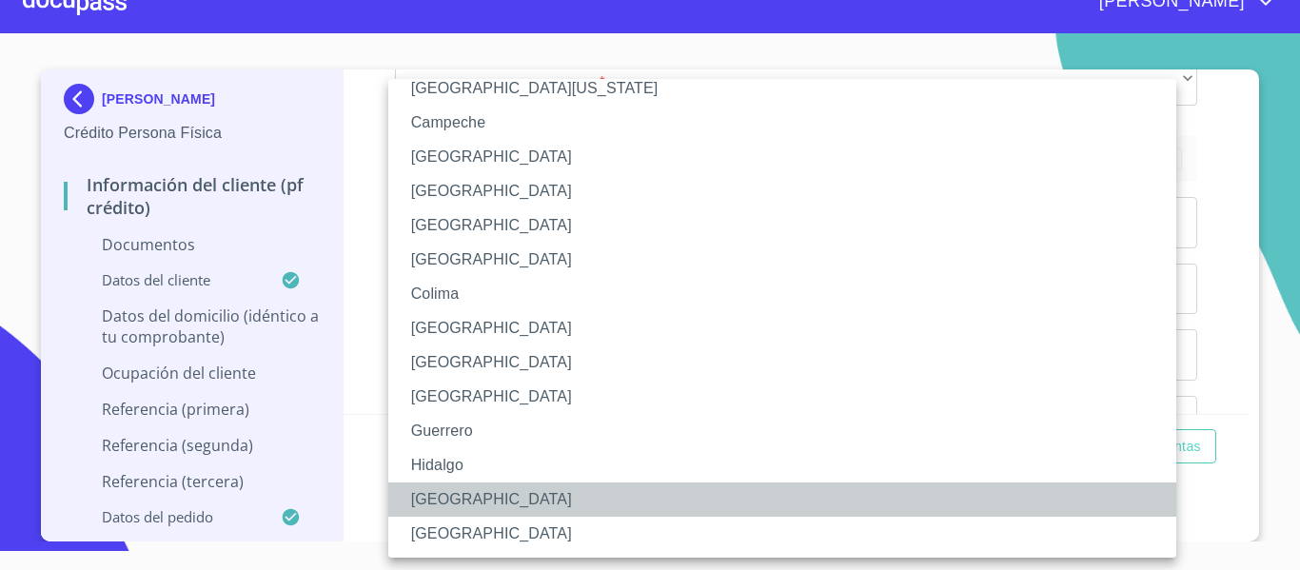
click at [450, 485] on li "Jalisco" at bounding box center [789, 500] width 802 height 34
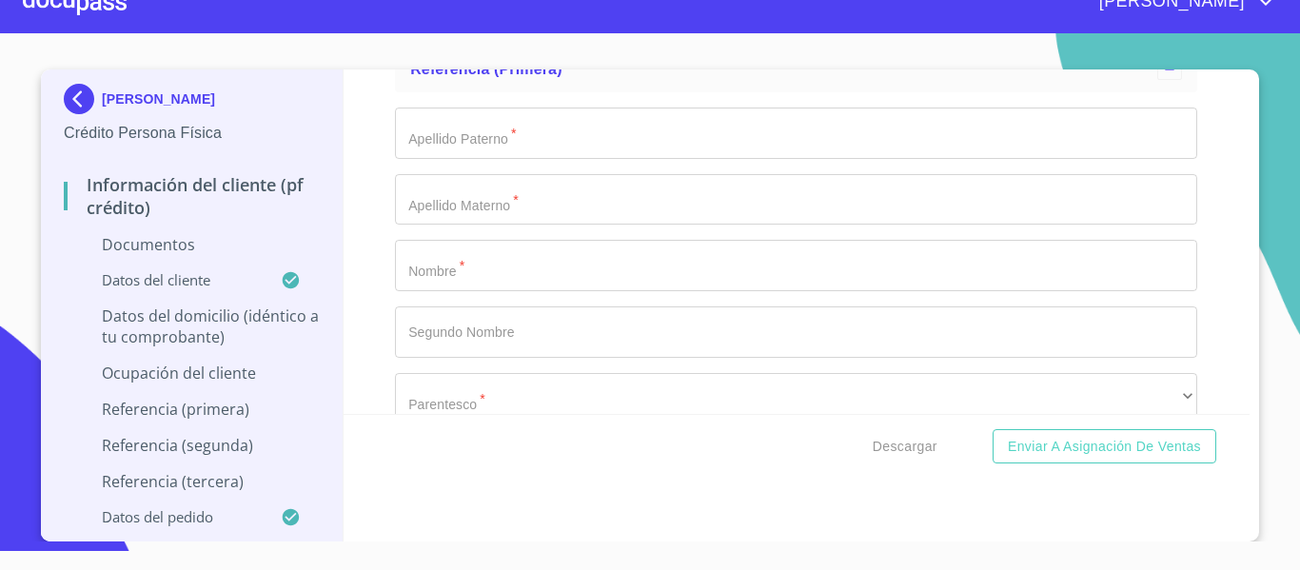
scroll to position [7366, 0]
type input "45650"
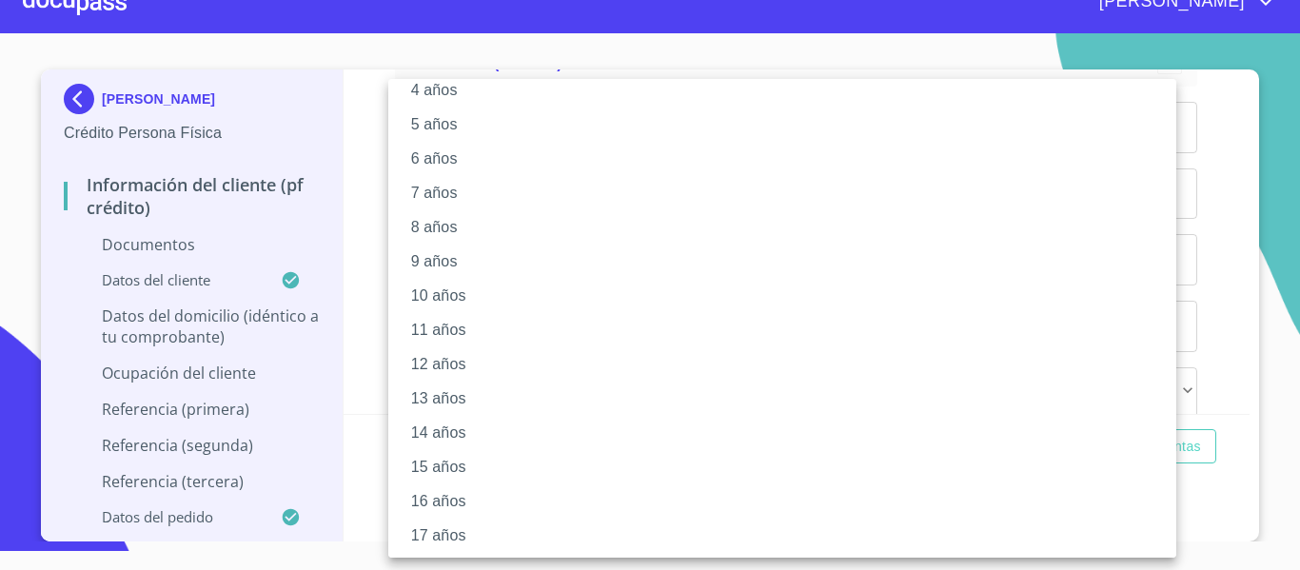
scroll to position [267, 0]
click at [454, 522] on li "20 años" at bounding box center [789, 533] width 802 height 34
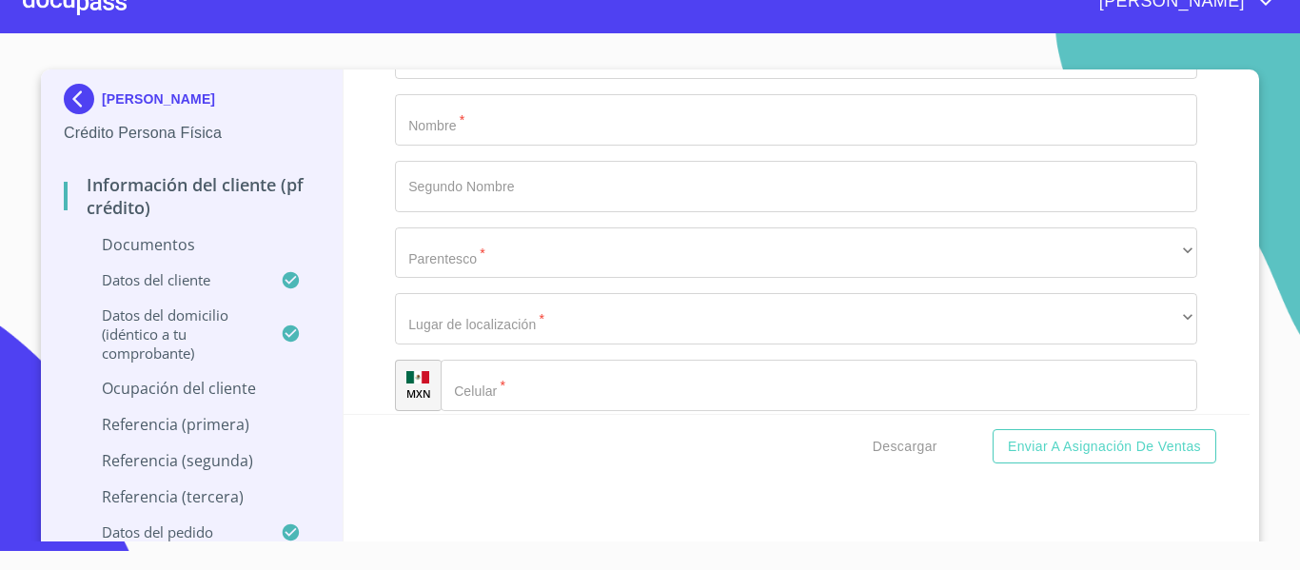
scroll to position [7556, 0]
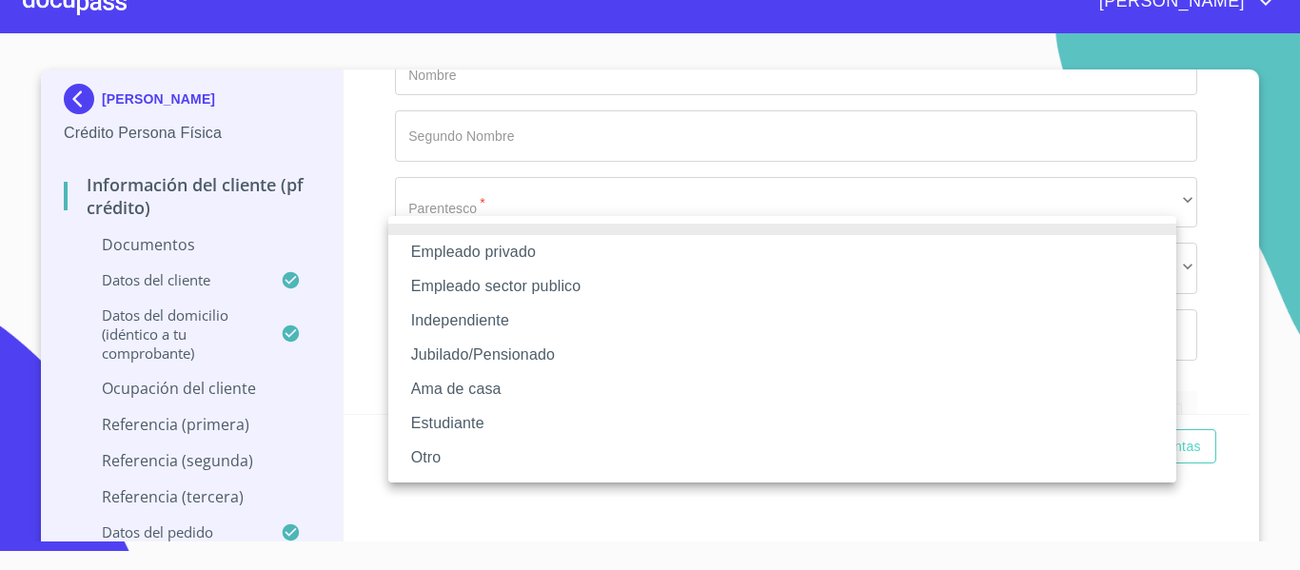
click at [484, 256] on li "Empleado privado" at bounding box center [782, 252] width 788 height 34
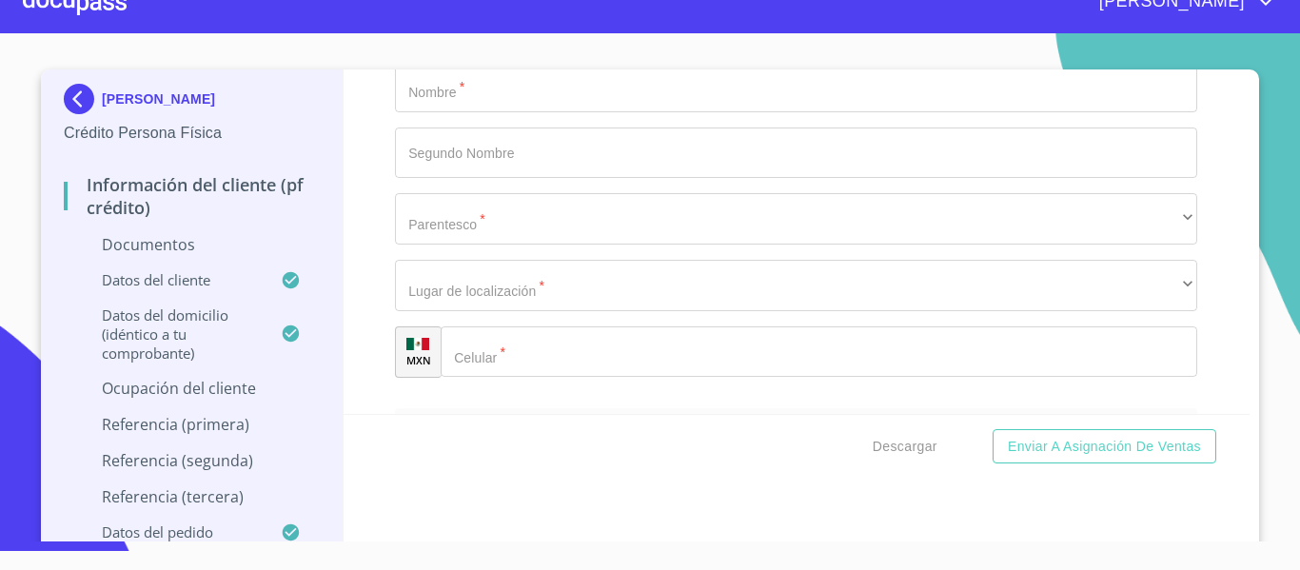
scroll to position [7652, 0]
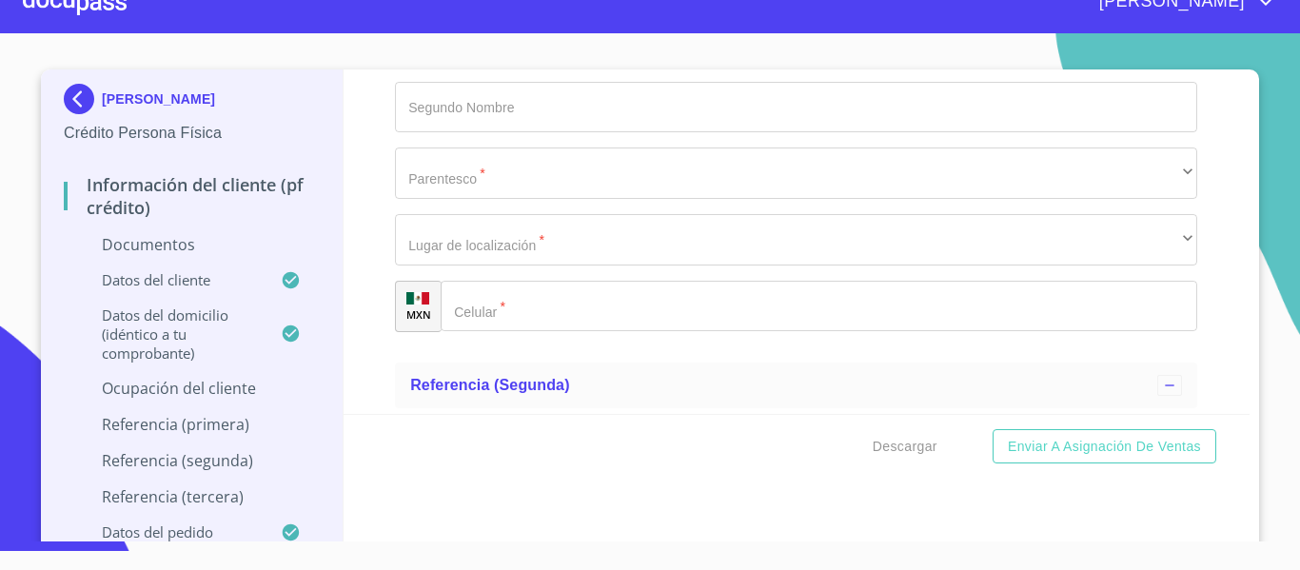
paste input "INOVA SECURITE"
type input "INOVA SECURITE"
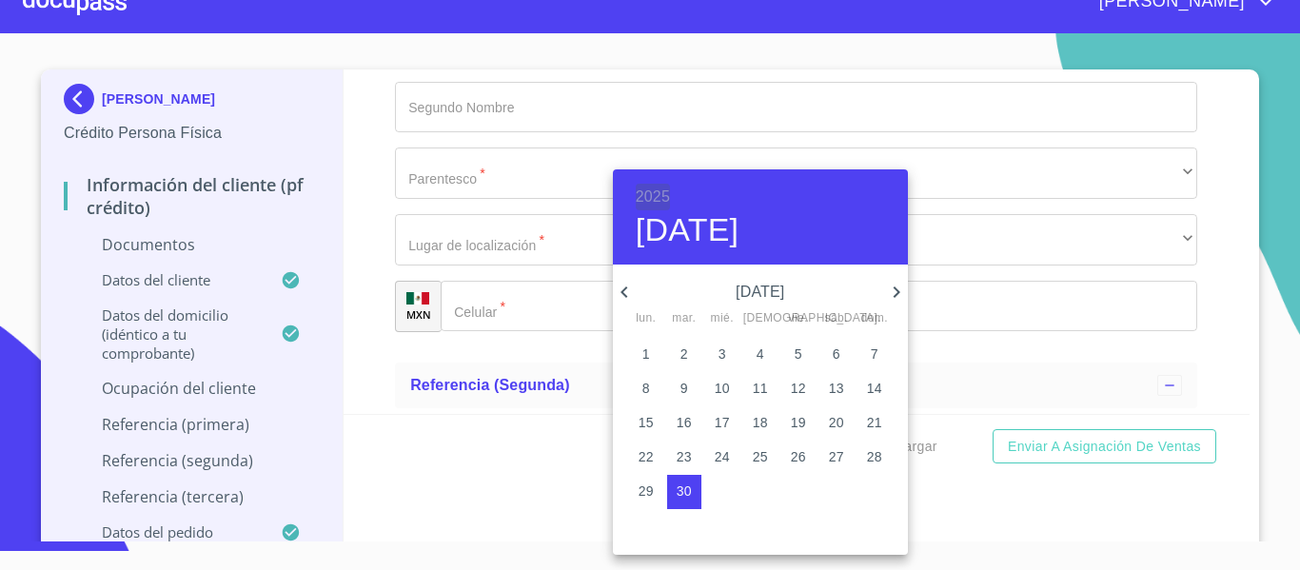
click at [640, 196] on h6 "2025" at bounding box center [653, 197] width 34 height 27
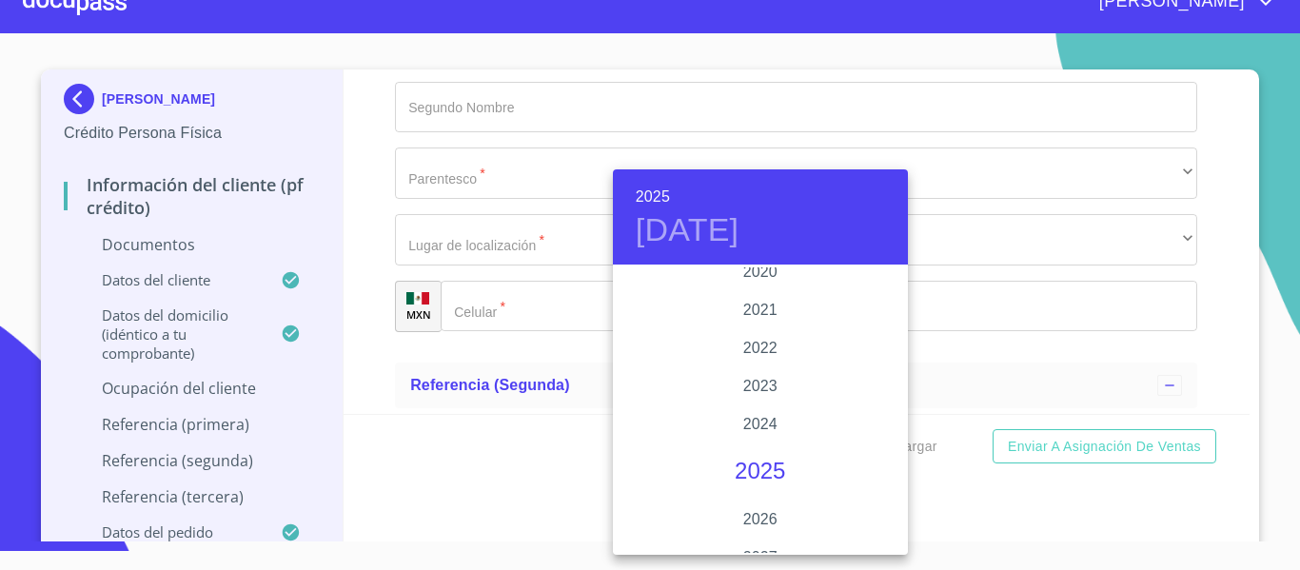
scroll to position [3598, 0]
click at [757, 311] on div "2020" at bounding box center [760, 305] width 295 height 38
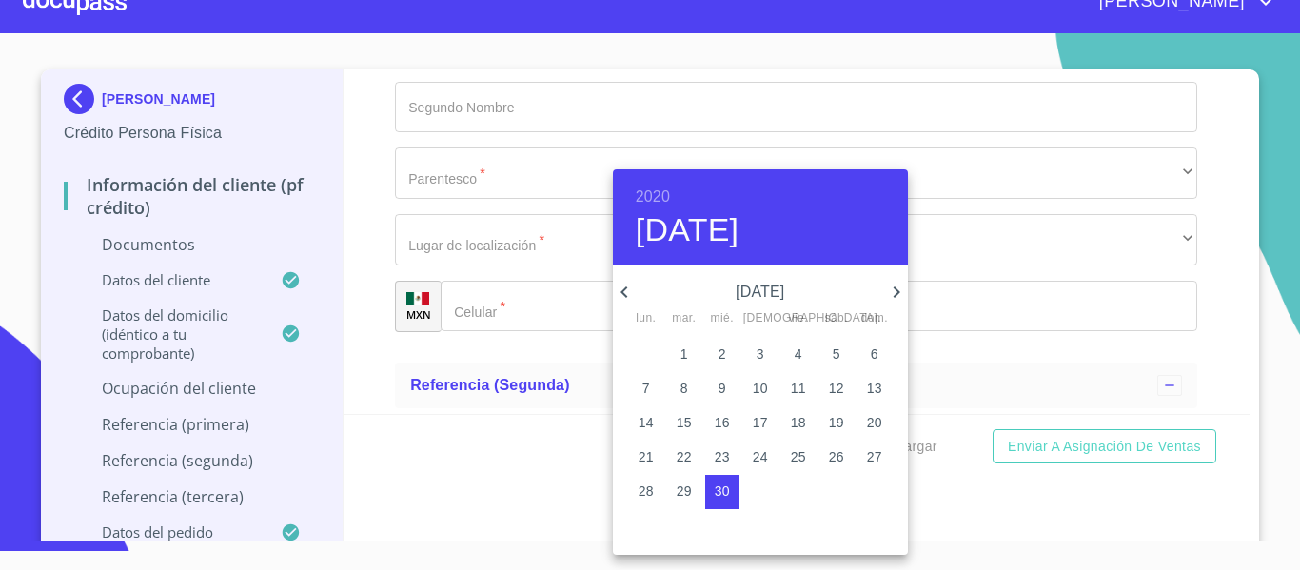
click at [898, 288] on icon "button" at bounding box center [896, 292] width 23 height 23
click at [629, 295] on icon "button" at bounding box center [624, 292] width 23 height 23
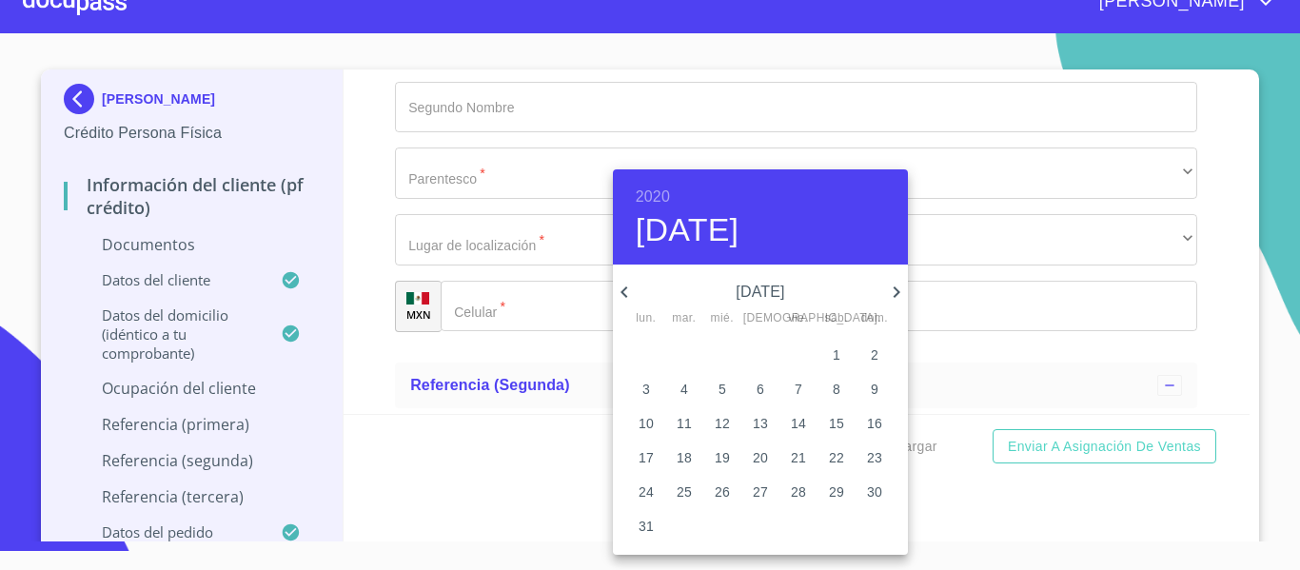
click at [629, 295] on icon "button" at bounding box center [624, 292] width 23 height 23
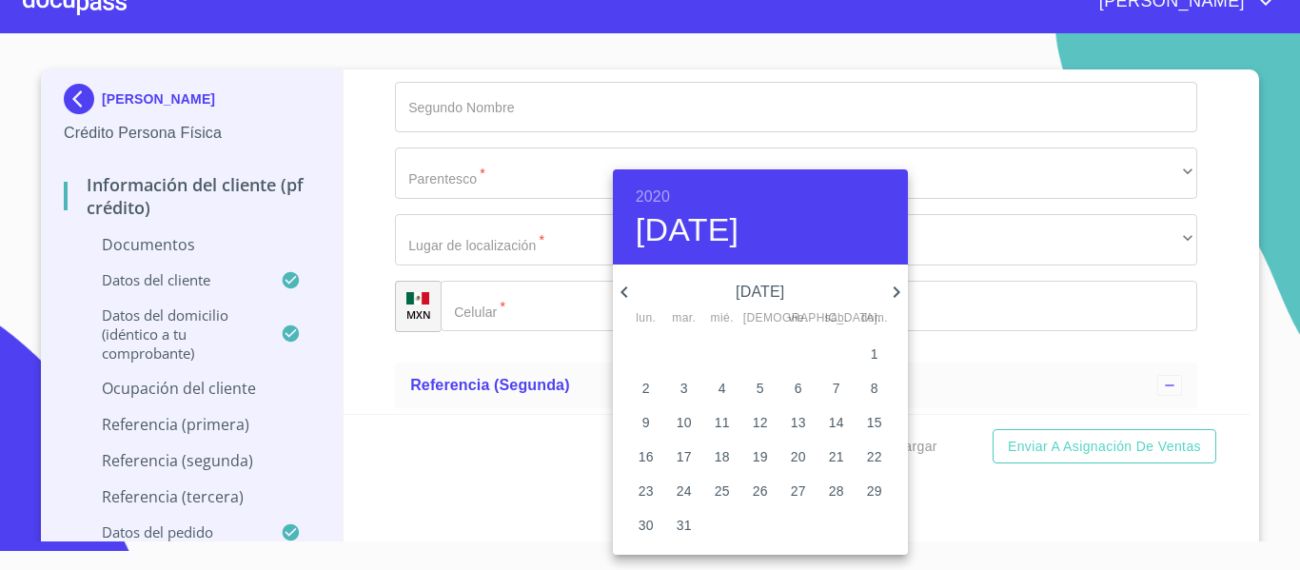
click at [757, 418] on p "12" at bounding box center [760, 422] width 15 height 19
type input "12 de mar. de 2020"
click at [372, 320] on div at bounding box center [650, 285] width 1300 height 570
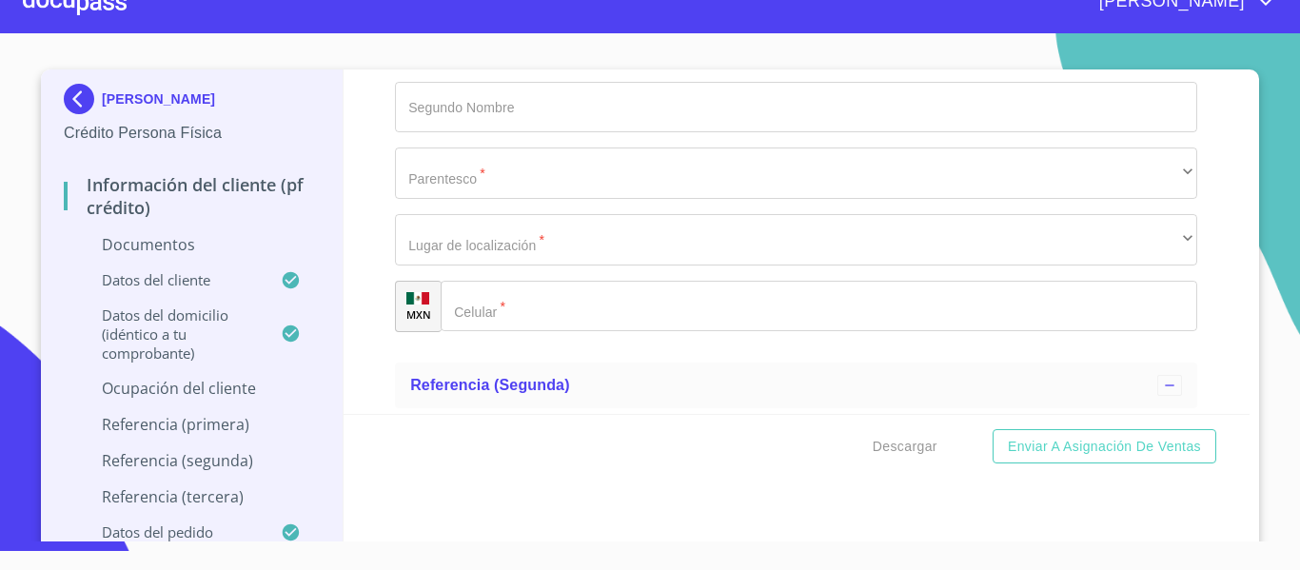
type input "M"
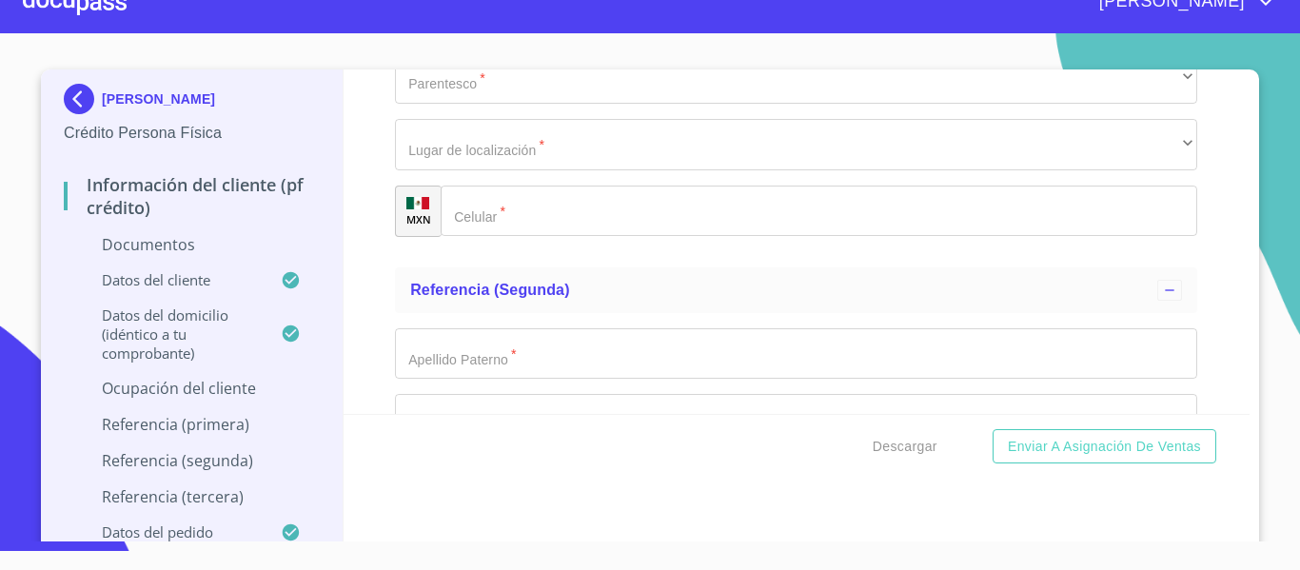
type input "GESTION DE PROTECCION CIVIL"
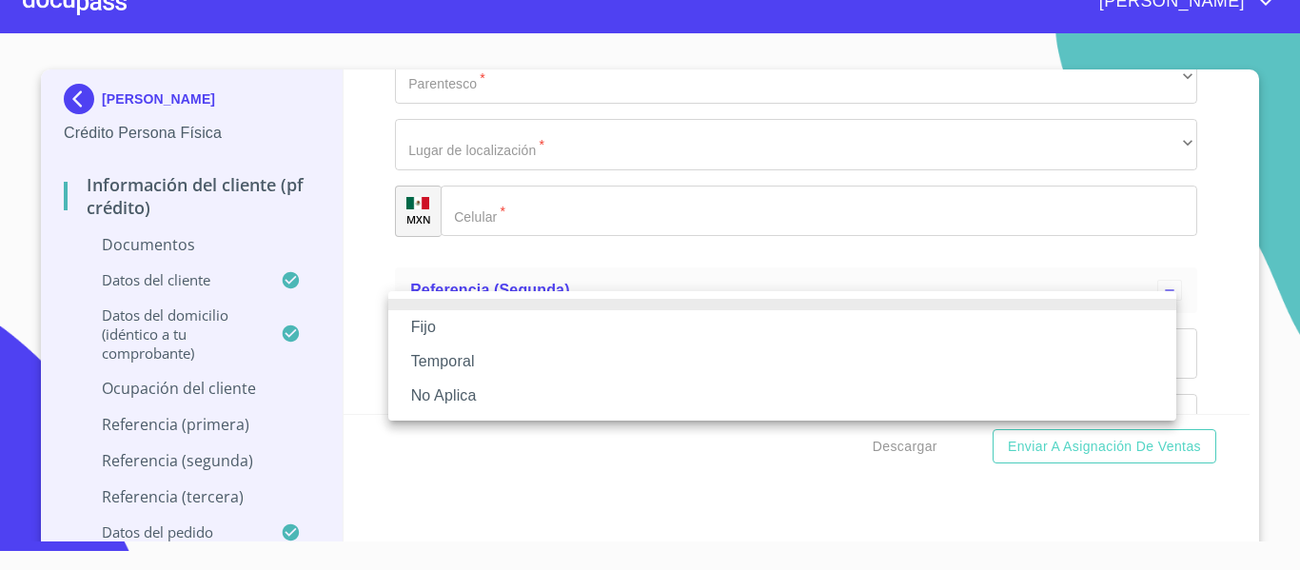
click at [503, 321] on li "Fijo" at bounding box center [782, 327] width 788 height 34
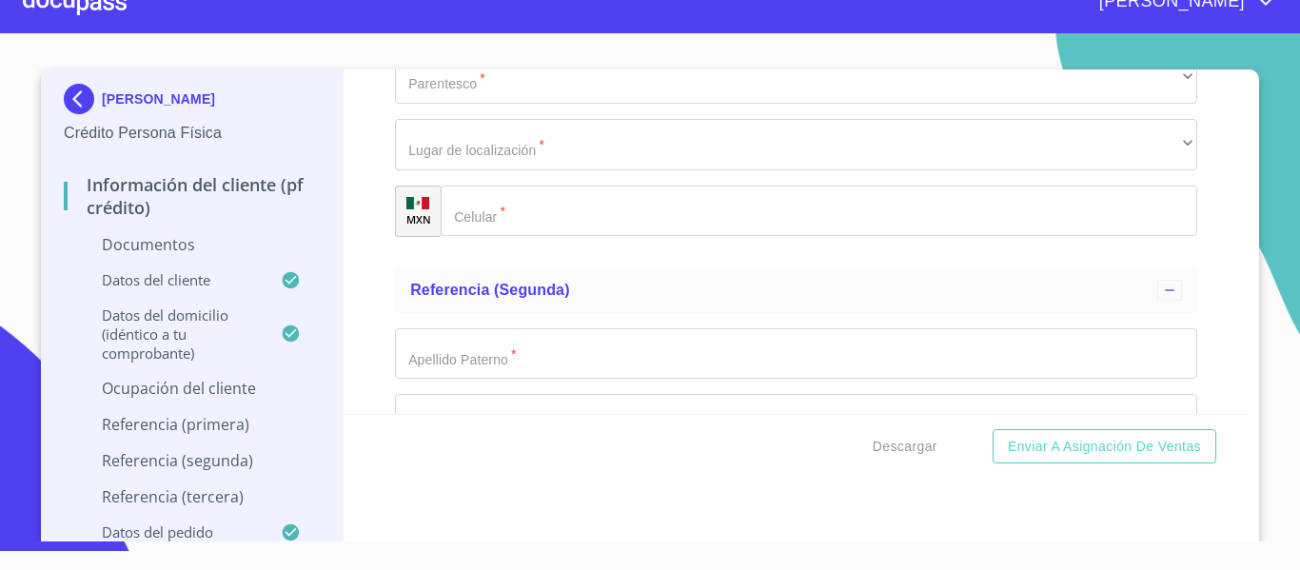
scroll to position [7842, 0]
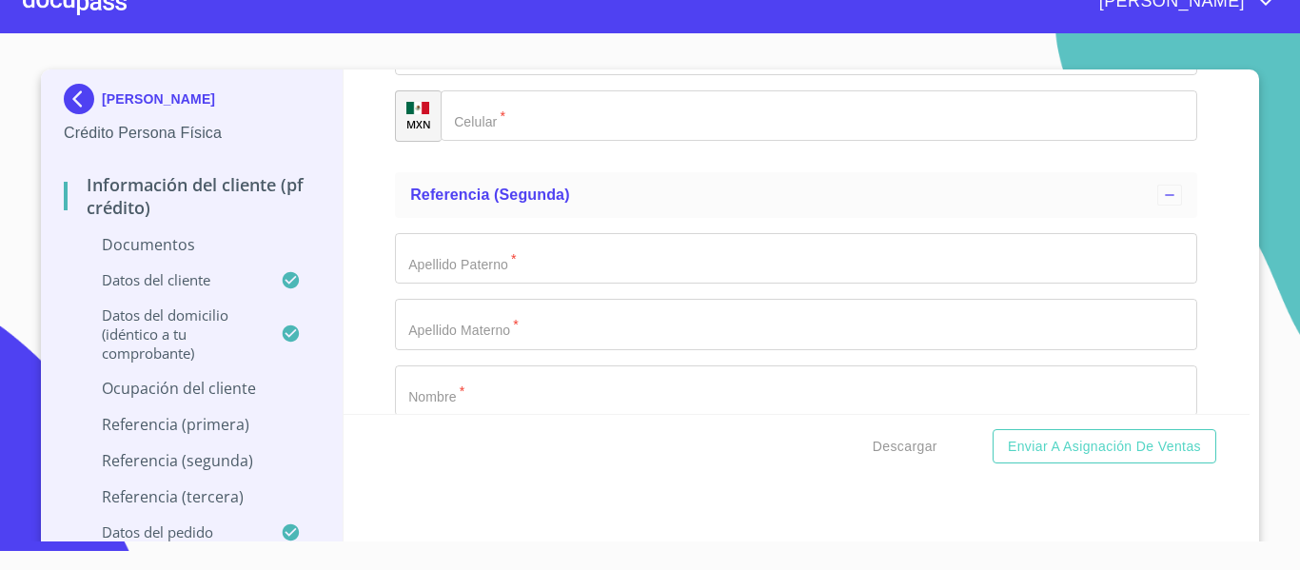
type input "20000"
click at [376, 290] on div "Información del cliente (PF crédito) Documentos Documento de identificación.   …" at bounding box center [797, 241] width 907 height 345
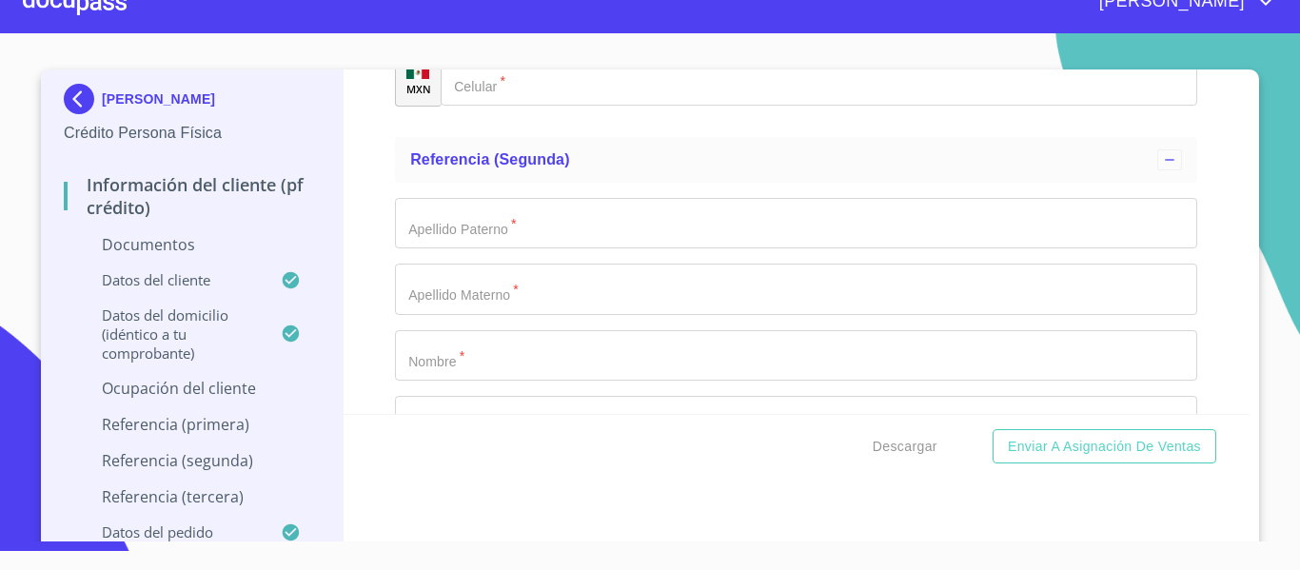
scroll to position [7937, 0]
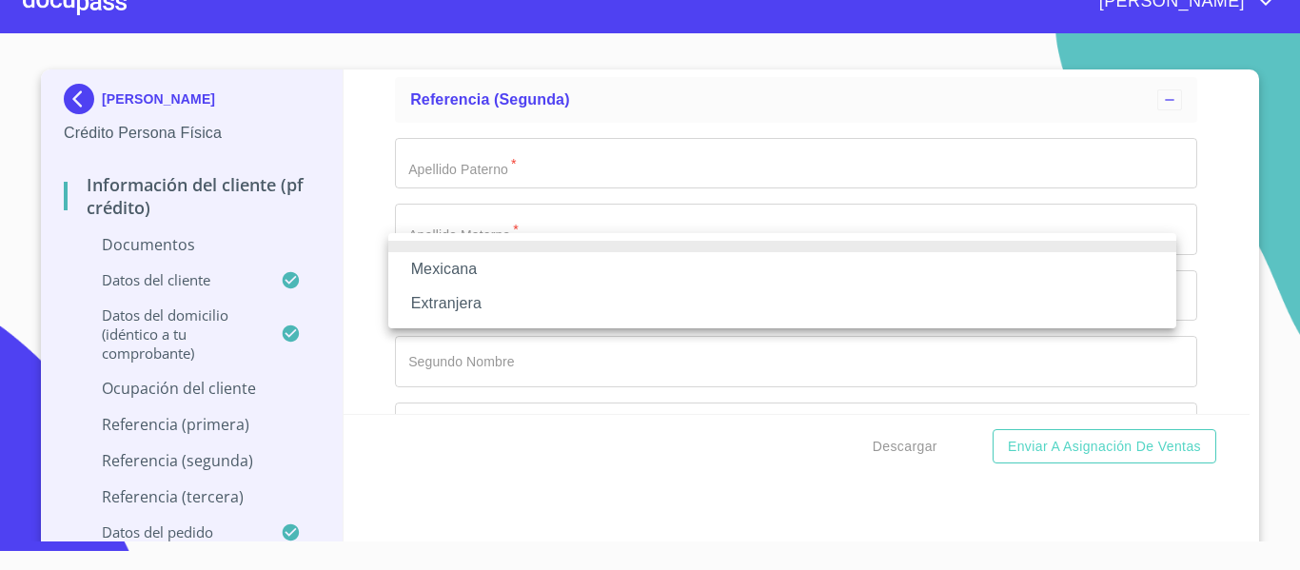
click at [458, 261] on li "Mexicana" at bounding box center [782, 269] width 788 height 34
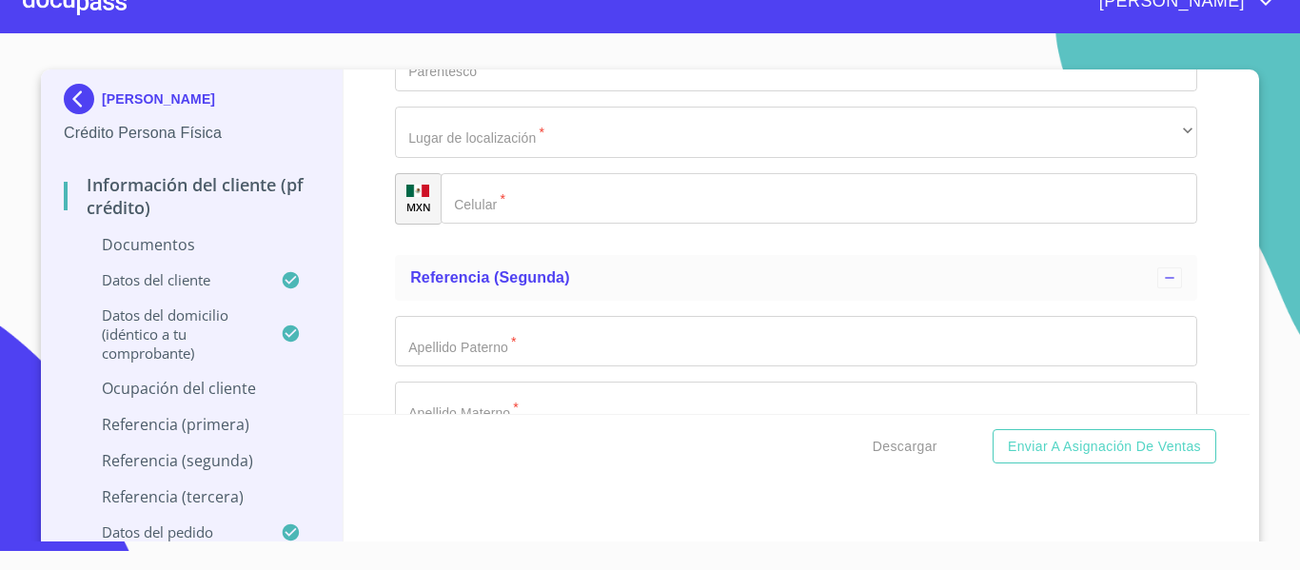
scroll to position [7747, 0]
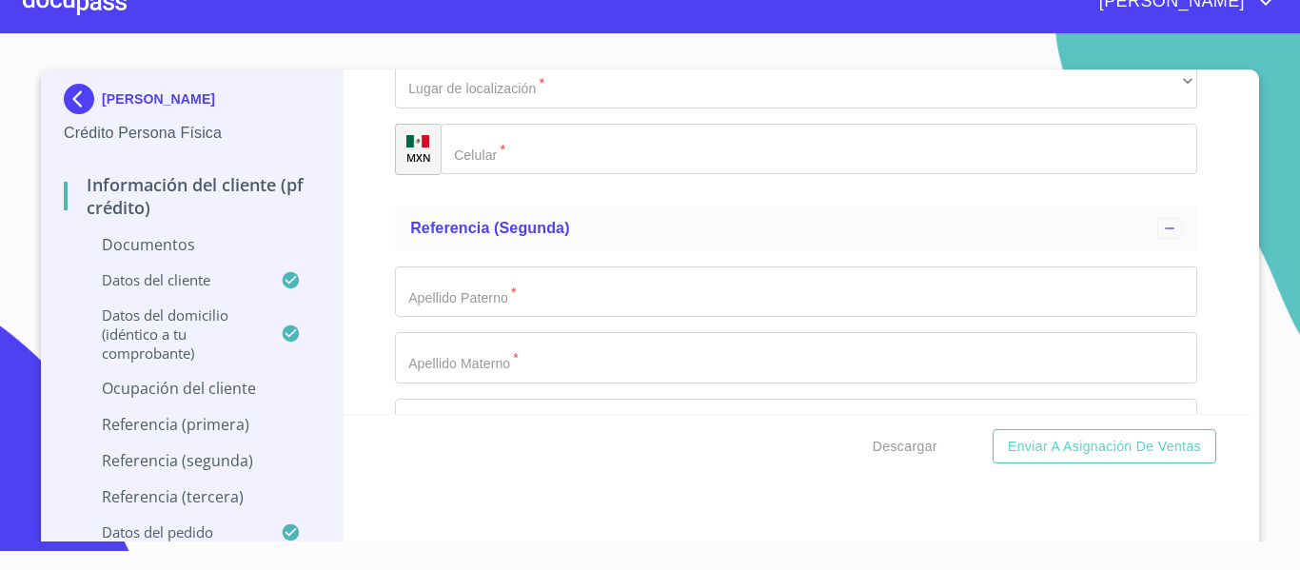
scroll to position [7842, 0]
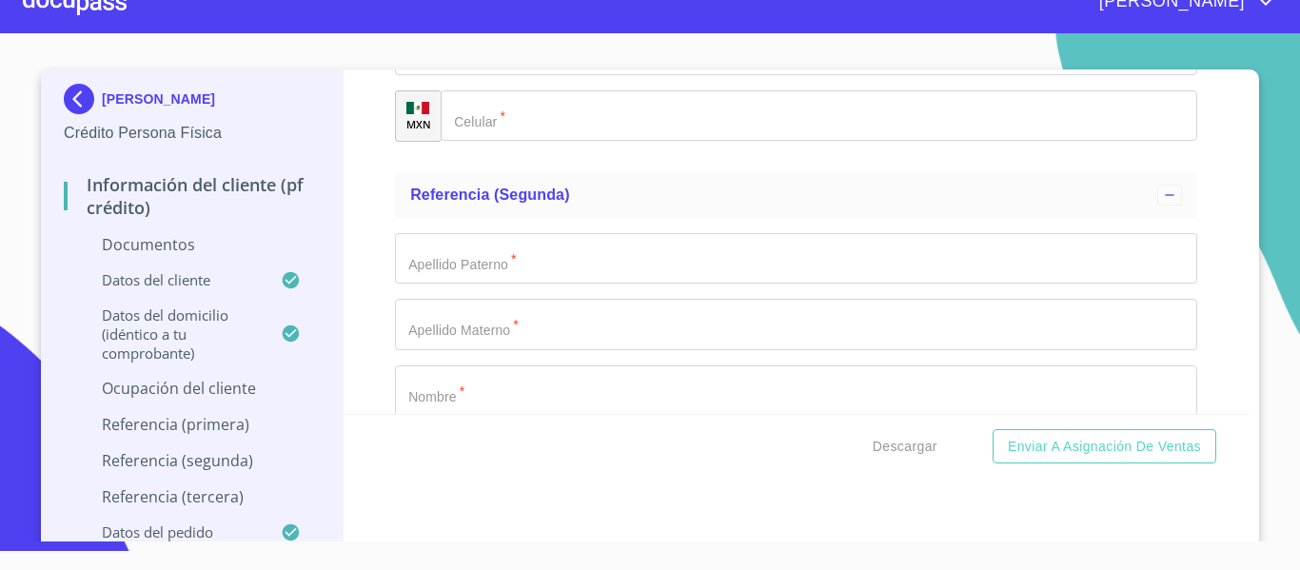
type input "GESTION DE PROGRAMAS INTERNOS Y BISTOS BUENOS"
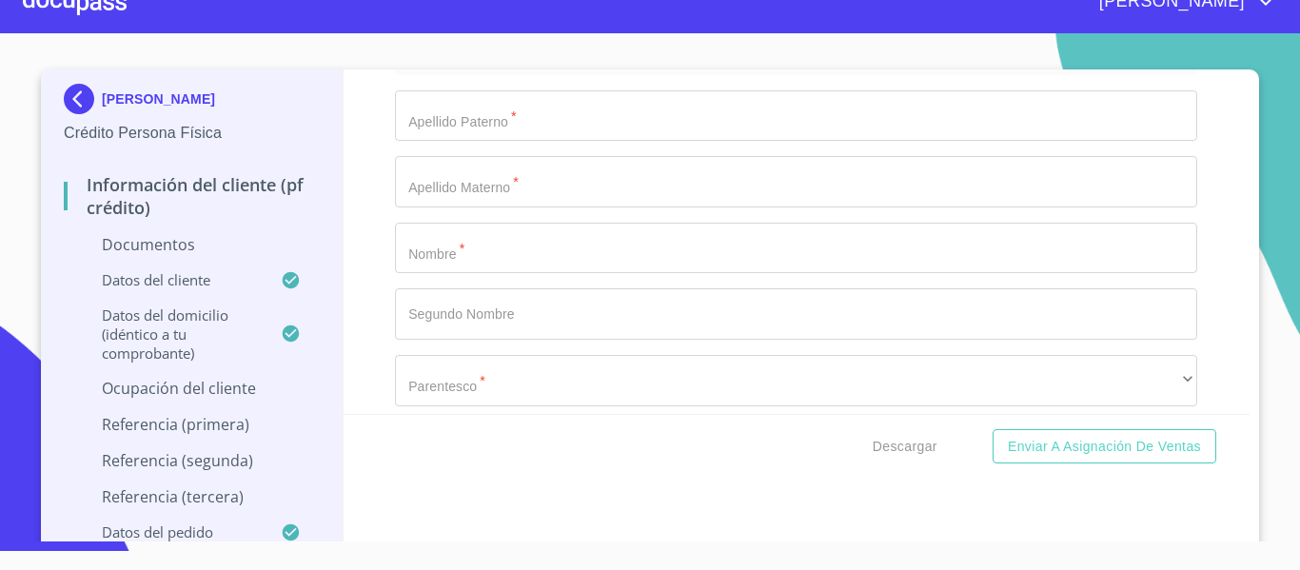
scroll to position [8032, 0]
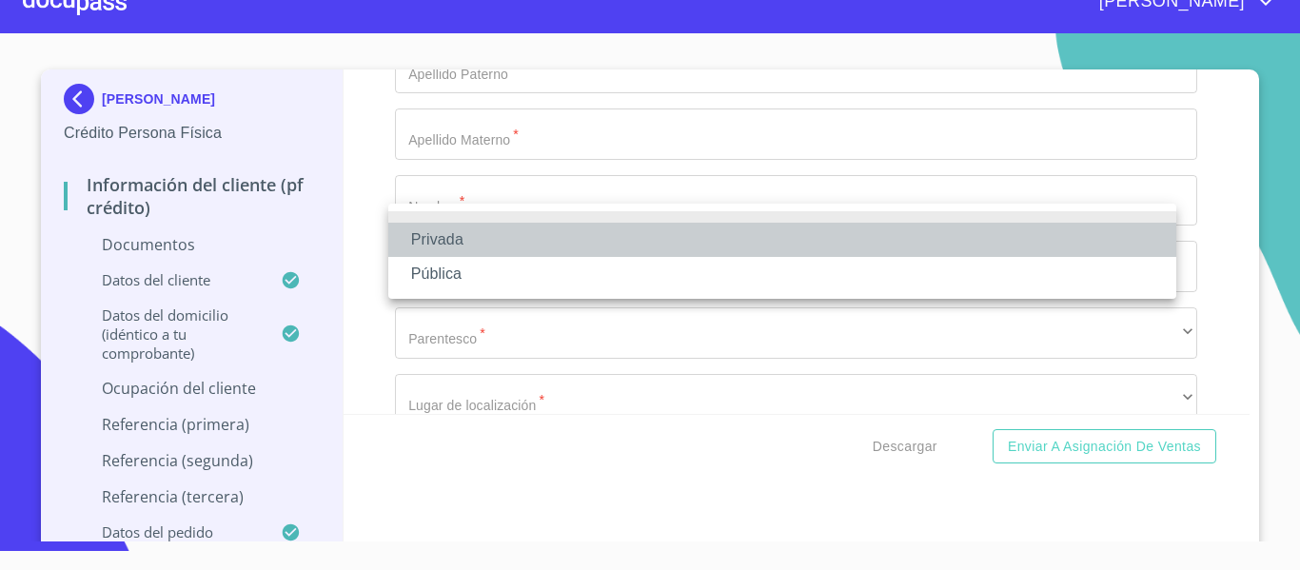
click at [477, 239] on li "Privada" at bounding box center [782, 240] width 788 height 34
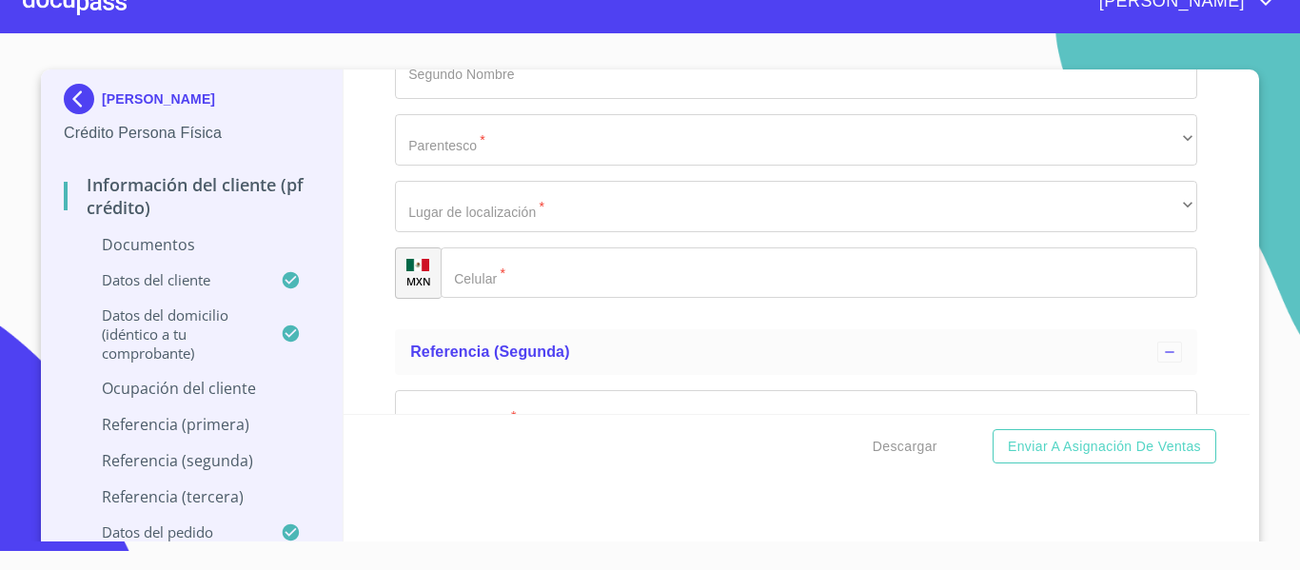
scroll to position [7652, 0]
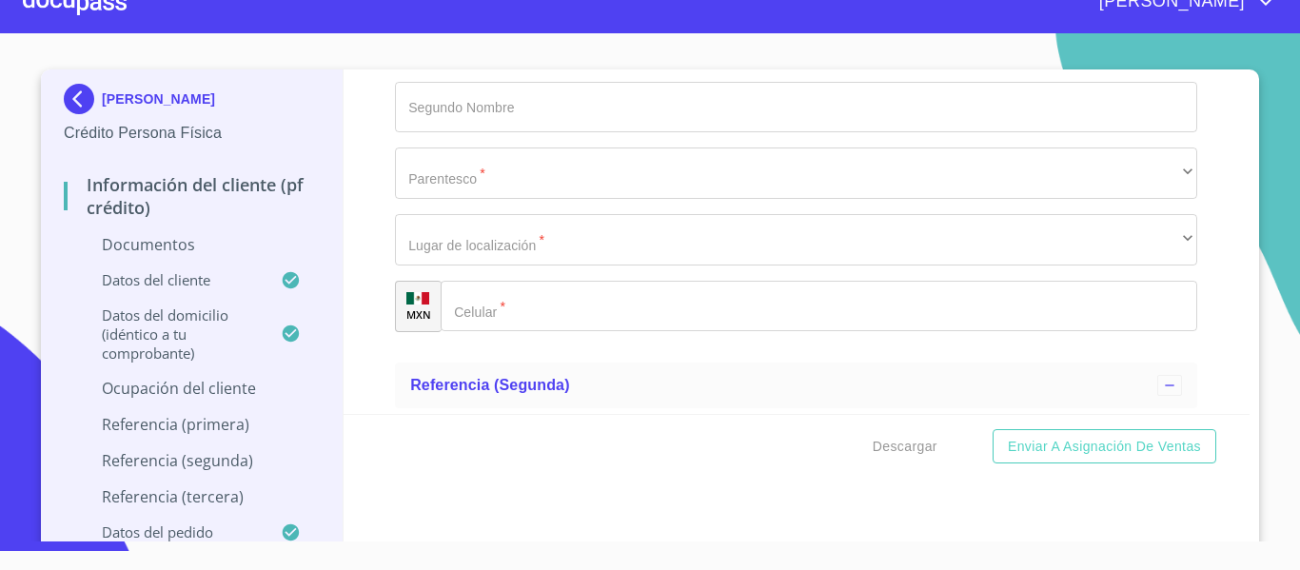
drag, startPoint x: 766, startPoint y: 343, endPoint x: 365, endPoint y: 363, distance: 402.2
click at [365, 363] on div "Información del cliente (PF crédito) Documentos Documento de identificación.   …" at bounding box center [797, 241] width 907 height 345
drag, startPoint x: 784, startPoint y: 346, endPoint x: 403, endPoint y: 346, distance: 381.7
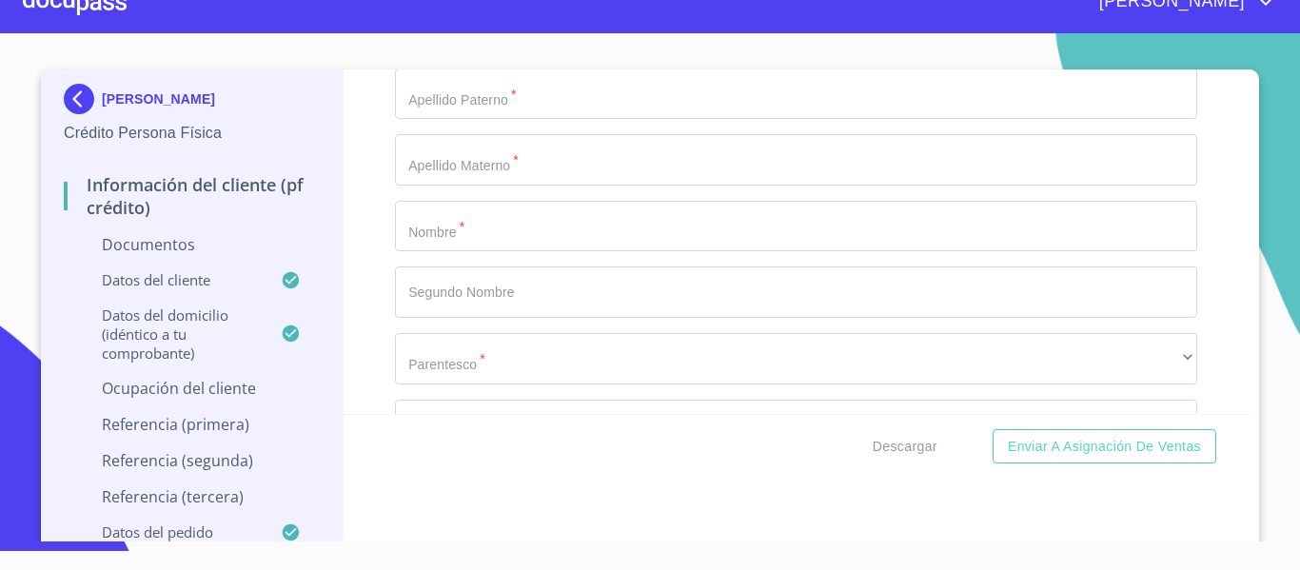
scroll to position [8032, 0]
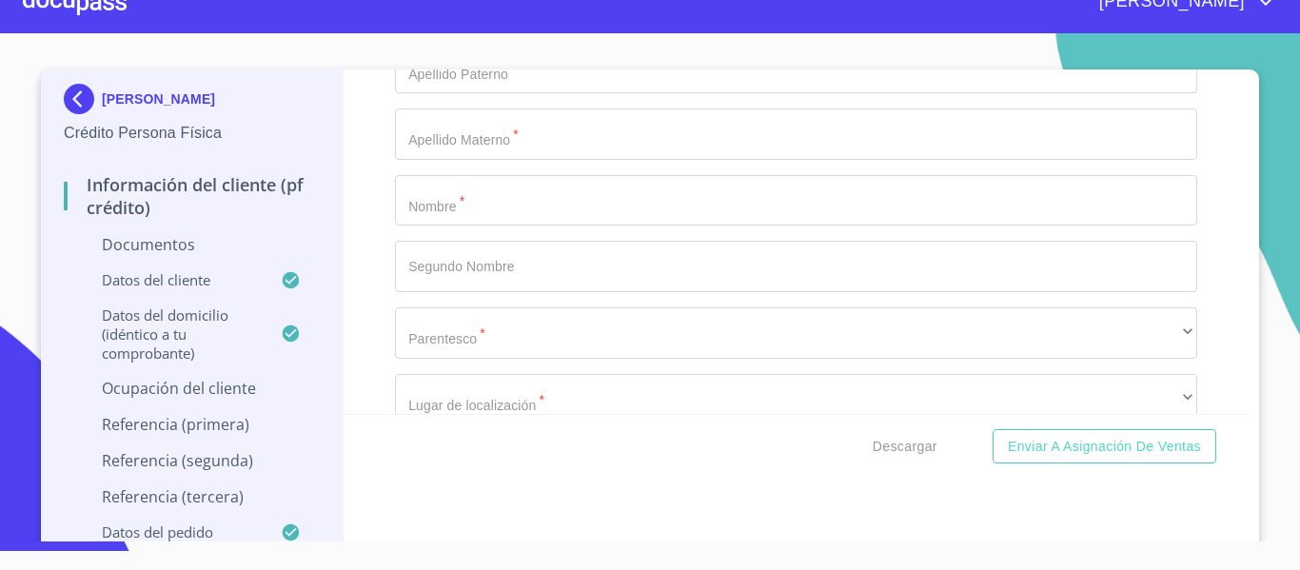
paste input "GESTION DE PROGRAMAS INTERNOS Y BISTOS BUENOS"
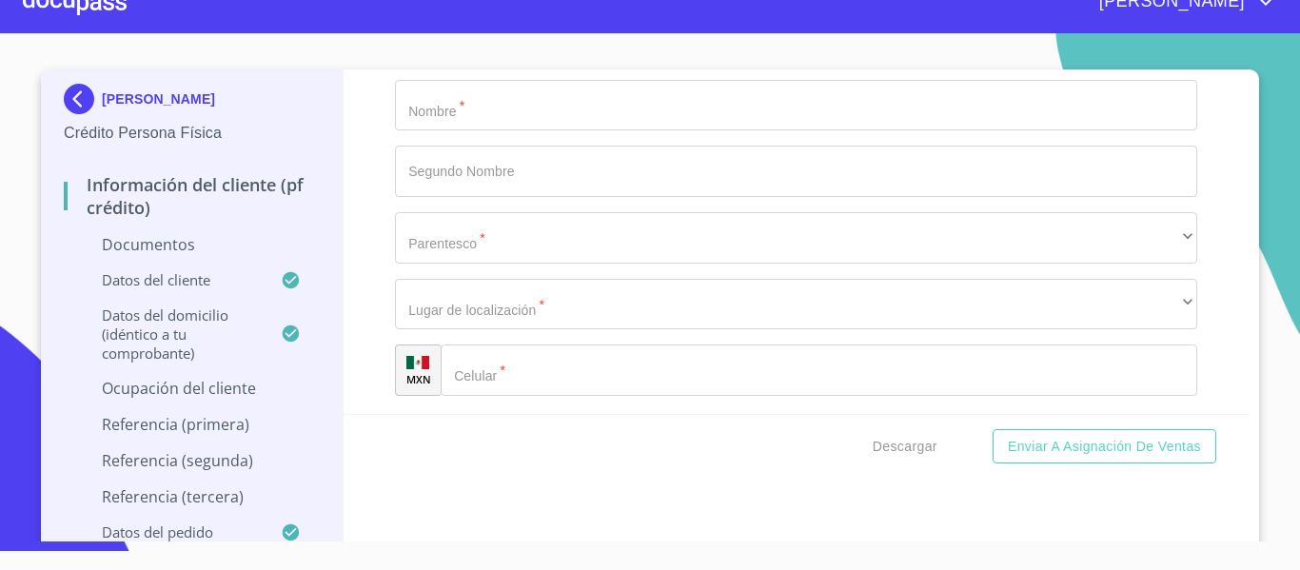
type input "GESTION DE PROGRAMAS INTERNOS Y BISTOS BUENOS"
type input "(33)44828667"
type input "MORELOS"
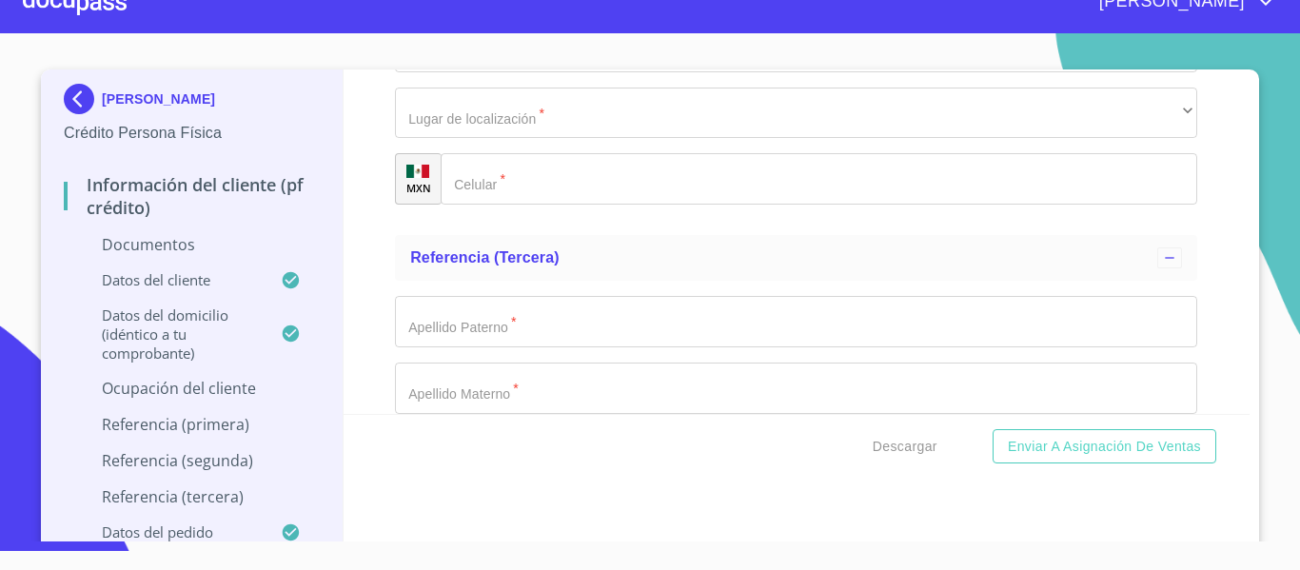
scroll to position [8326, 0]
type input "386"
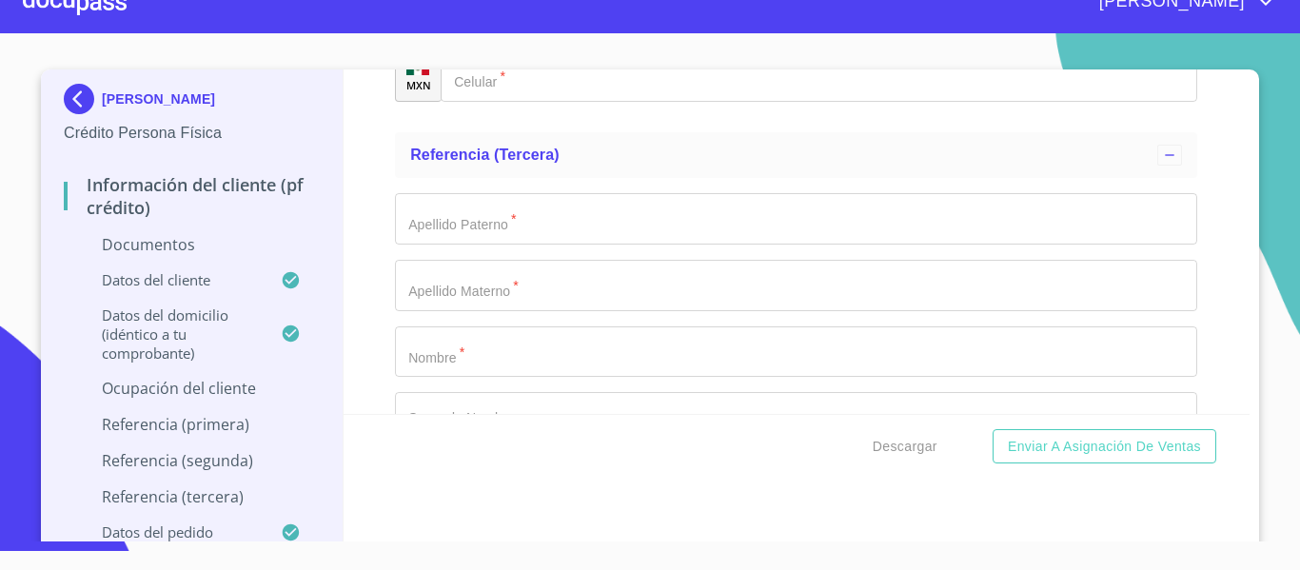
type input "SAN SEBASTIAN EL GRANDE"
type input "45650"
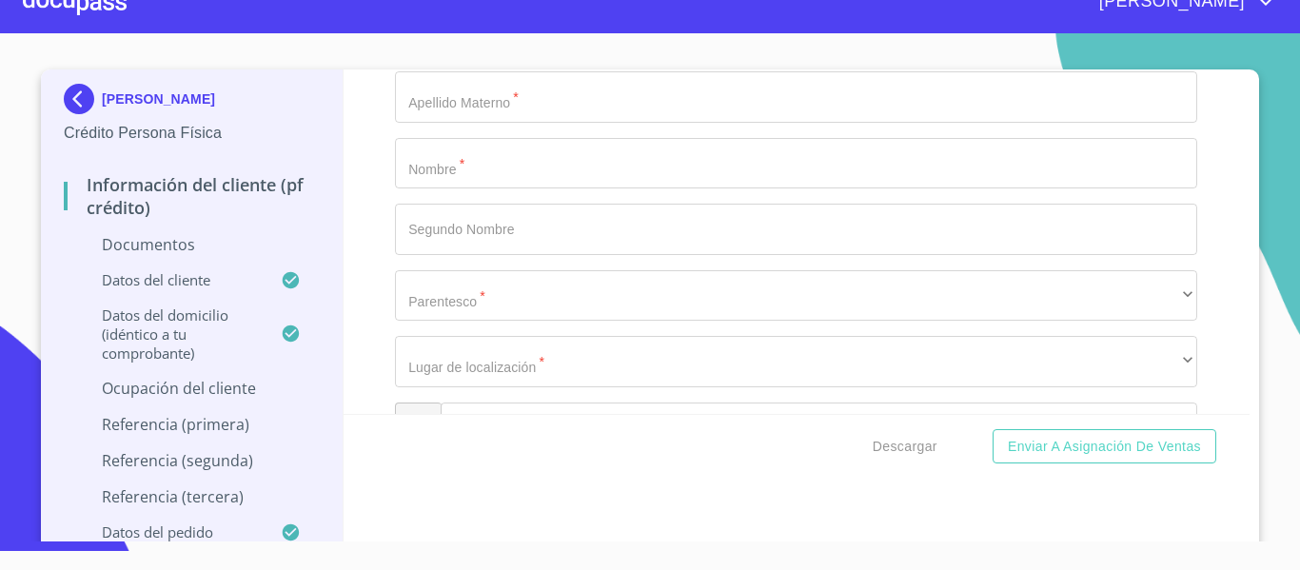
scroll to position [8612, 0]
type input "TLAJOMULCO DE ZUÑIGA"
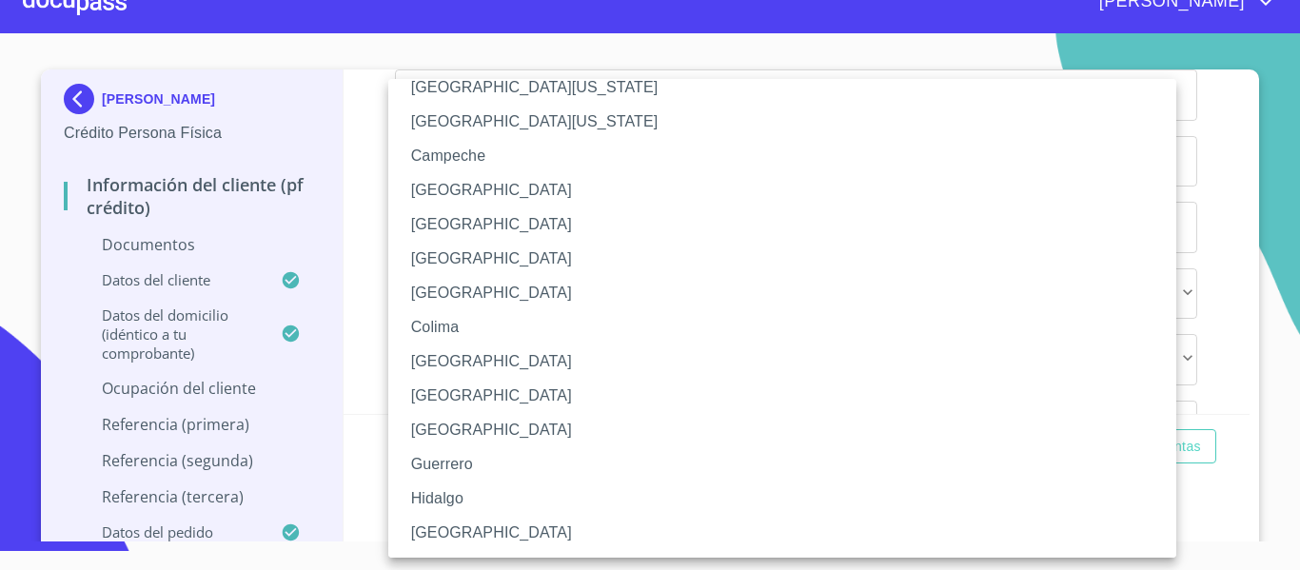
scroll to position [95, 0]
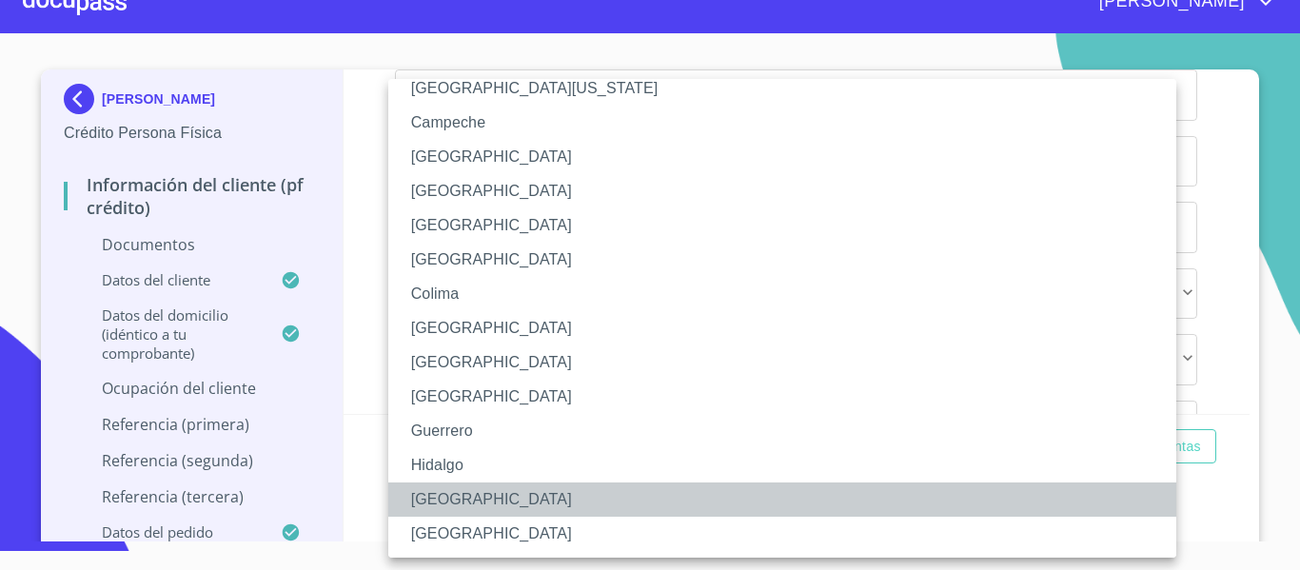
click at [433, 502] on li "Jalisco" at bounding box center [789, 500] width 802 height 34
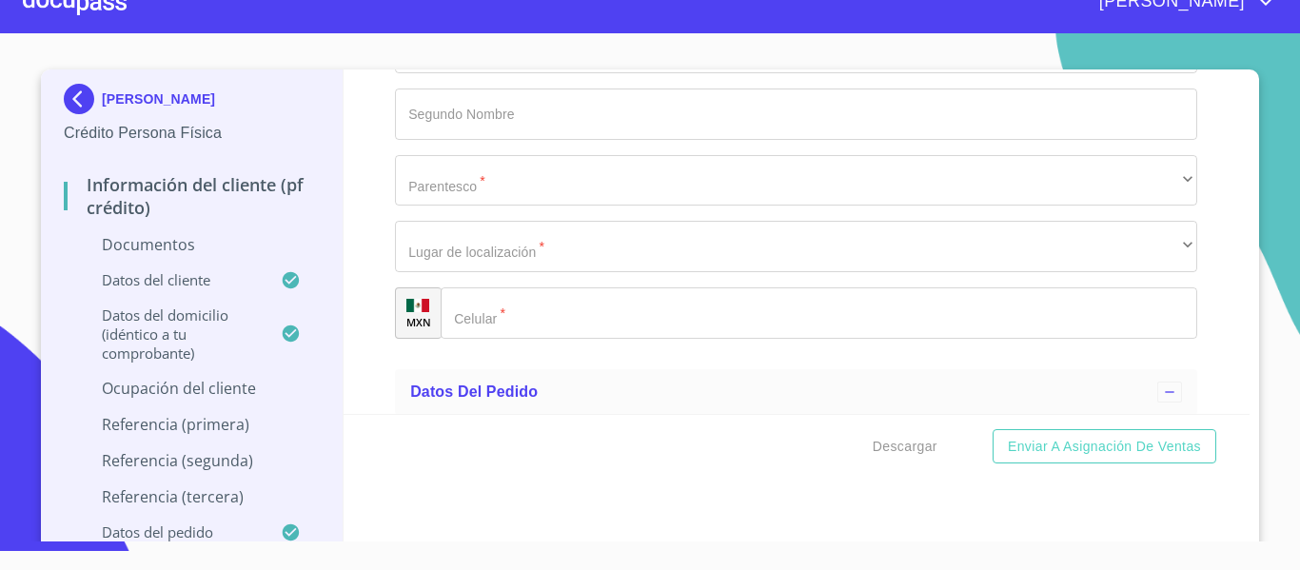
scroll to position [8707, 0]
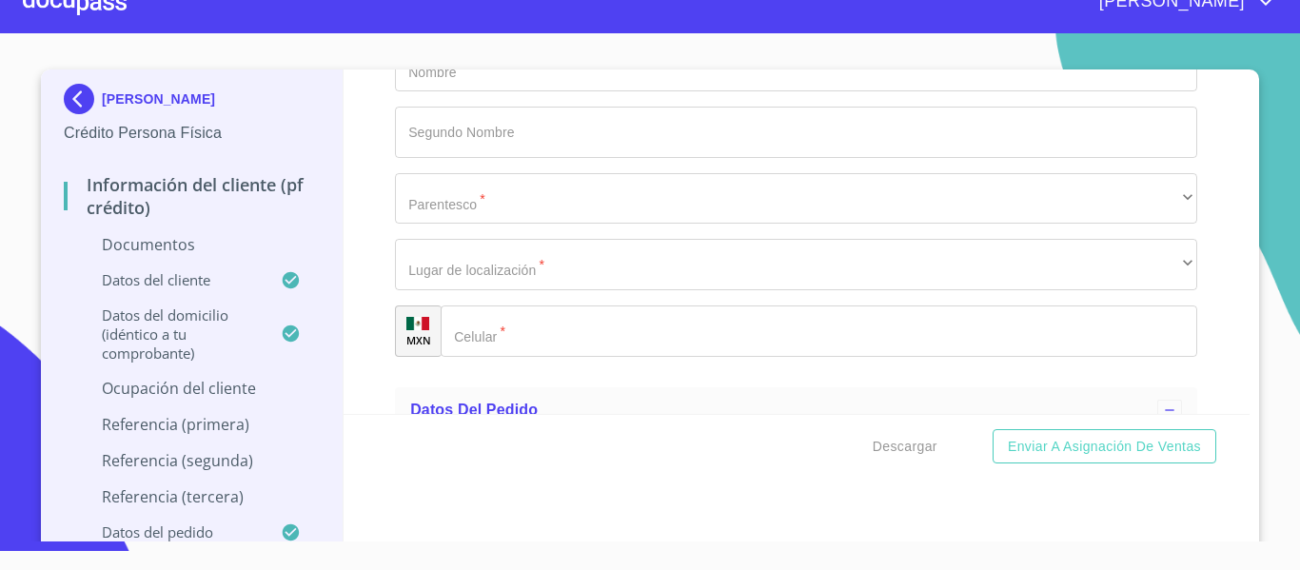
type input "YARELY FERNANDA SANCHEZ GONZALES"
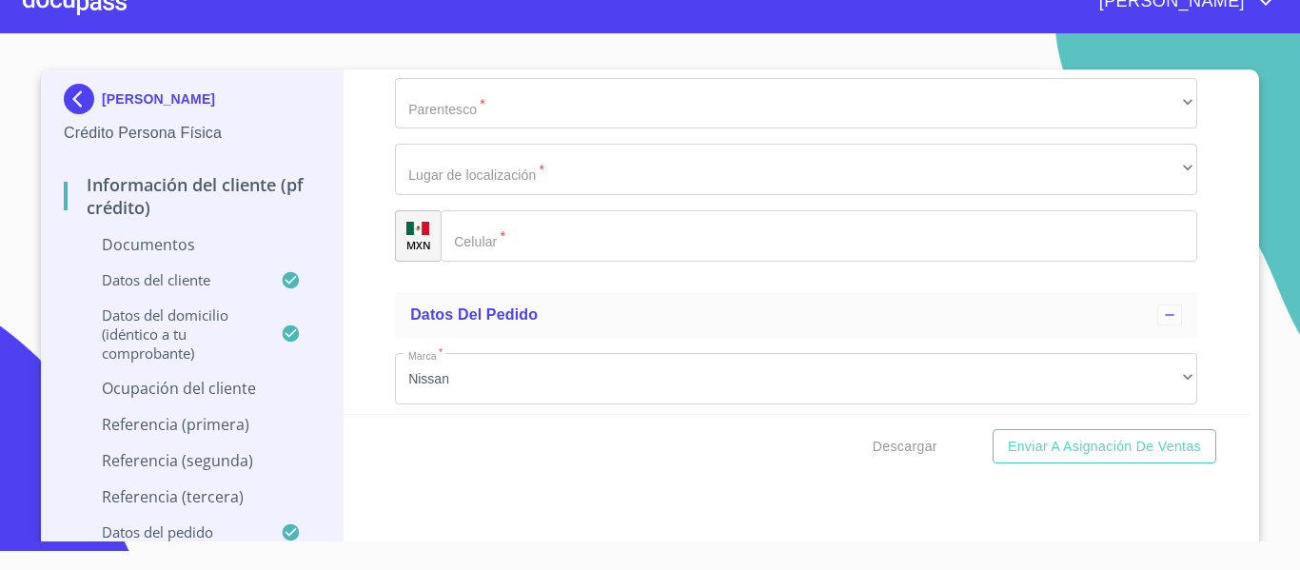
type input "CORDINADORA"
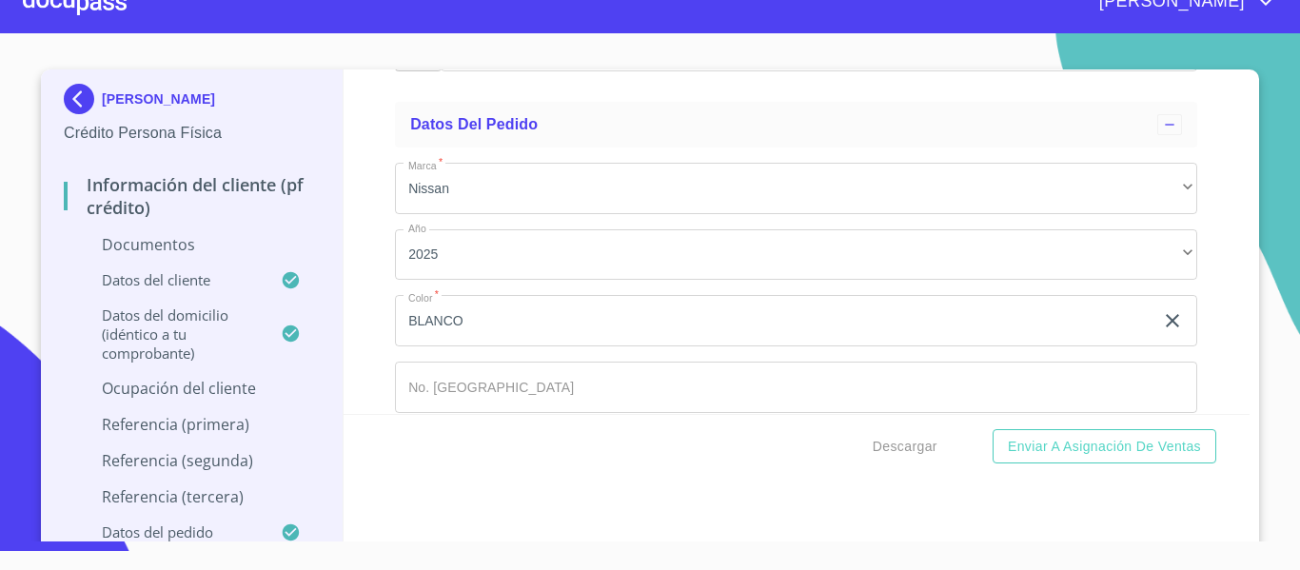
type input "(33)44828667"
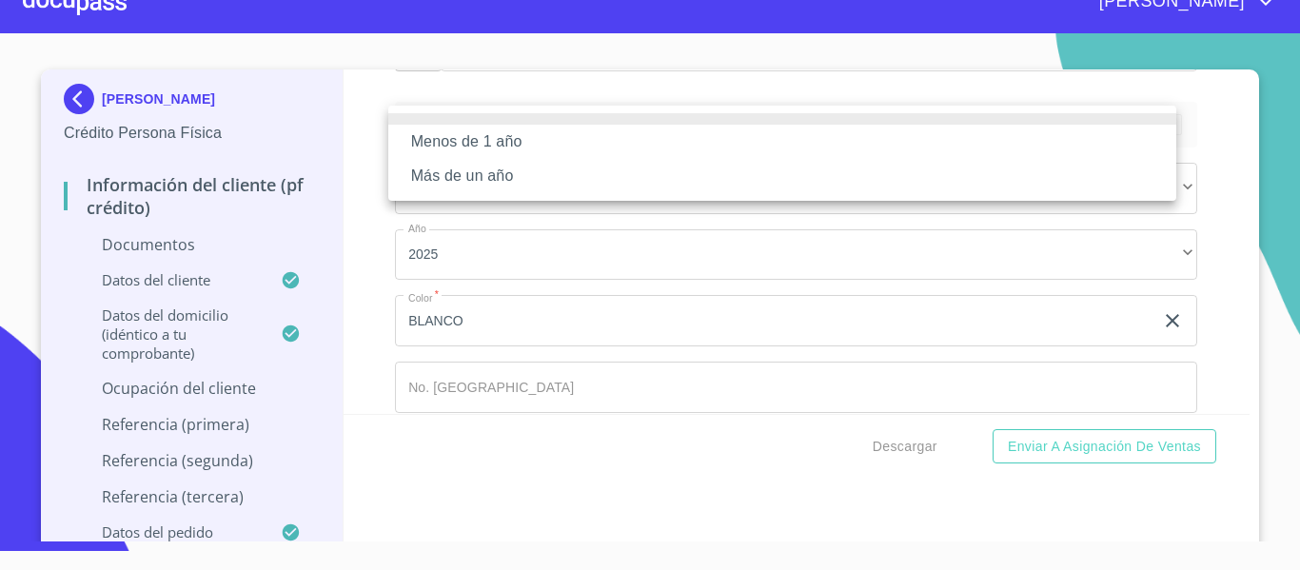
click at [492, 178] on li "Más de un año" at bounding box center [782, 176] width 788 height 34
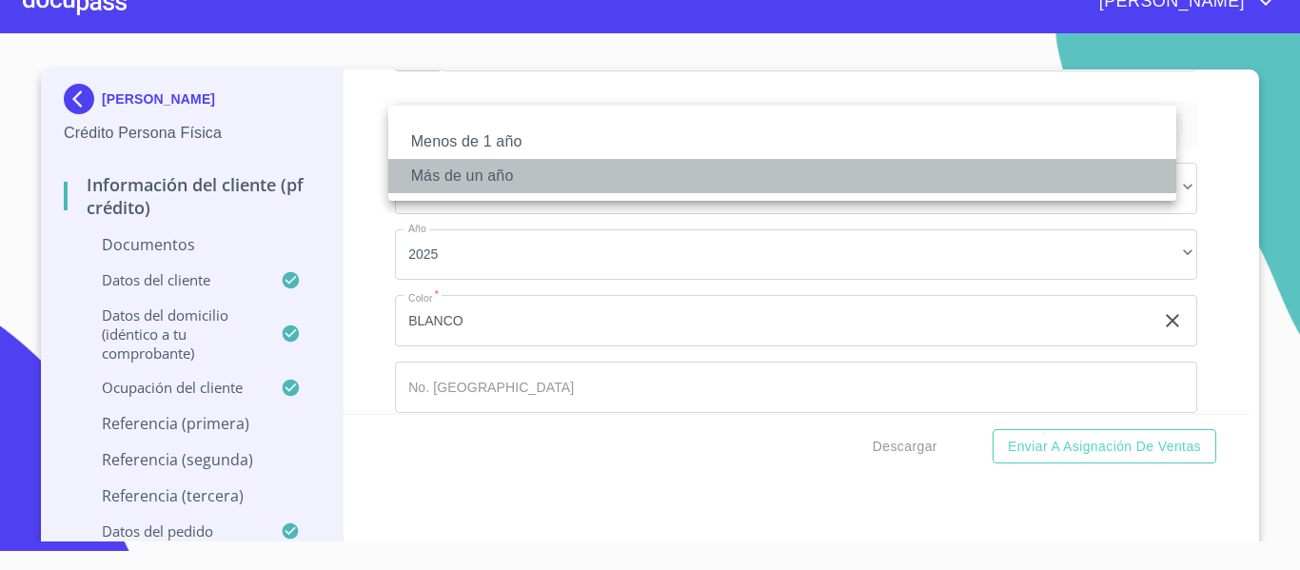
click at [440, 188] on li "Más de un año" at bounding box center [782, 176] width 788 height 34
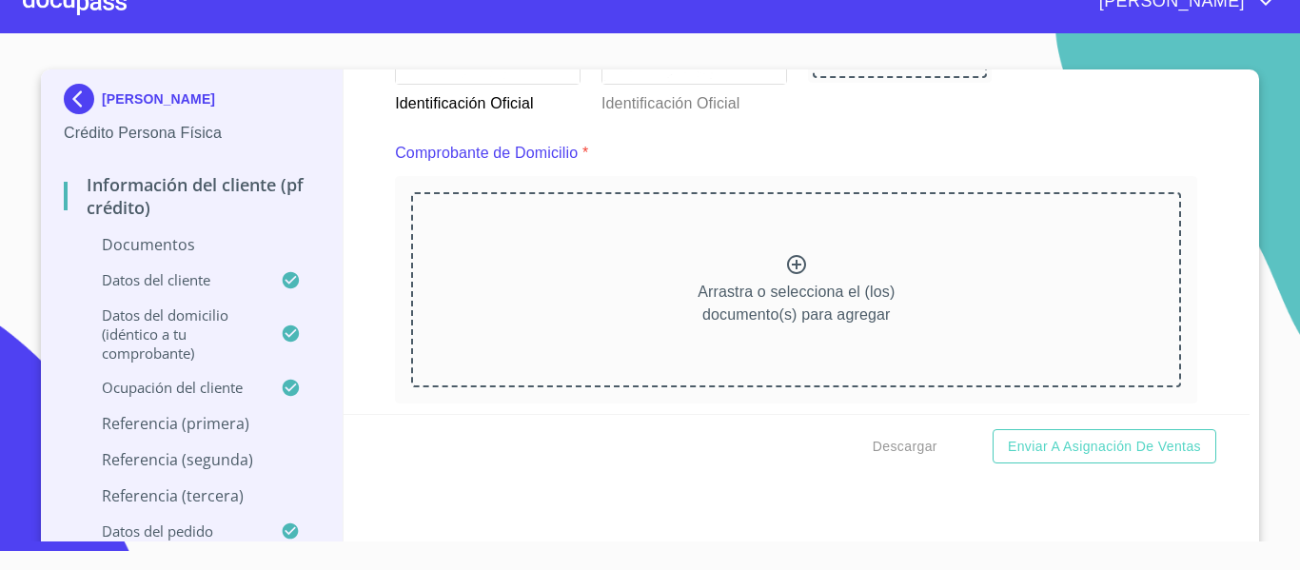
scroll to position [952, 0]
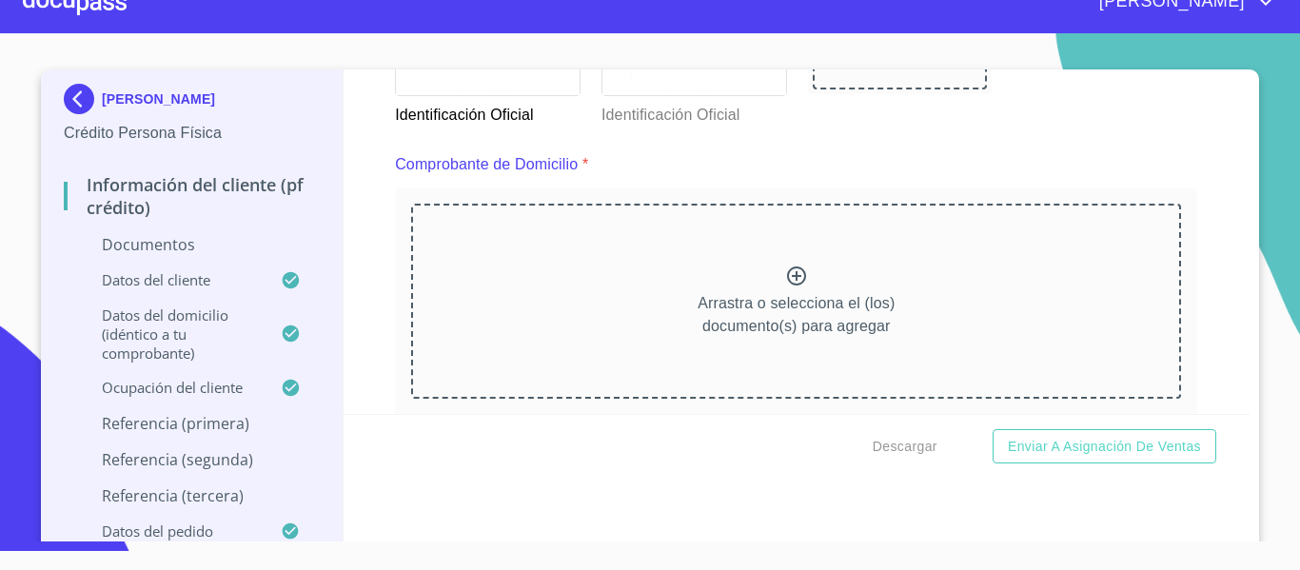
click at [785, 279] on icon at bounding box center [796, 276] width 23 height 23
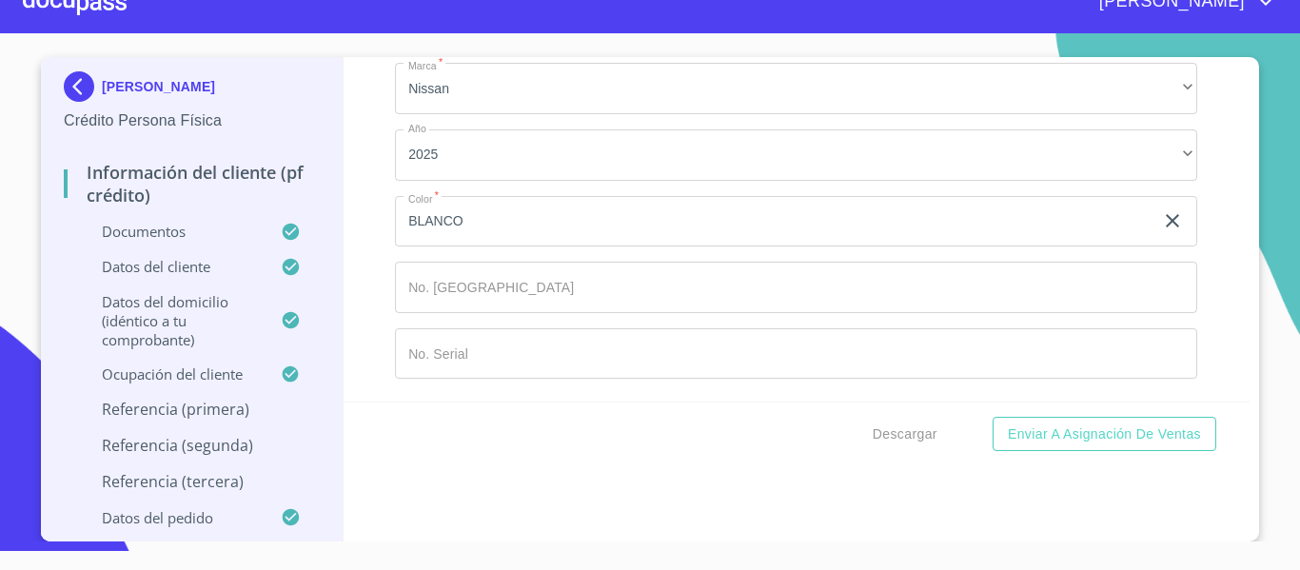
scroll to position [10080, 0]
type input "J"
type input "CUARENTA"
type input "TEJEDA"
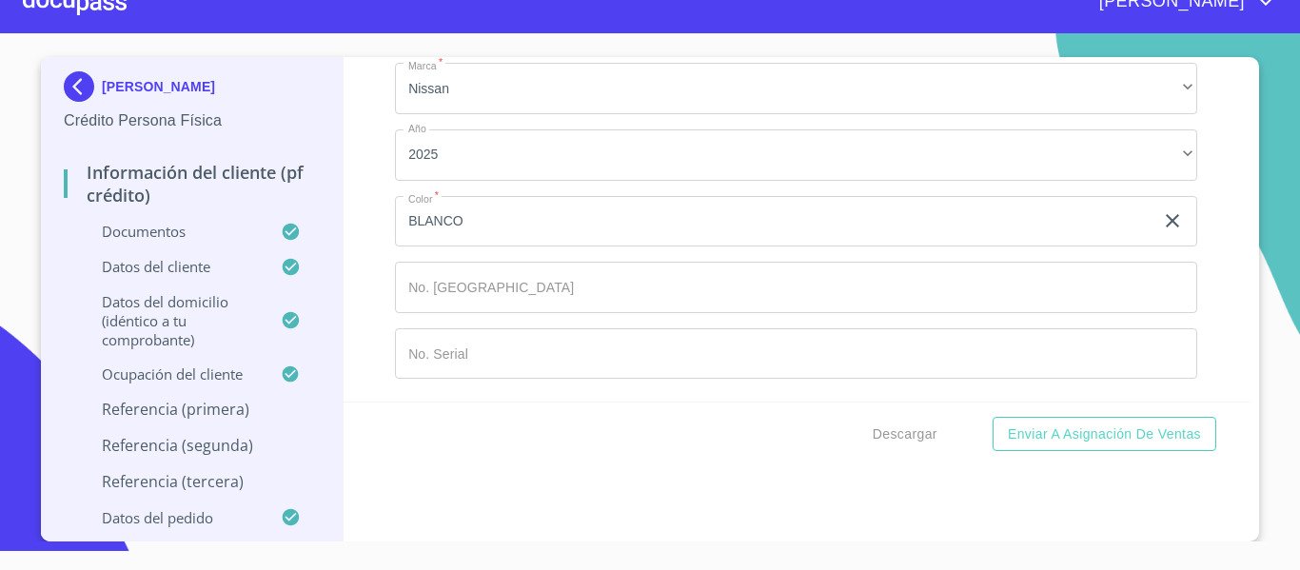
scroll to position [10081, 0]
type input "JOSUE"
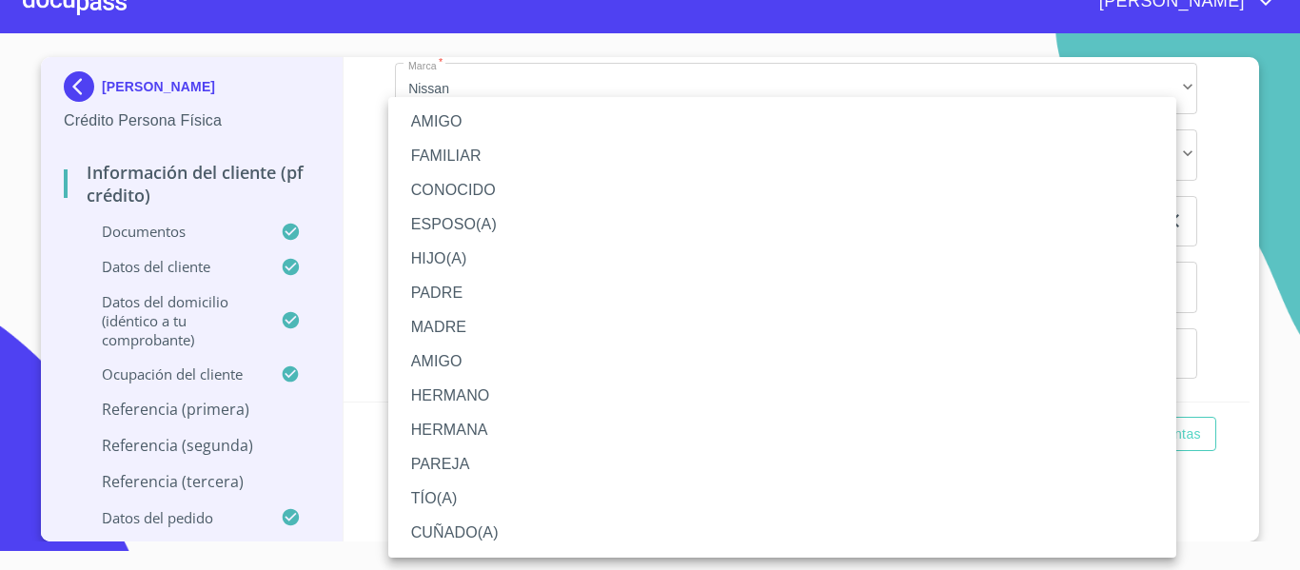
click at [466, 121] on li "AMIGO" at bounding box center [782, 122] width 788 height 34
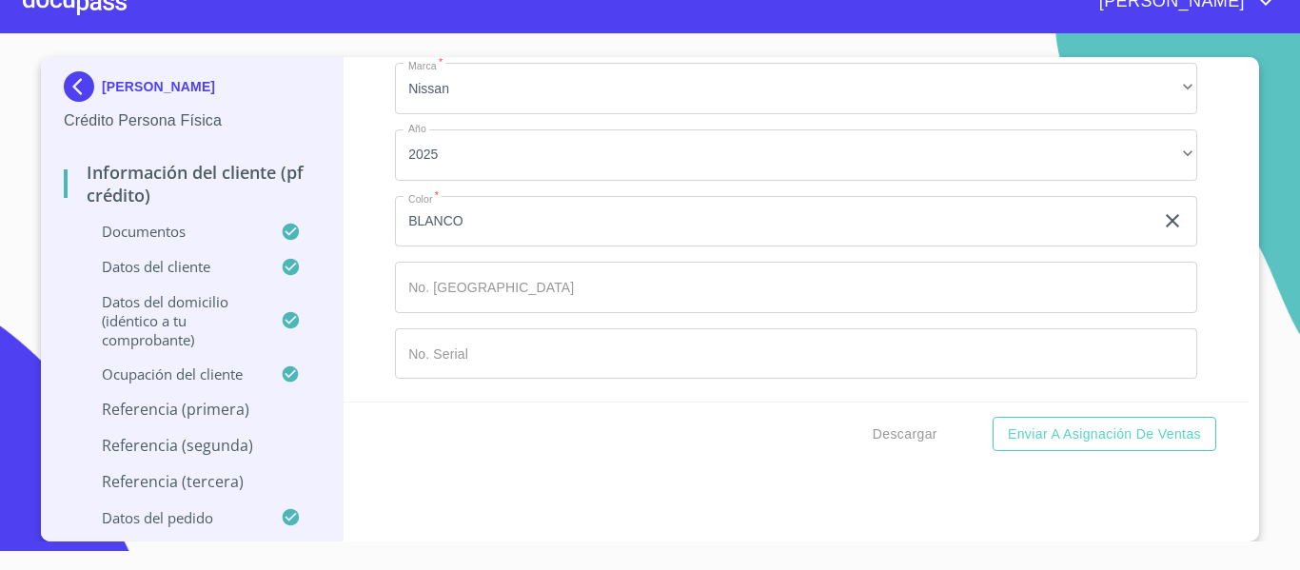
scroll to position [10389, 0]
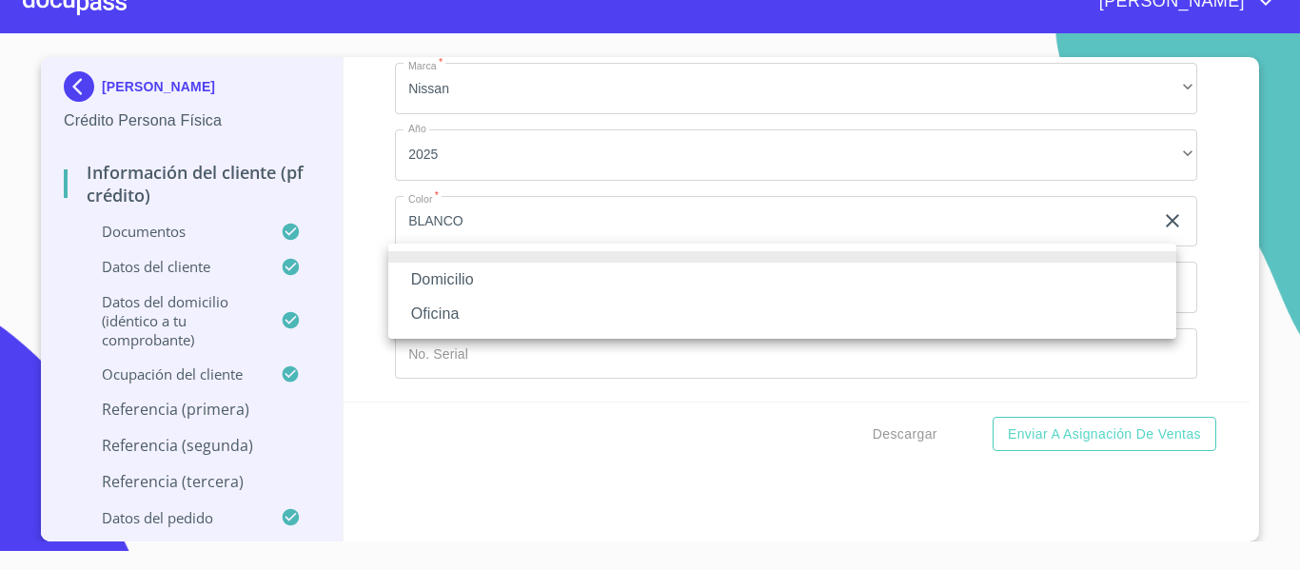
click at [471, 277] on li "Domicilio" at bounding box center [782, 280] width 788 height 34
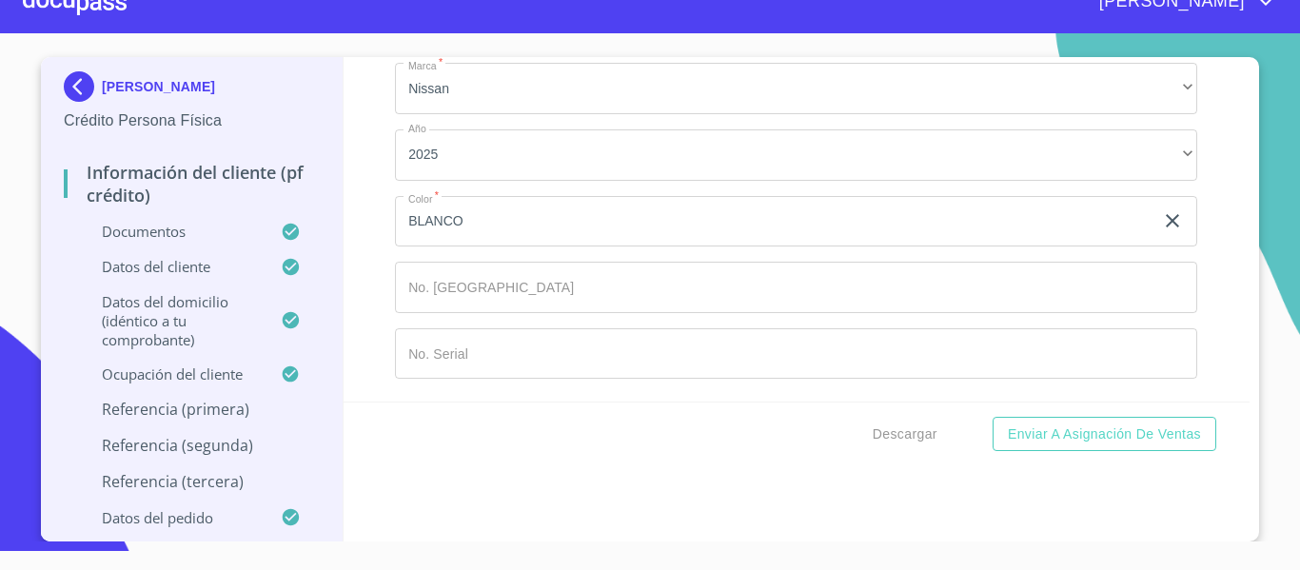
scroll to position [10484, 0]
type input "(33)39680326"
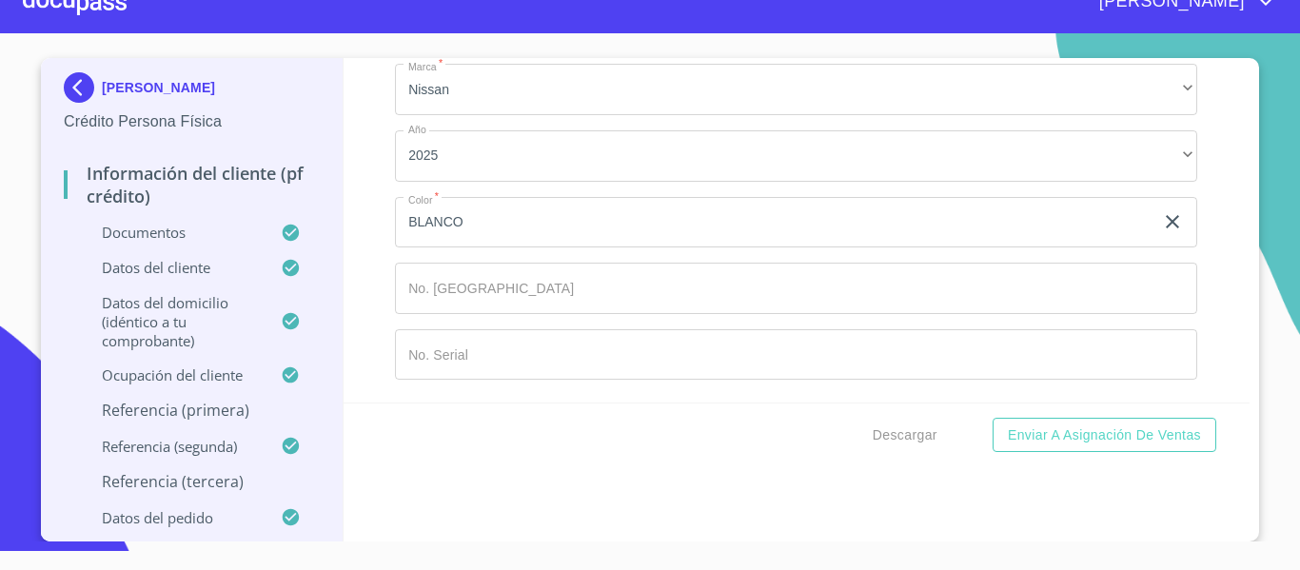
scroll to position [21, 0]
type input "CERRANO"
type input "LOPEZ"
type input "BRANDON"
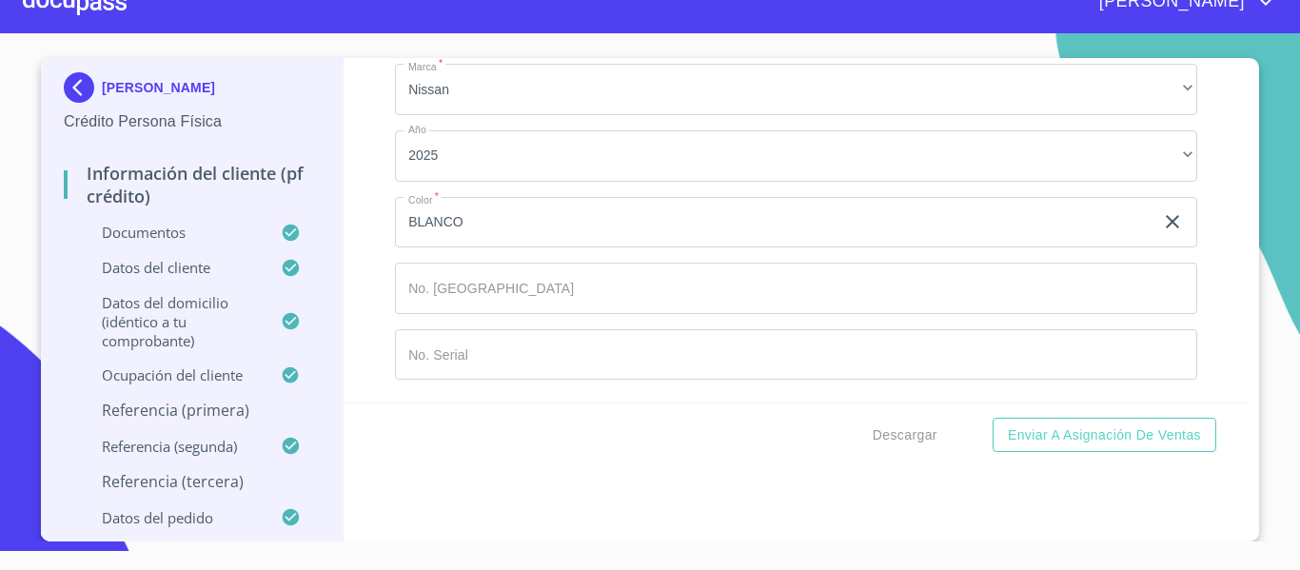
type input "ALEJANDRO"
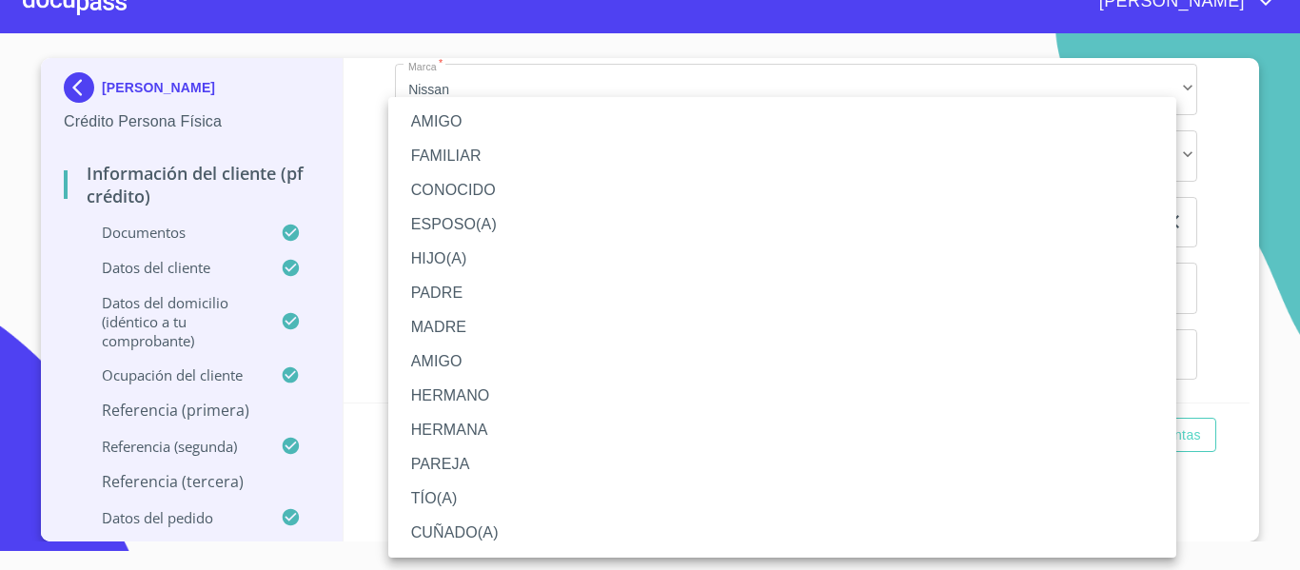
click at [498, 263] on li "HIJO(A)" at bounding box center [782, 259] width 788 height 34
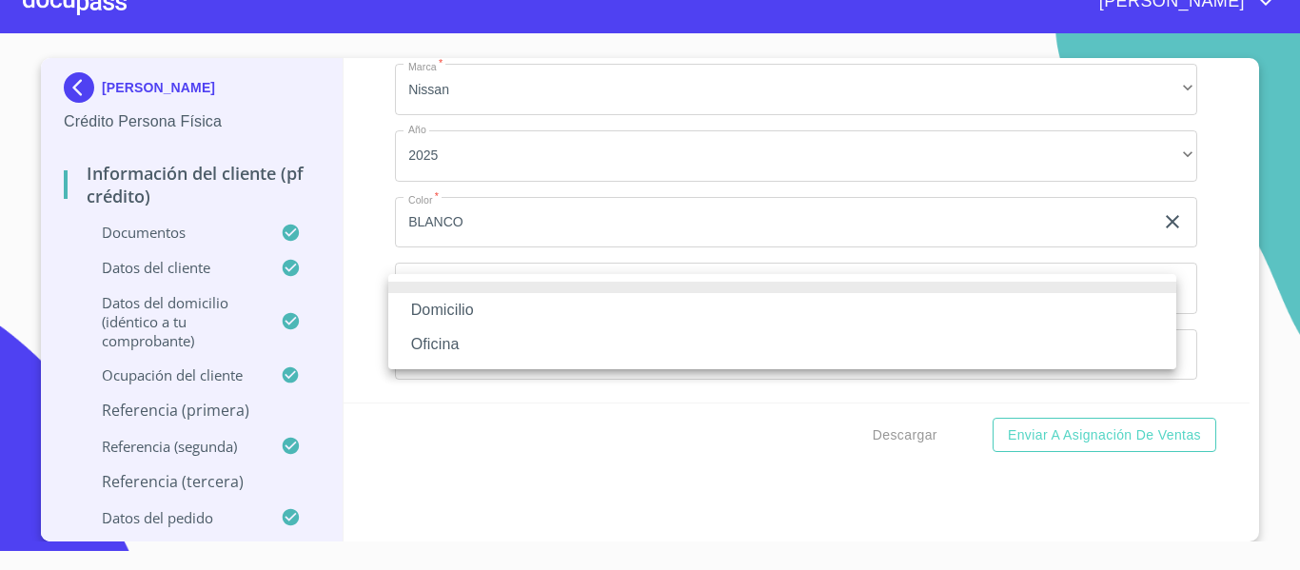
click at [457, 317] on li "Domicilio" at bounding box center [782, 310] width 788 height 34
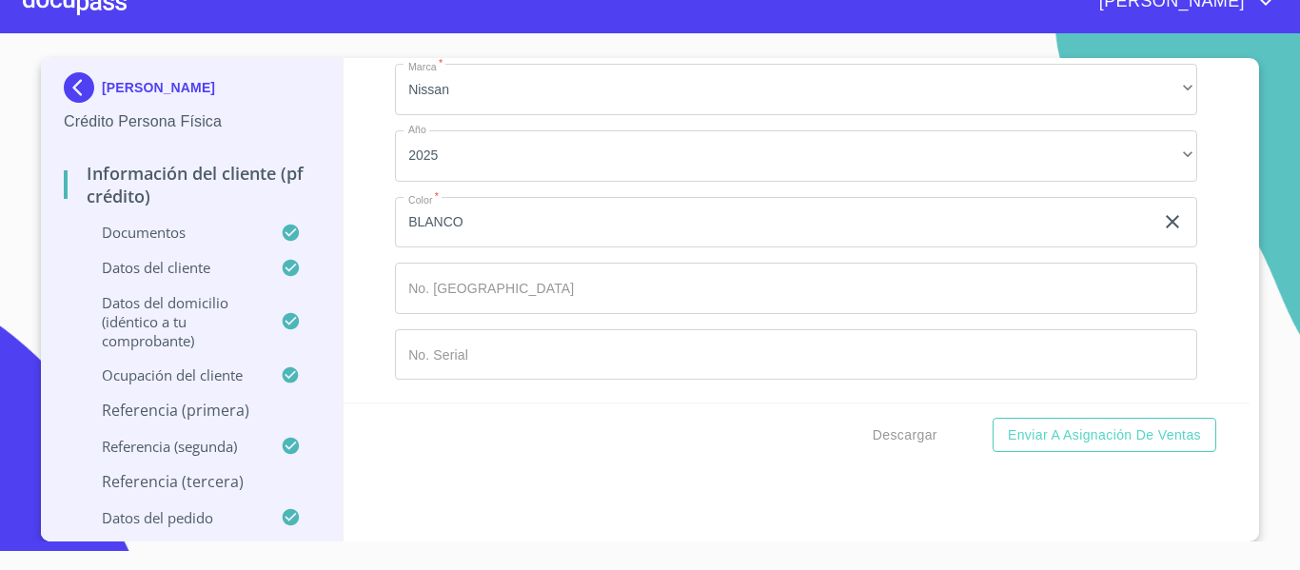
scroll to position [11090, 0]
type input "(33)11438559"
click at [376, 238] on div "Información del cliente (PF crédito) Documentos Documento de identificación.   …" at bounding box center [797, 230] width 907 height 345
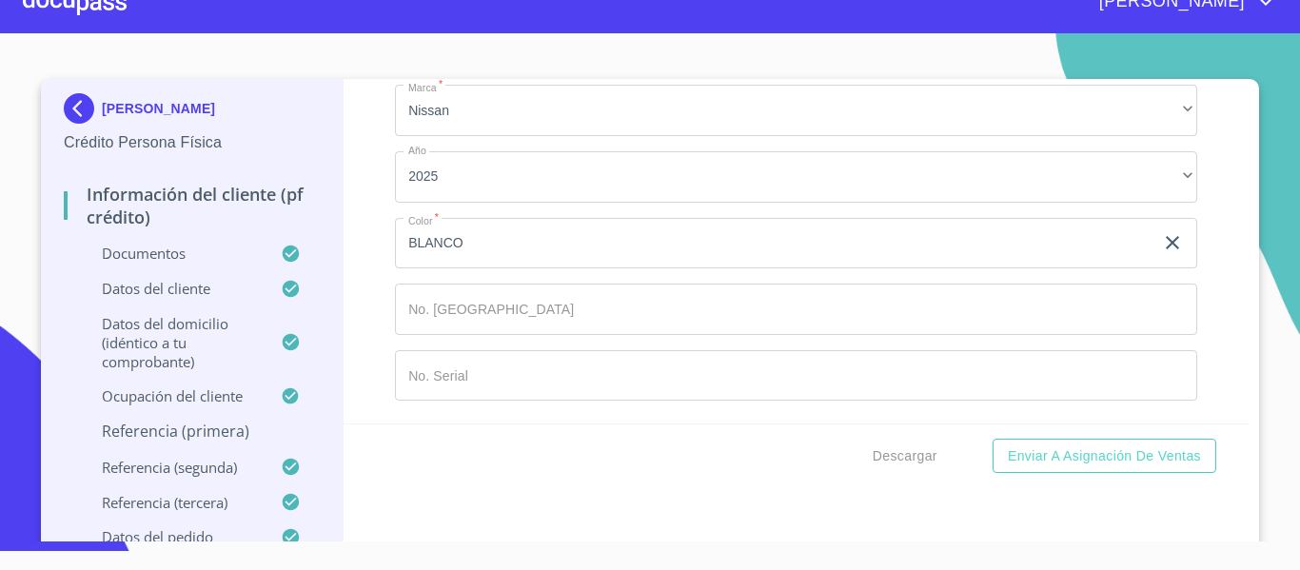
scroll to position [9699, 0]
type input "M"
type input "CERRANO"
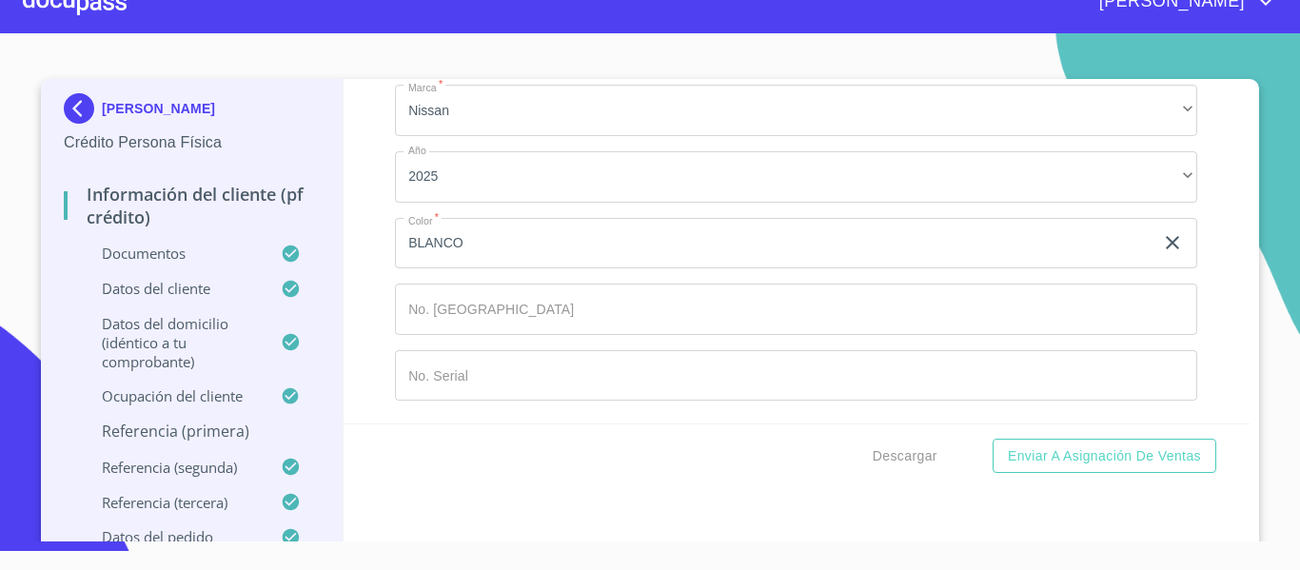
type input "LOPEZ"
type input "[PERSON_NAME]"
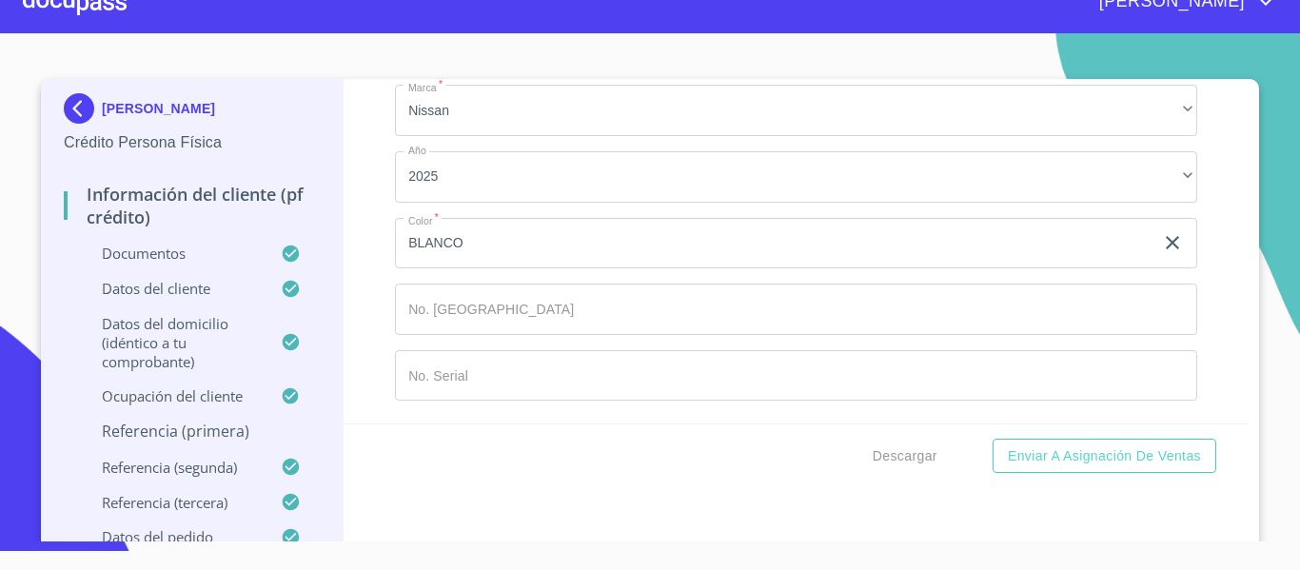
scroll to position [9889, 0]
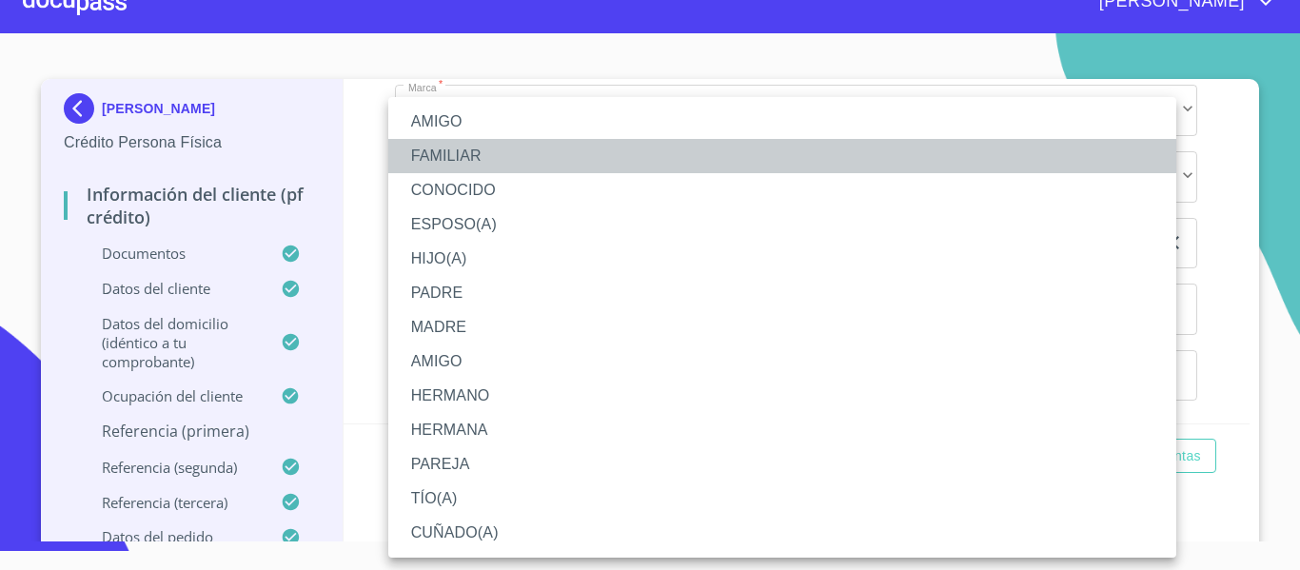
click at [455, 161] on li "FAMILIAR" at bounding box center [782, 156] width 788 height 34
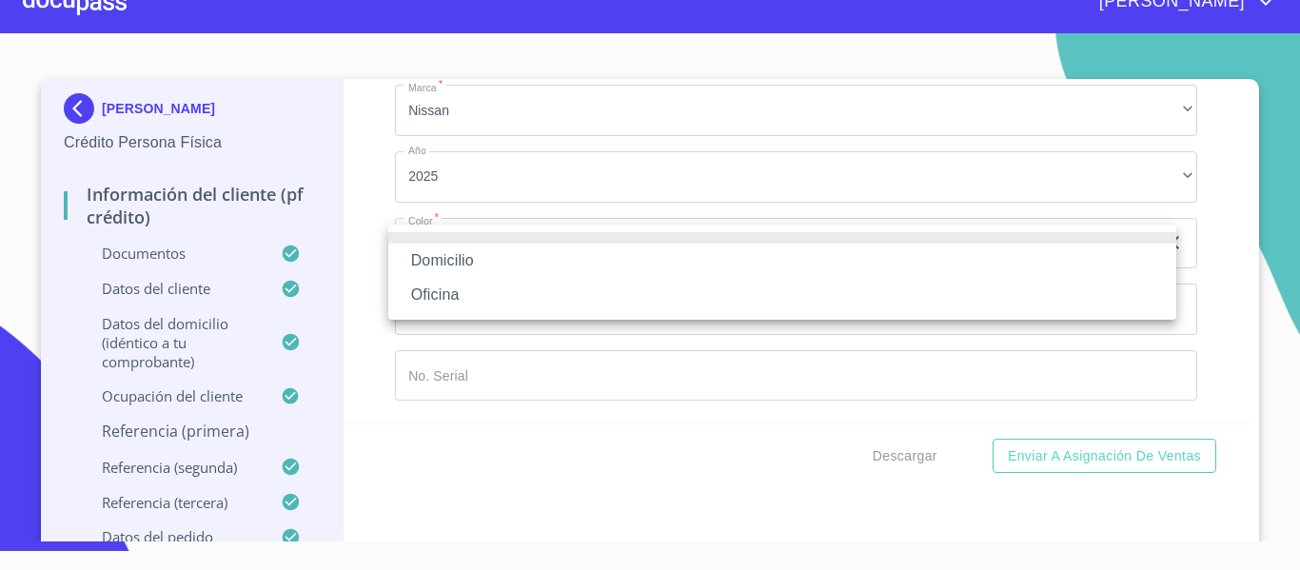
click at [435, 264] on li "Domicilio" at bounding box center [782, 261] width 788 height 34
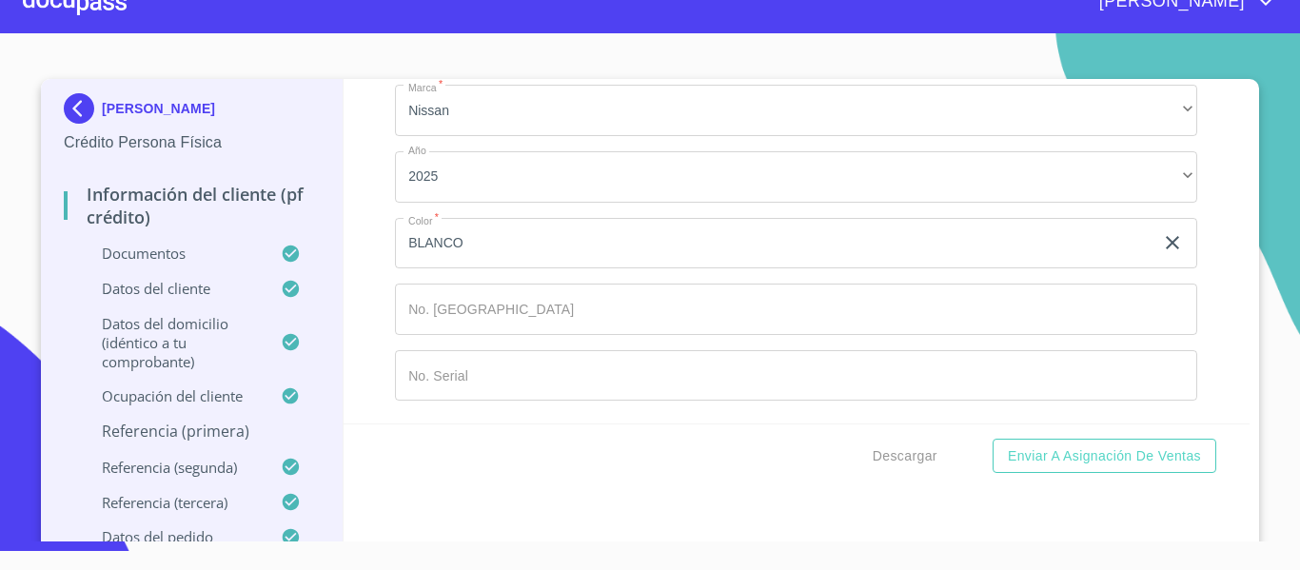
type input "(33)18194060"
click at [344, 223] on div "Información del cliente (PF crédito) Documentos Documento de identificación.   …" at bounding box center [797, 251] width 907 height 345
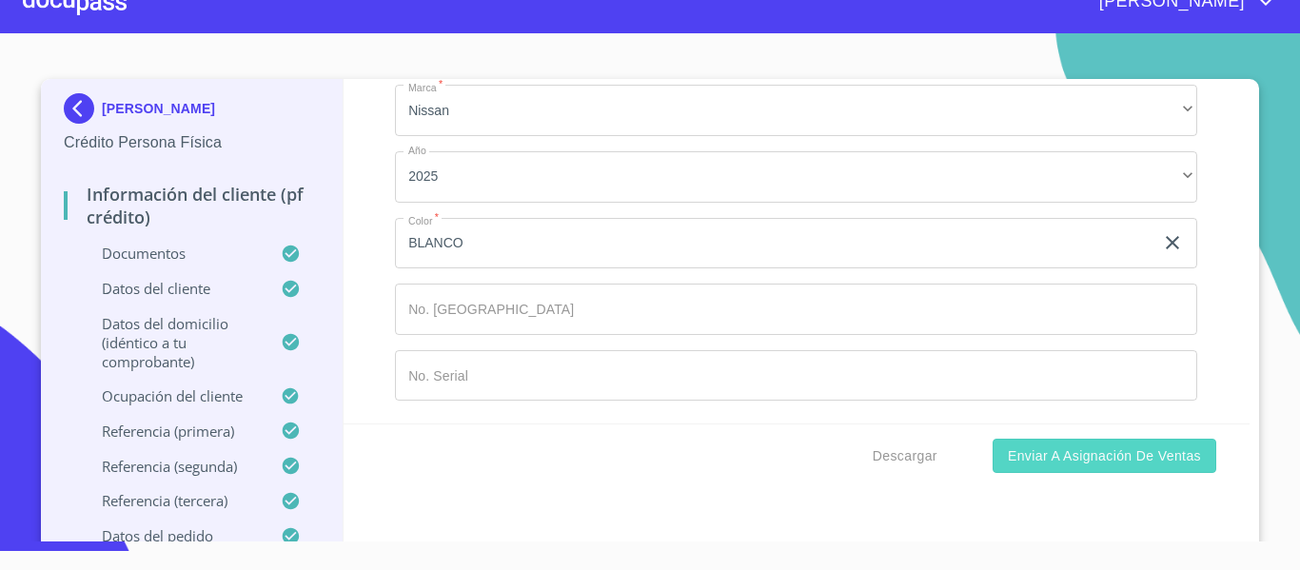
click at [1042, 454] on span "Enviar a Asignación de Ventas" at bounding box center [1104, 456] width 193 height 24
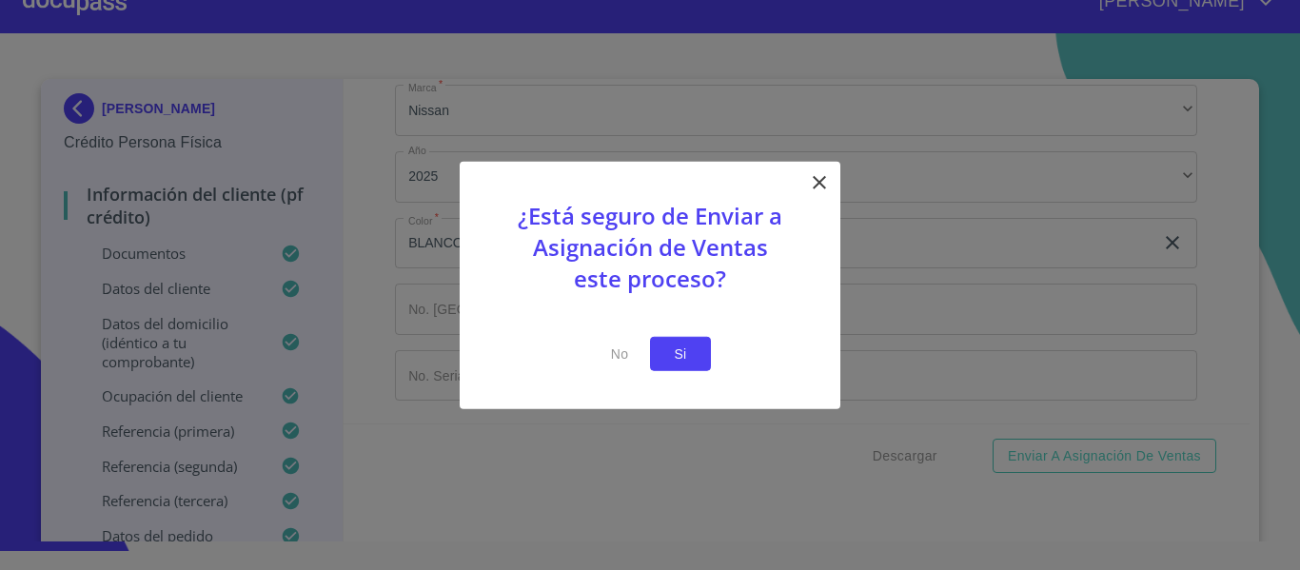
click at [703, 369] on button "Si" at bounding box center [680, 353] width 61 height 35
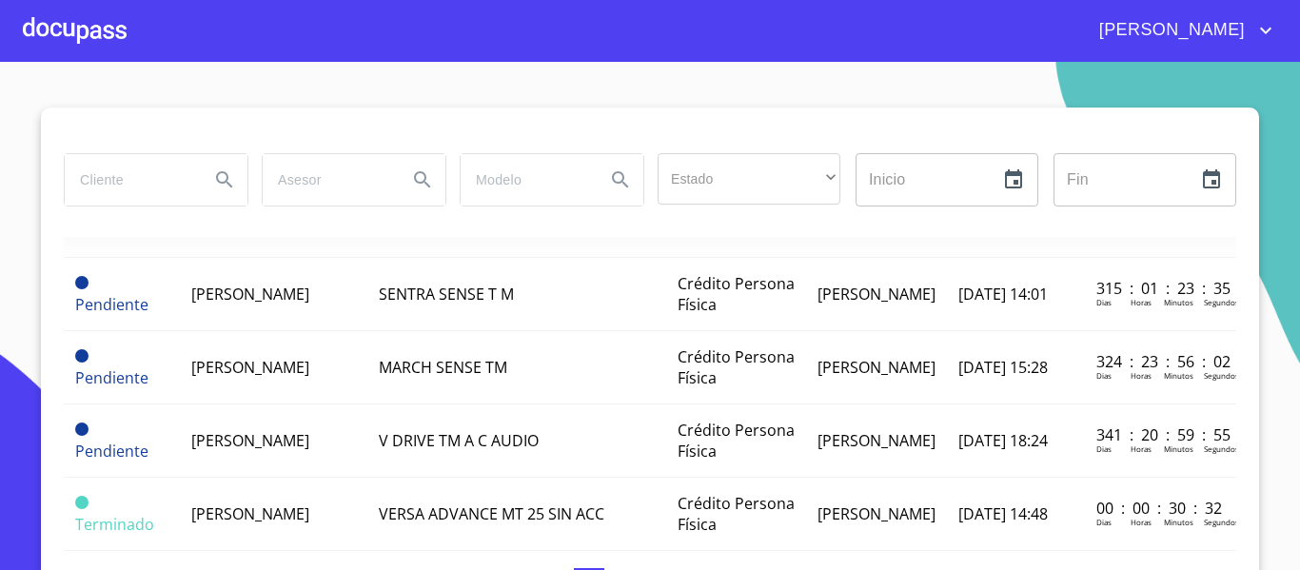
scroll to position [286, 0]
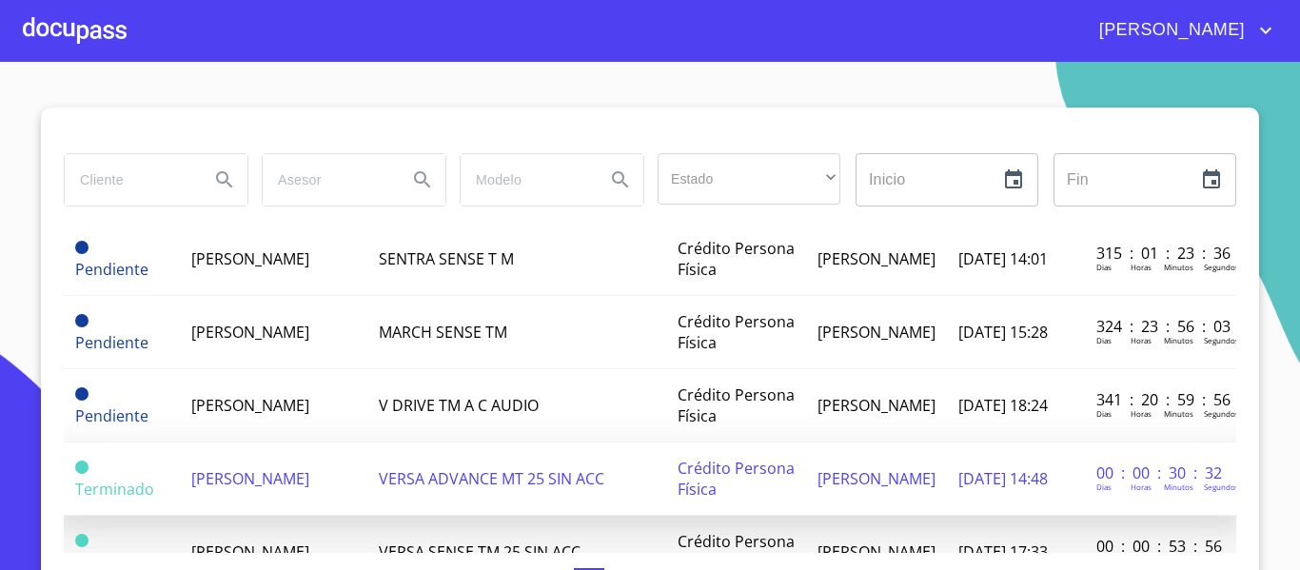
click at [240, 487] on span "[PERSON_NAME] [PERSON_NAME] [PERSON_NAME]" at bounding box center [250, 478] width 118 height 21
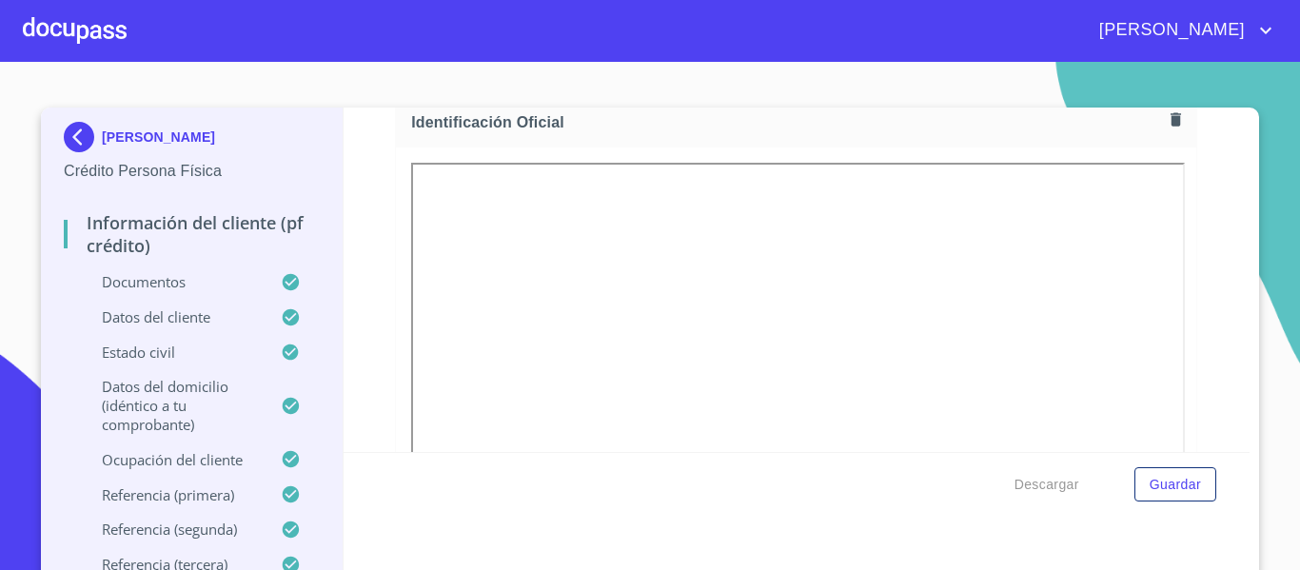
scroll to position [286, 0]
click at [1042, 493] on span "Descargar" at bounding box center [1047, 485] width 65 height 24
